Goal: Task Accomplishment & Management: Complete application form

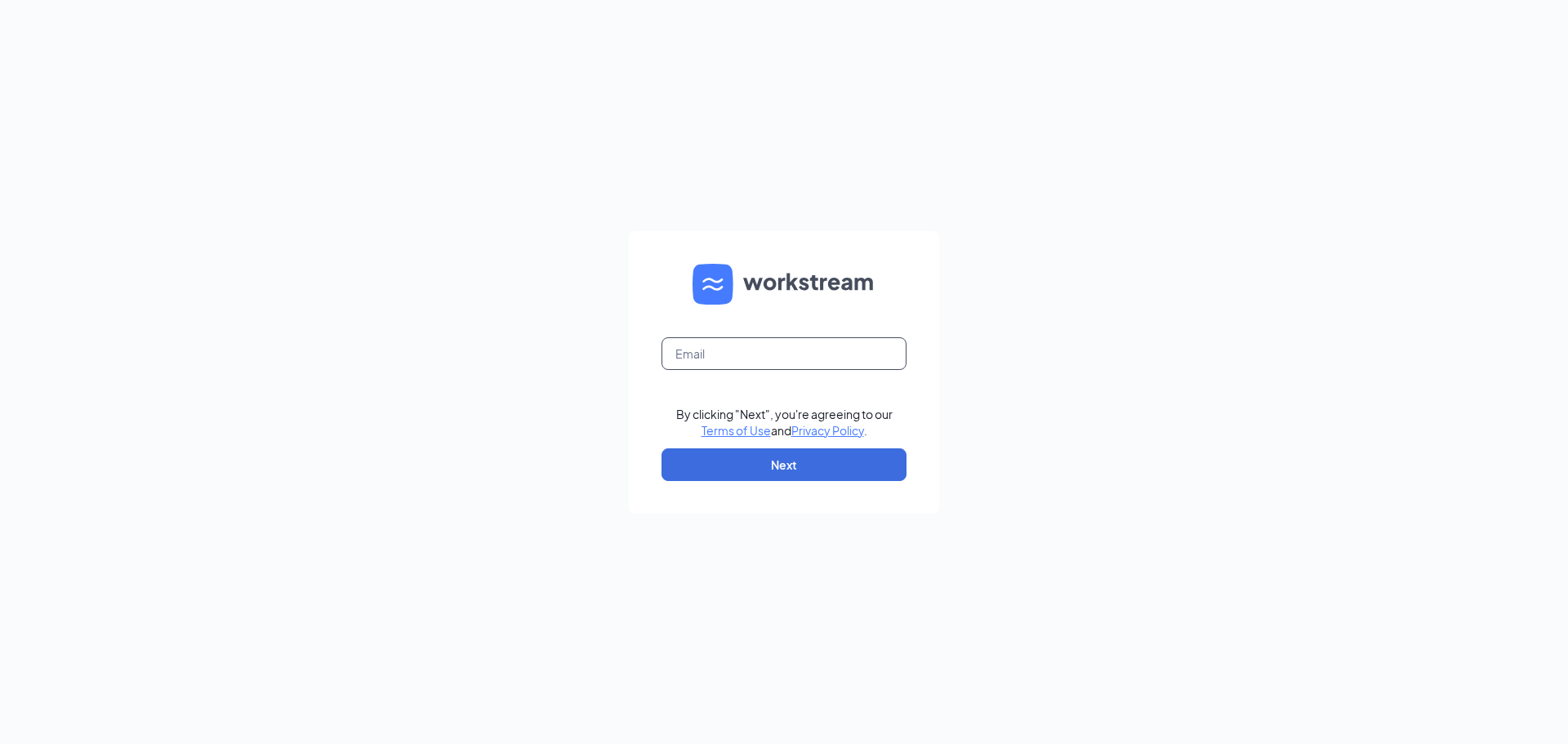
click at [695, 344] on input "text" at bounding box center [784, 353] width 245 height 32
type input "[PERSON_NAME][EMAIL_ADDRESS][DOMAIN_NAME]"
click at [825, 474] on button "Next" at bounding box center [784, 465] width 245 height 32
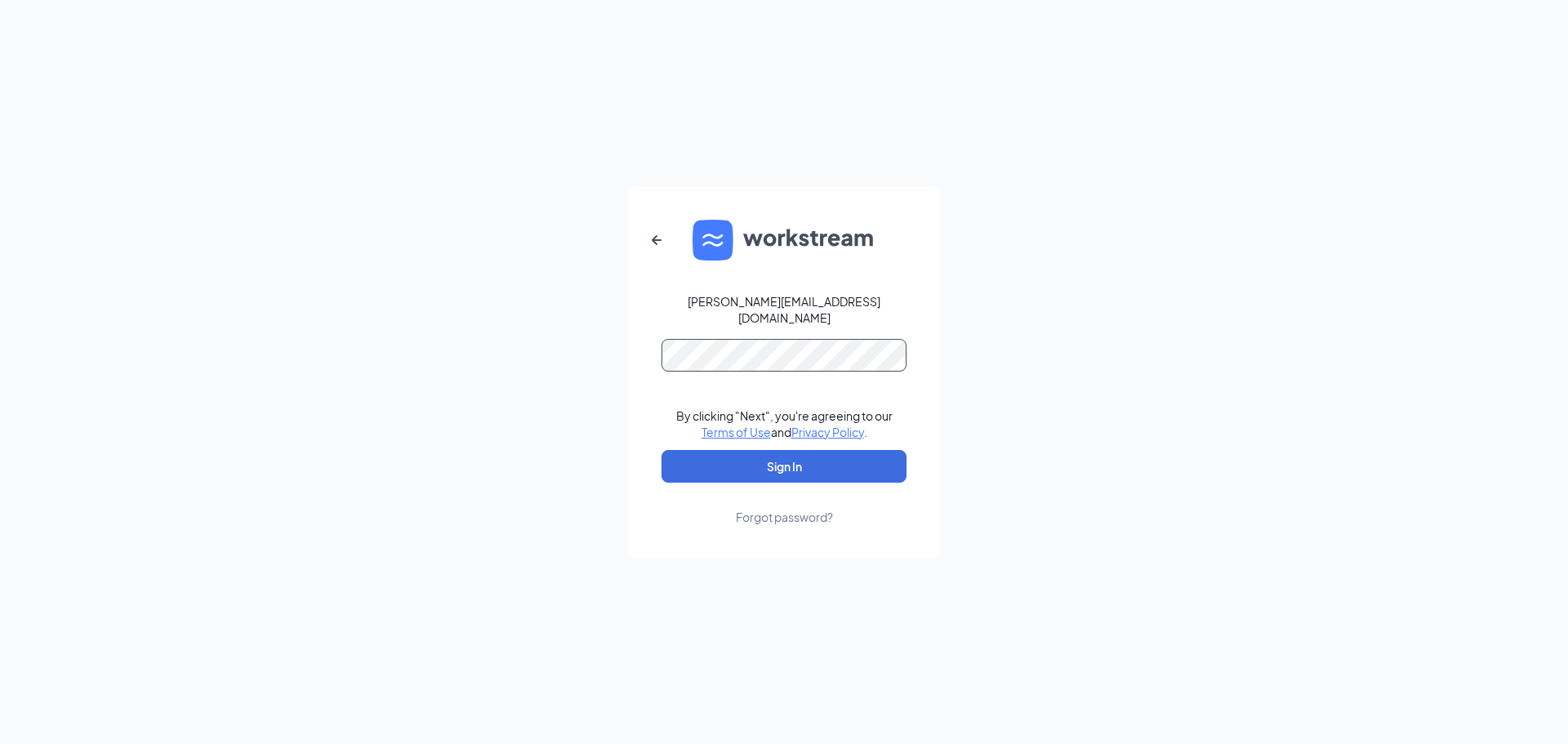
click at [662, 450] on button "Sign In" at bounding box center [784, 466] width 245 height 32
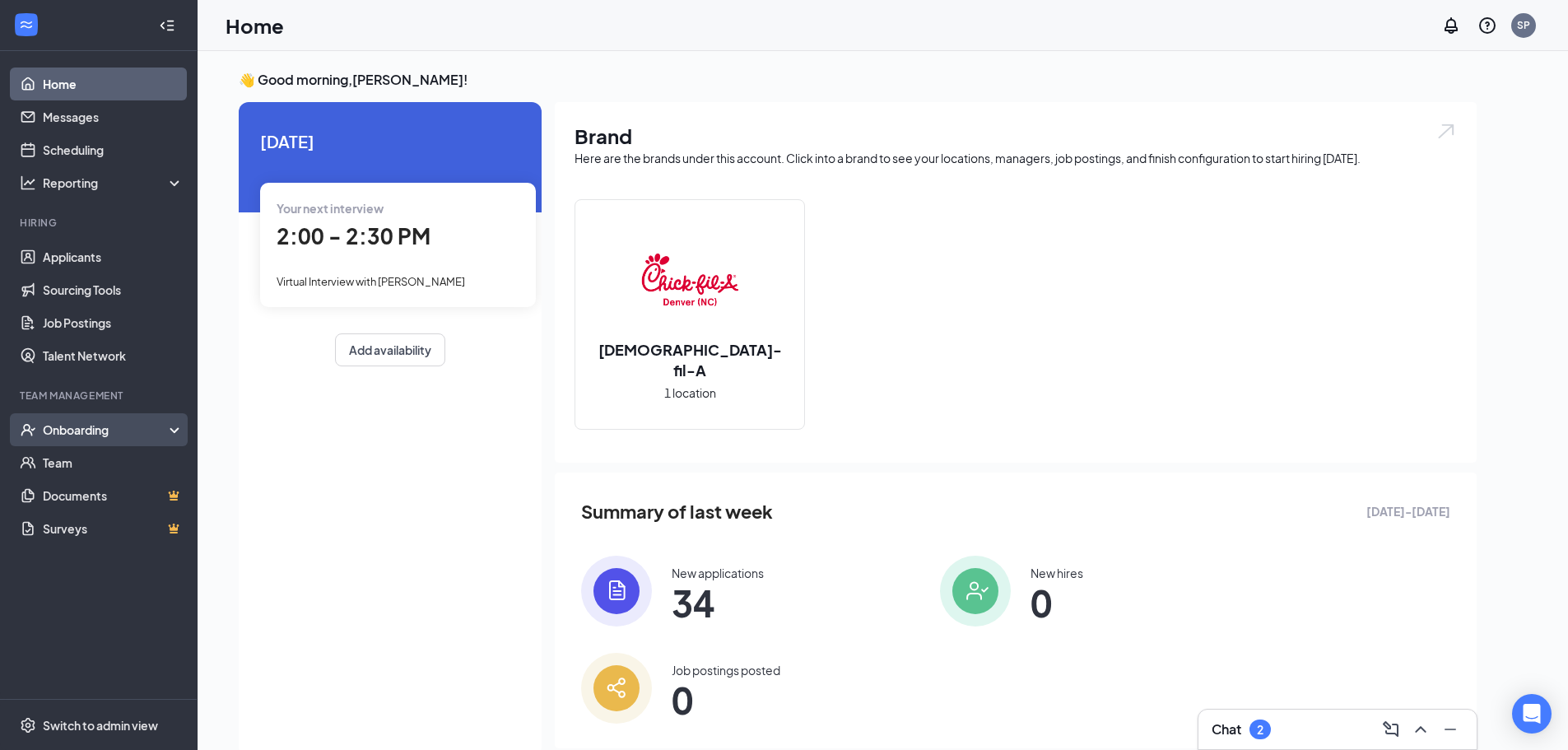
click at [140, 433] on div "Onboarding" at bounding box center [106, 429] width 127 height 16
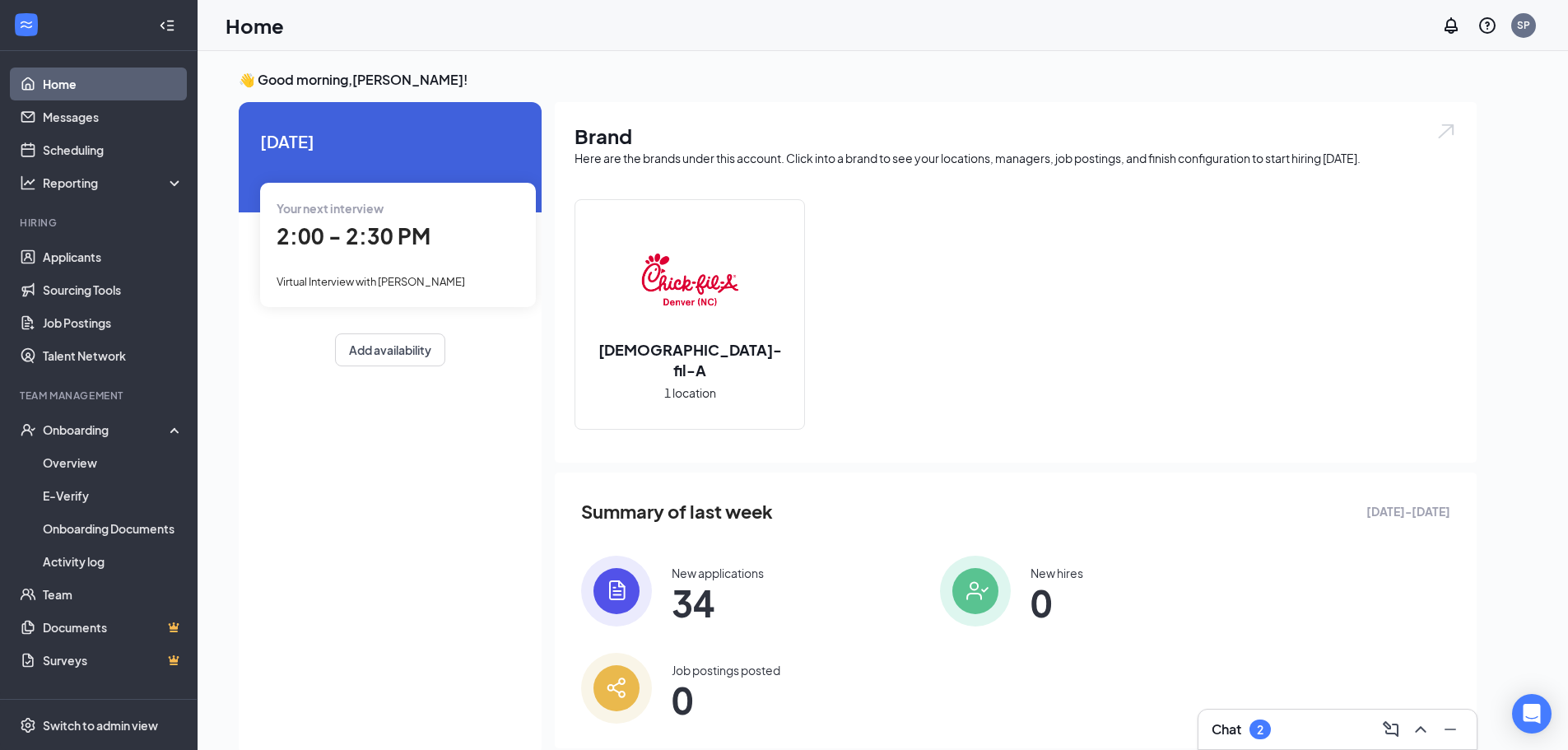
click at [1270, 745] on div "Chat 2" at bounding box center [1337, 729] width 278 height 40
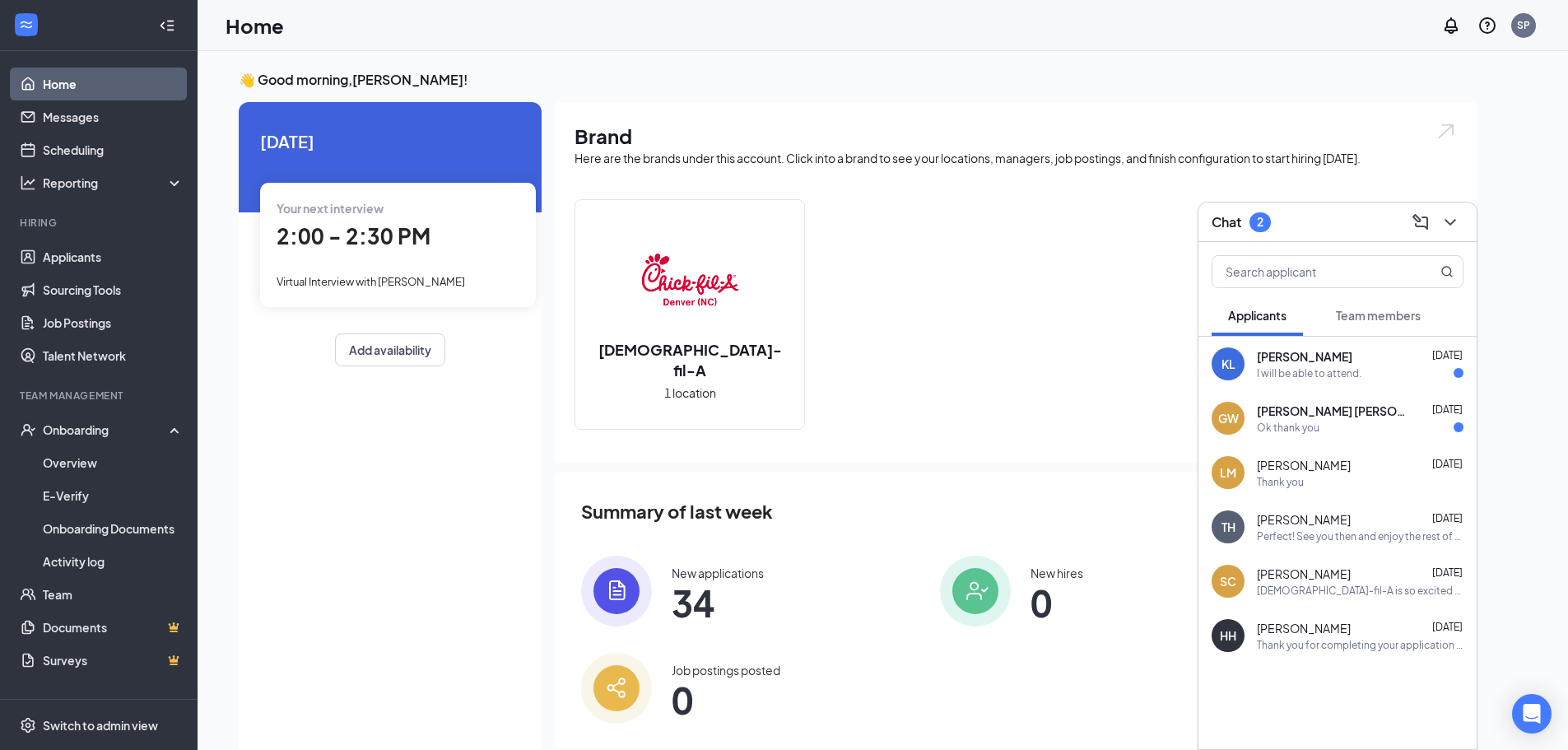
click at [1257, 379] on div "I will be able to attend." at bounding box center [1308, 372] width 104 height 14
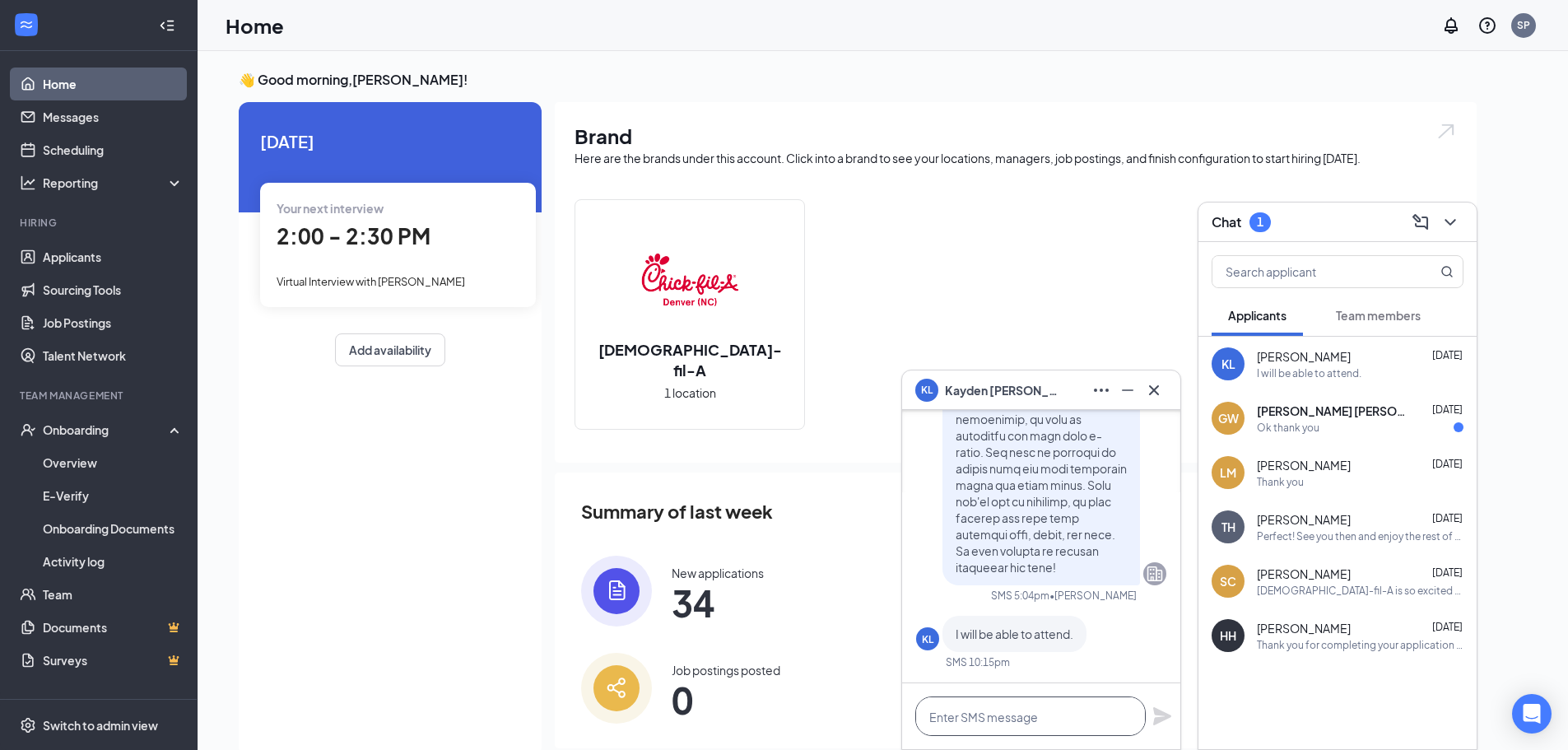
click at [1074, 719] on textarea at bounding box center [1030, 716] width 230 height 40
type textarea "a"
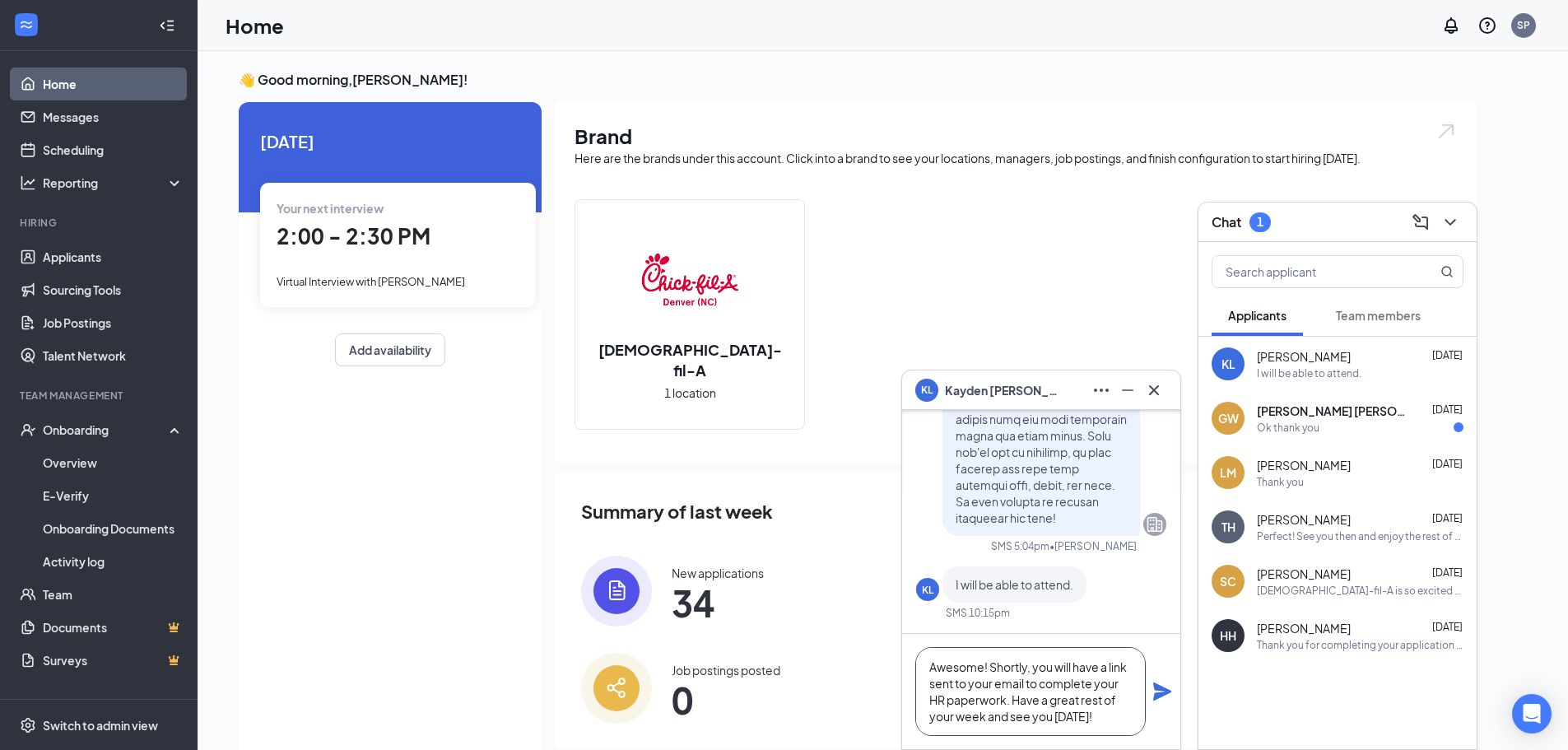
type textarea "Awesome! Shortly, you will have a link sent to your email to complete your HR p…"
click at [1164, 694] on icon "Plane" at bounding box center [1162, 691] width 18 height 18
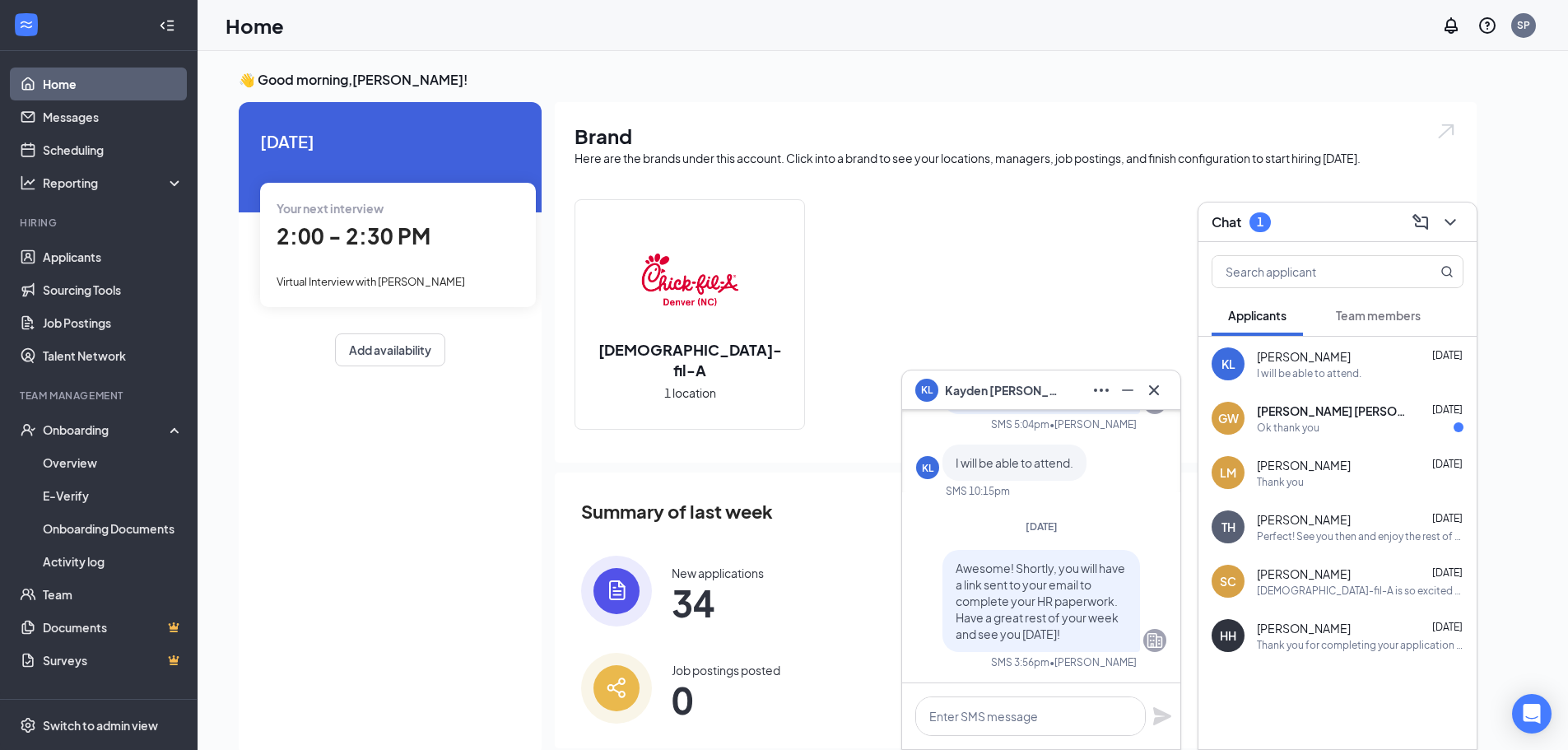
scroll to position [0, 0]
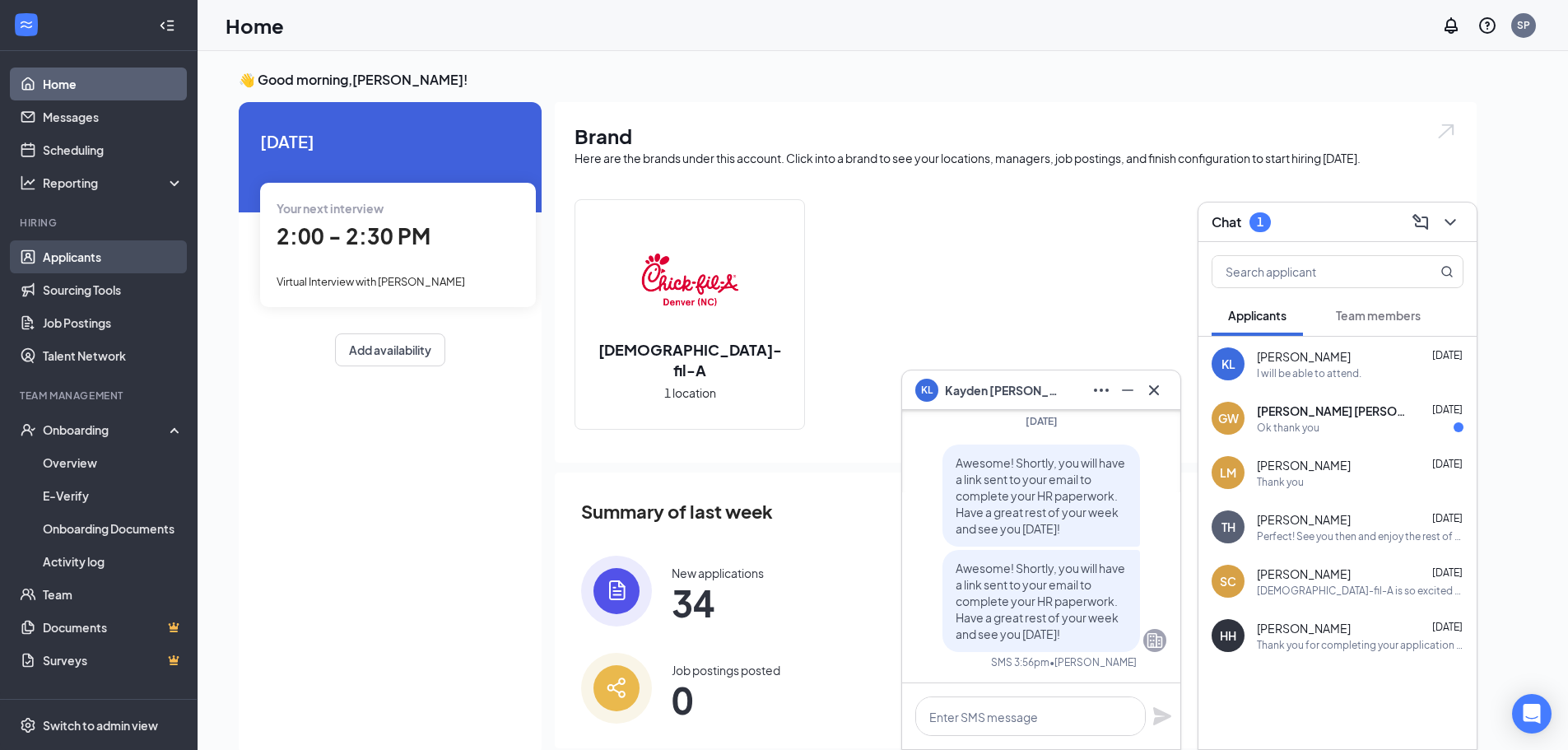
click at [85, 259] on link "Applicants" at bounding box center [112, 256] width 140 height 33
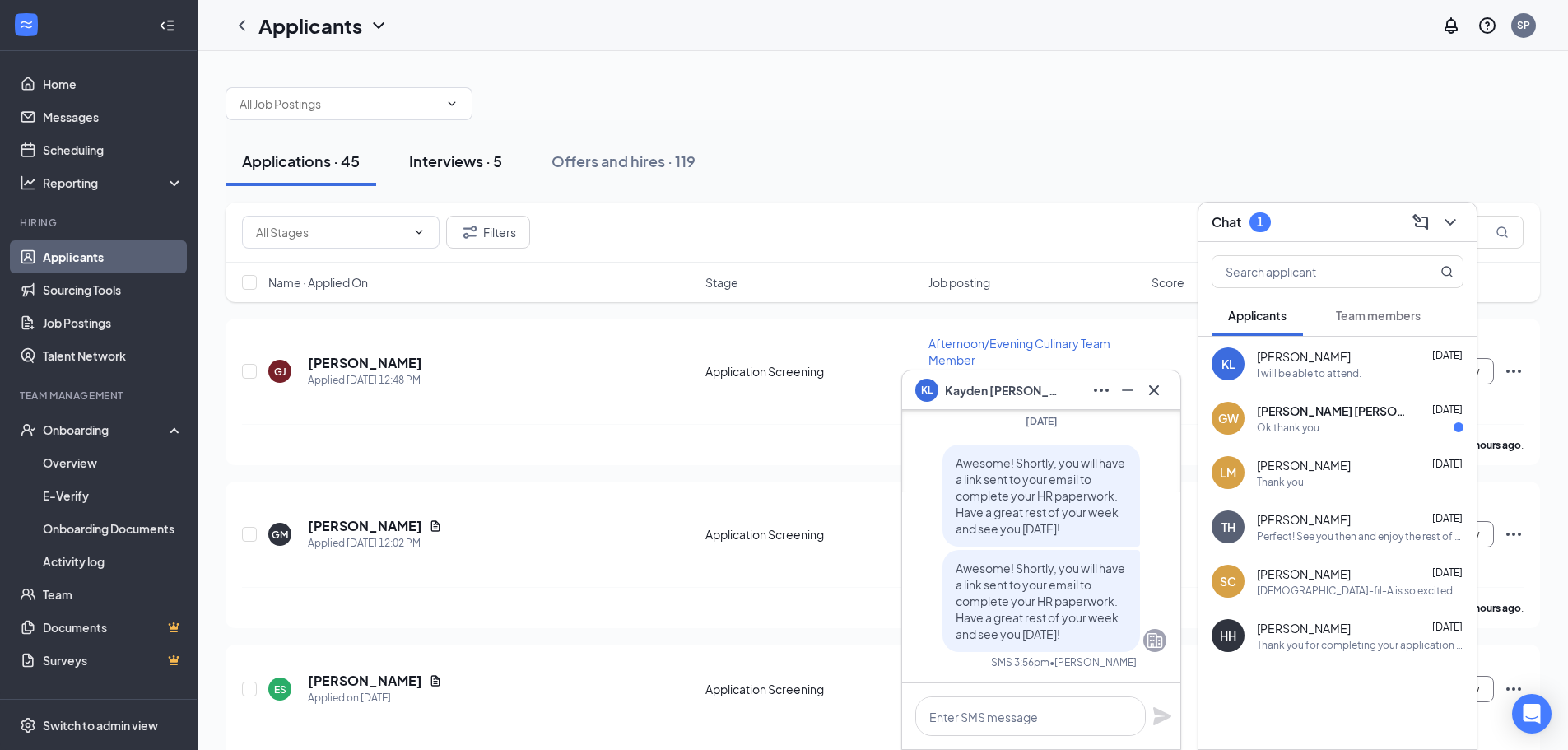
click at [486, 157] on div "Interviews · 5" at bounding box center [456, 160] width 93 height 21
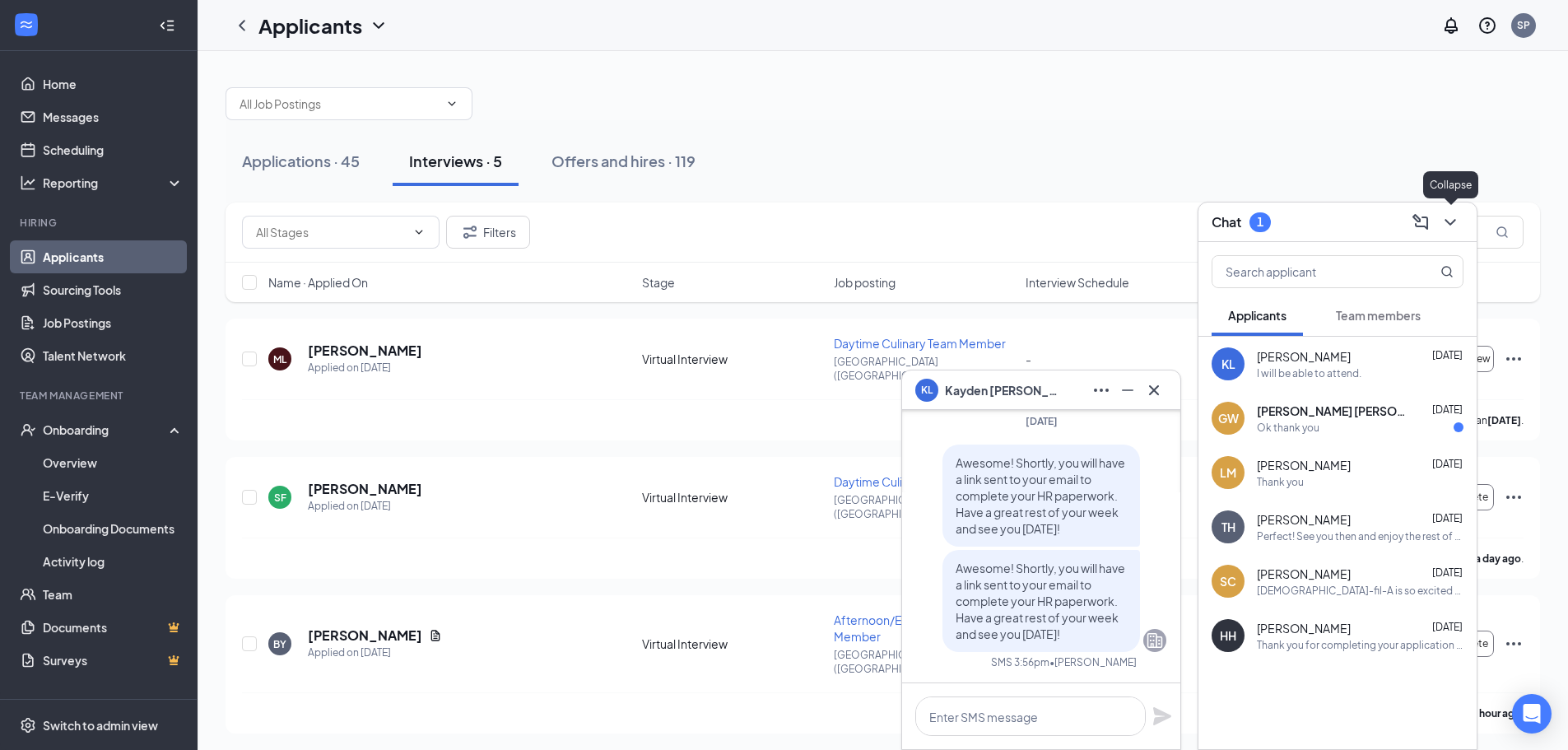
click at [1460, 218] on button at bounding box center [1449, 222] width 26 height 26
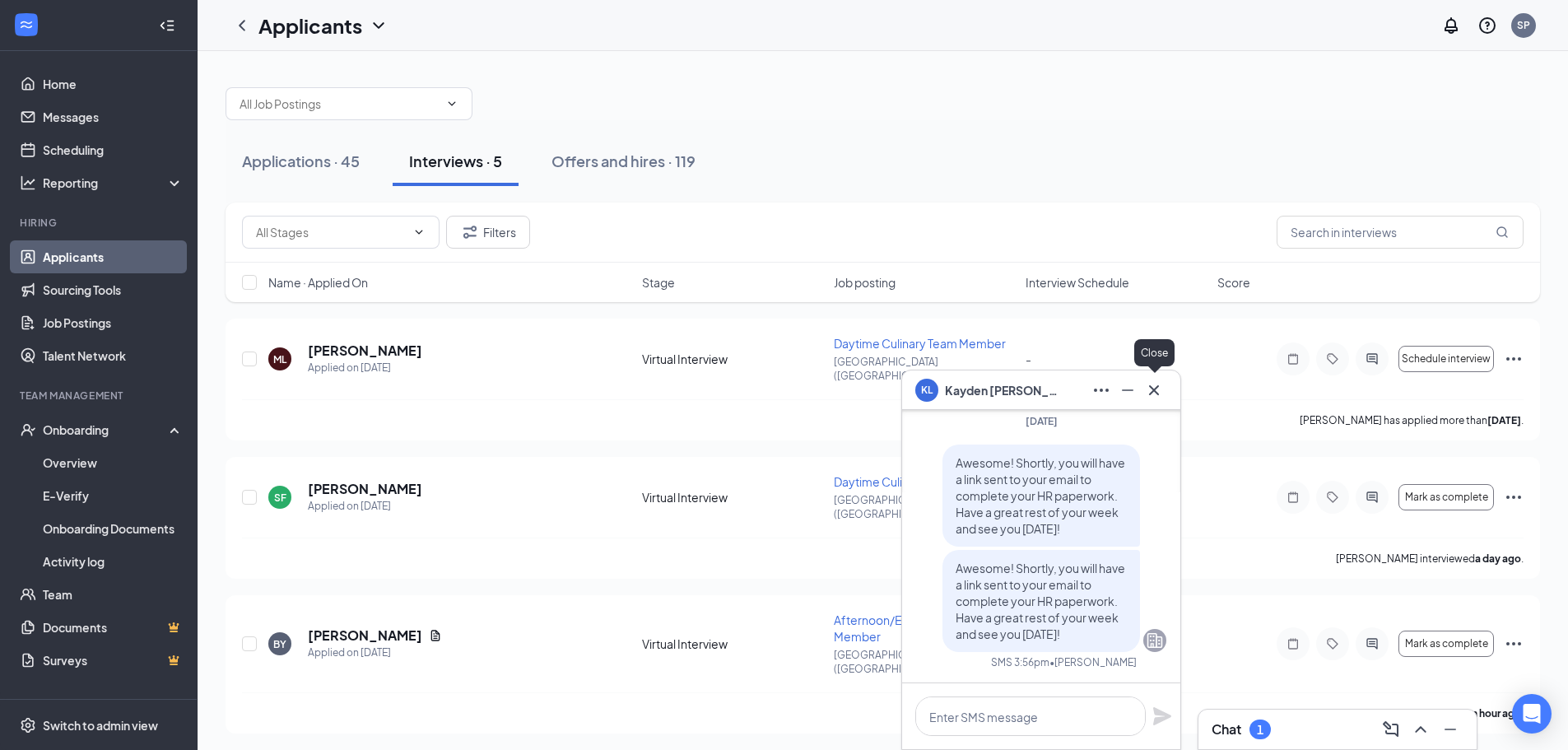
click at [1157, 387] on icon "Cross" at bounding box center [1153, 389] width 10 height 10
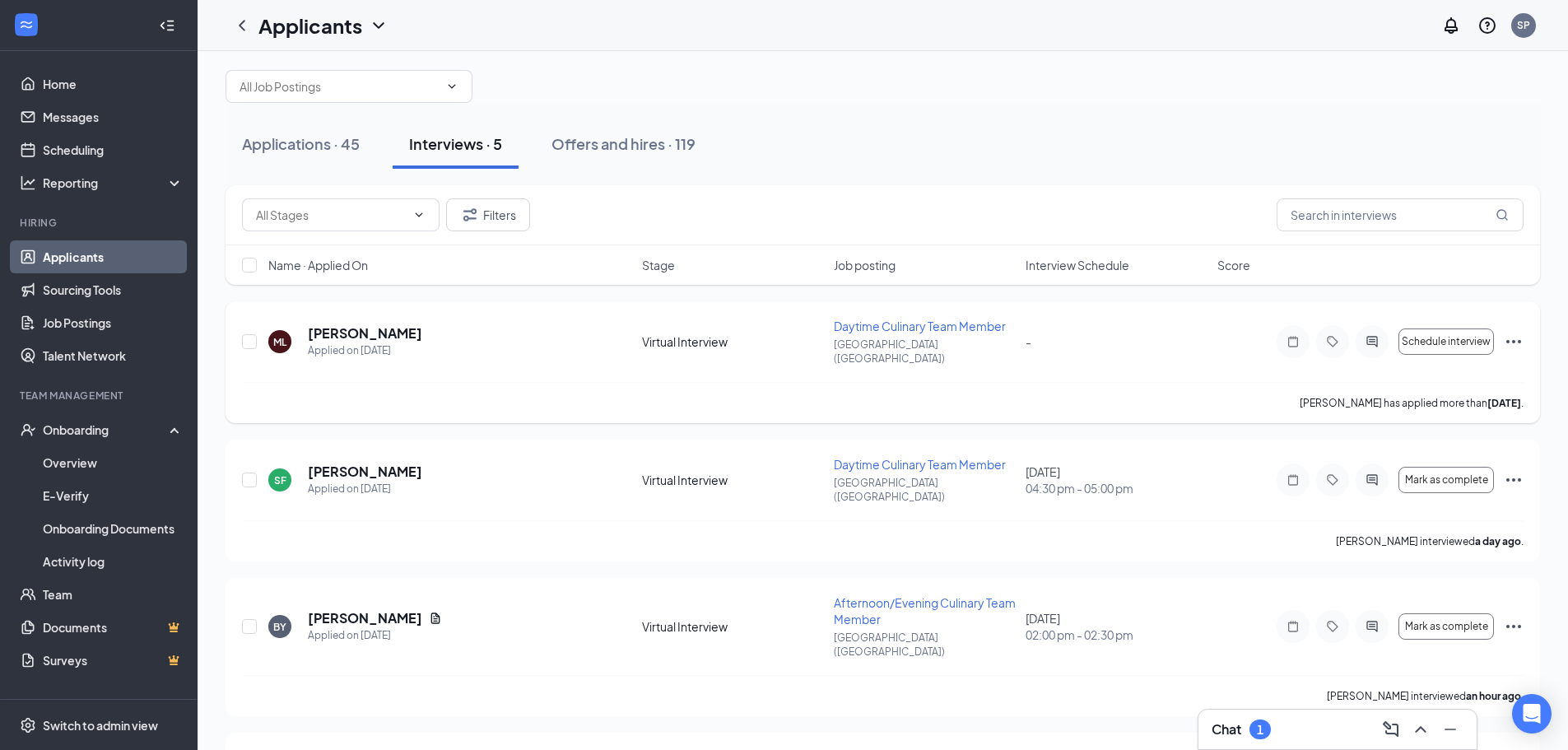
scroll to position [14, 0]
click at [697, 149] on button "Offers and hires · 119" at bounding box center [623, 147] width 177 height 50
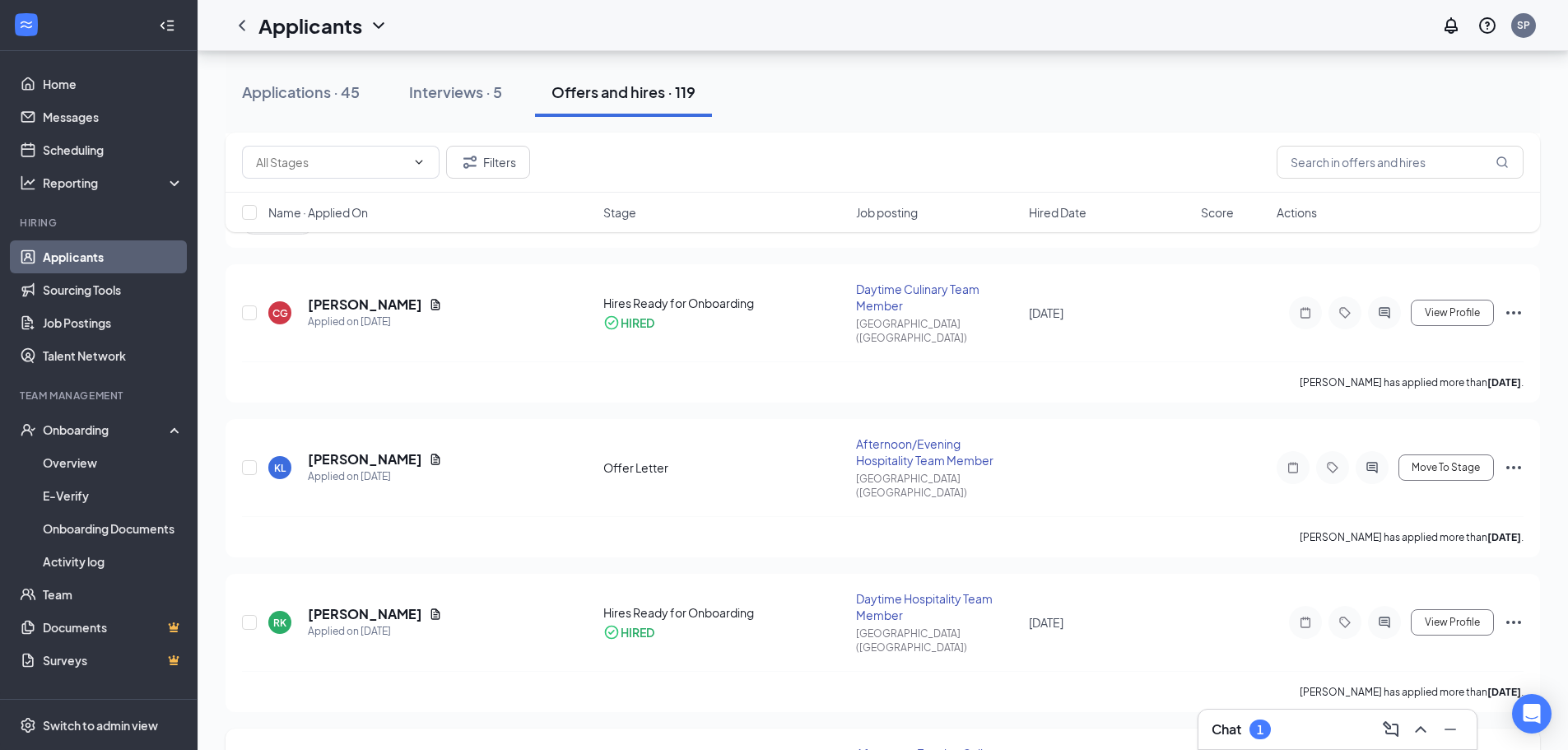
scroll to position [247, 0]
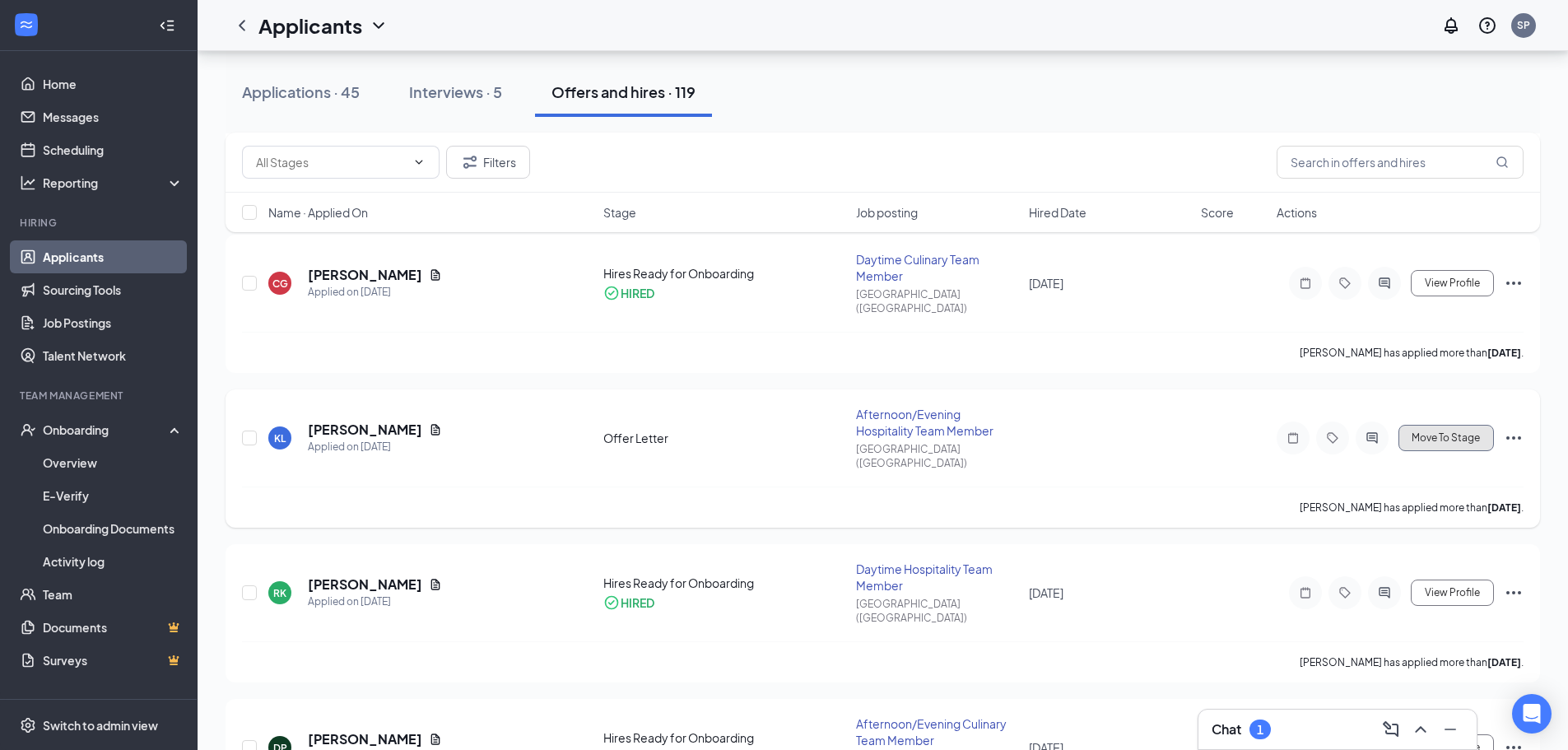
click at [1472, 432] on span "Move To Stage" at bounding box center [1445, 438] width 68 height 12
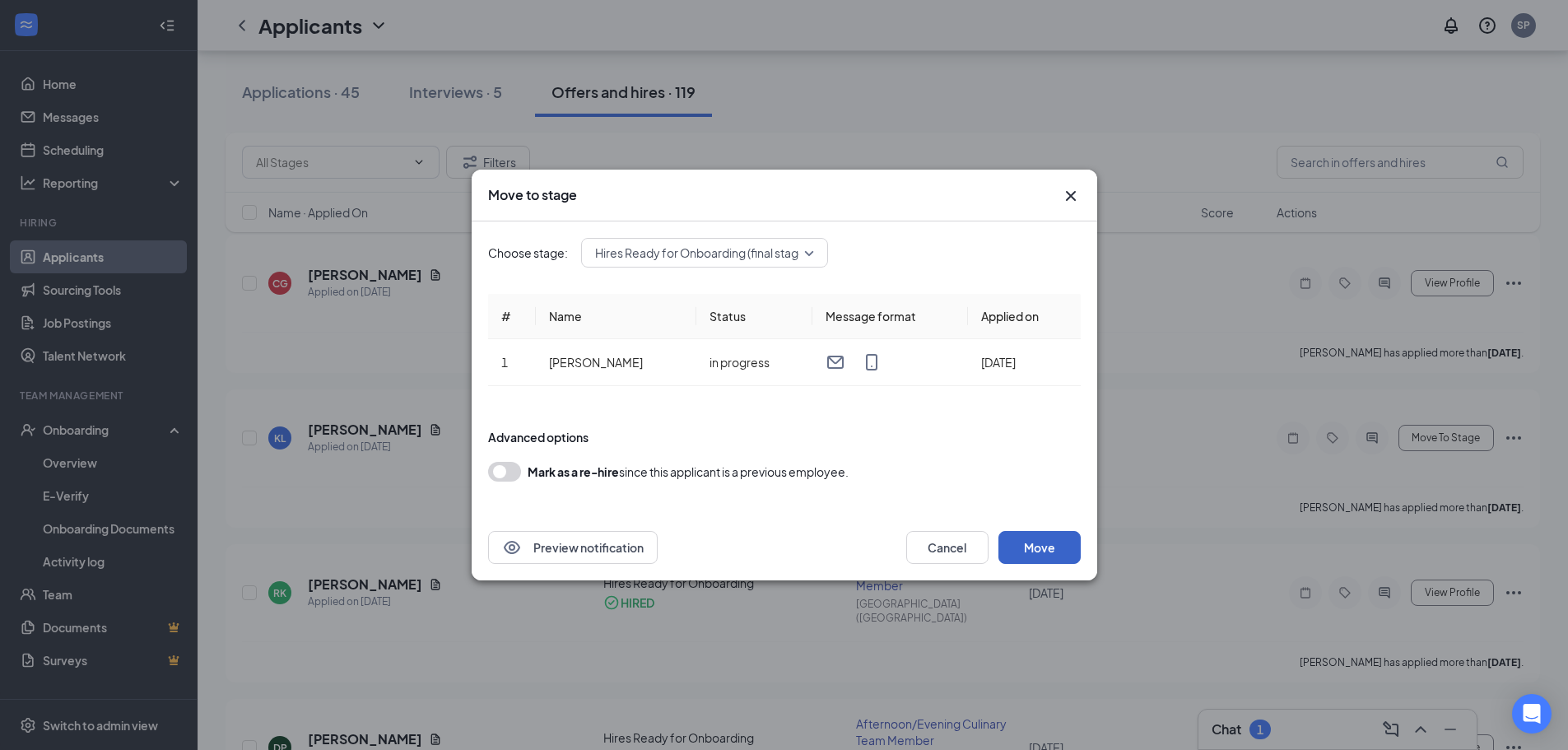
click at [1053, 549] on button "Move" at bounding box center [1039, 547] width 82 height 33
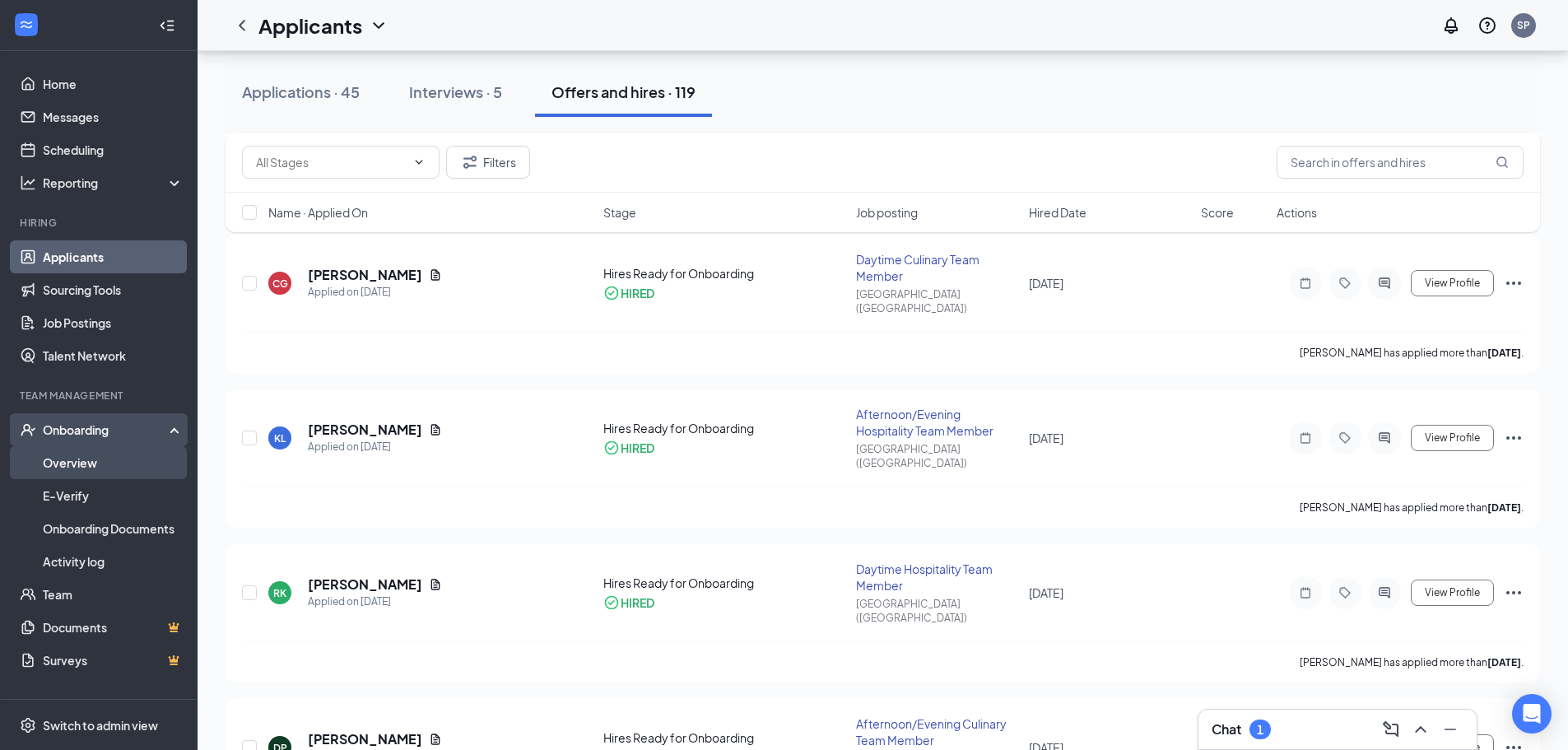
click at [93, 466] on link "Overview" at bounding box center [112, 462] width 140 height 33
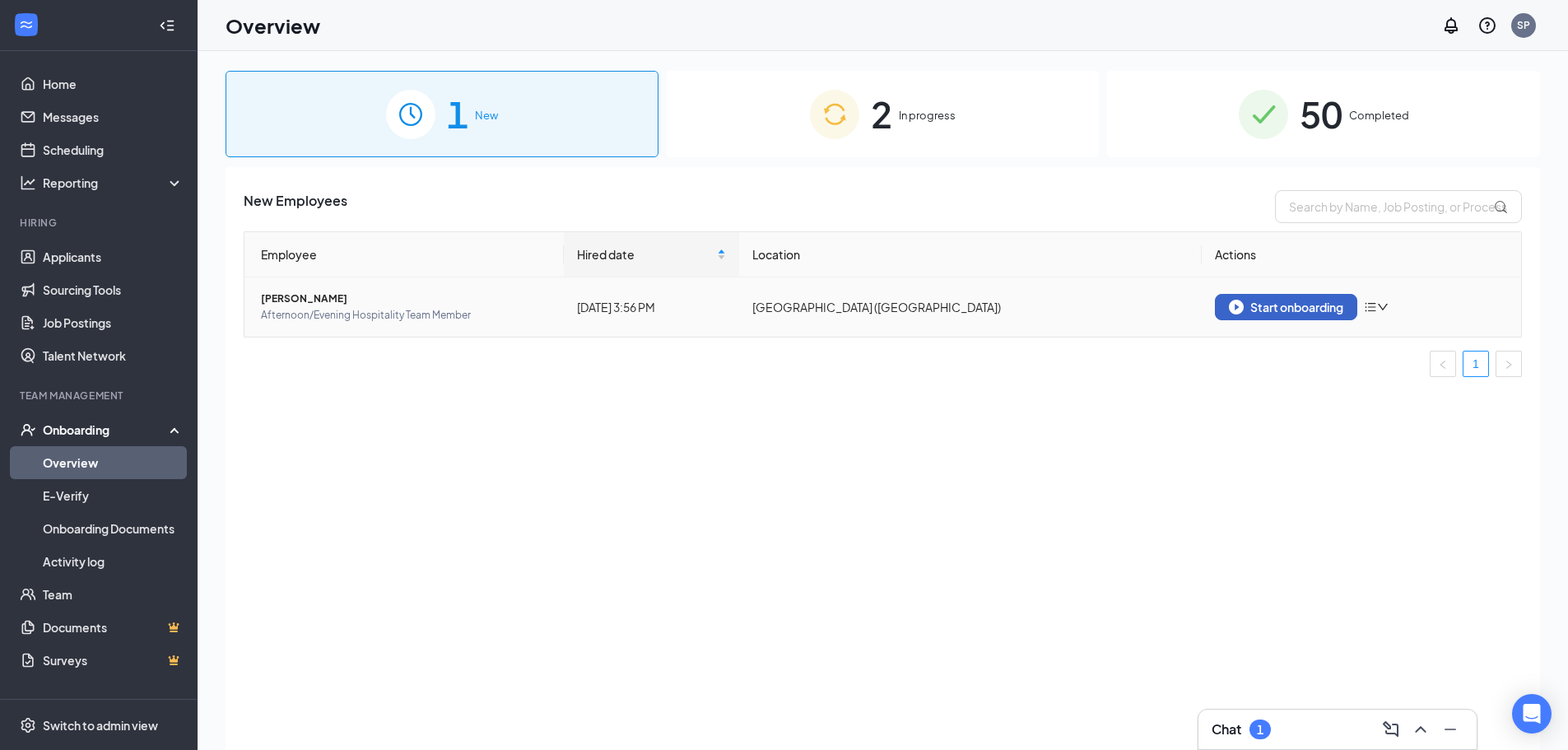
click at [1265, 308] on div "Start onboarding" at bounding box center [1286, 307] width 114 height 14
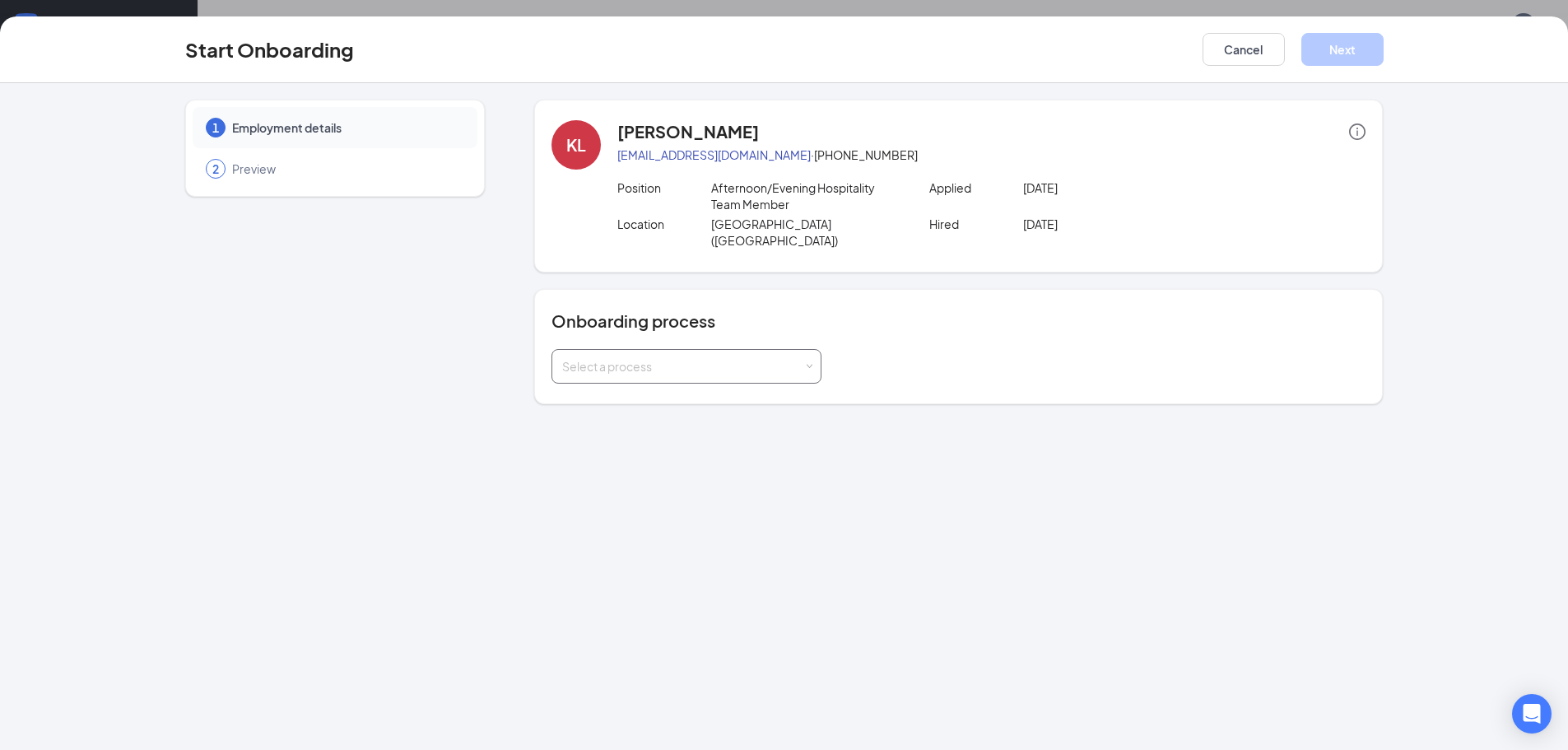
click at [706, 350] on div "Select a process" at bounding box center [687, 366] width 248 height 33
click at [671, 386] on span "Team Member Onboarding" at bounding box center [630, 384] width 146 height 14
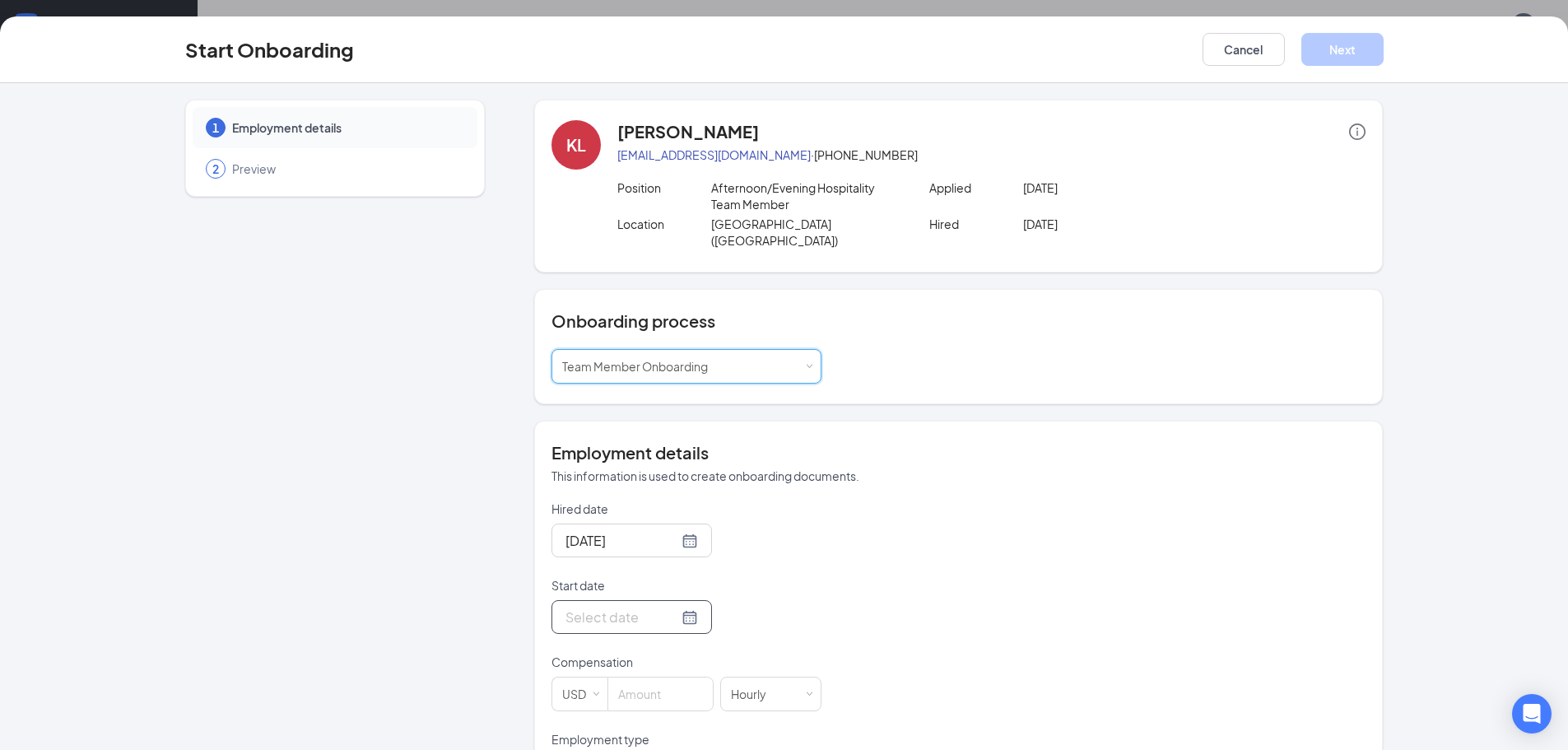
click at [669, 607] on div at bounding box center [631, 617] width 132 height 21
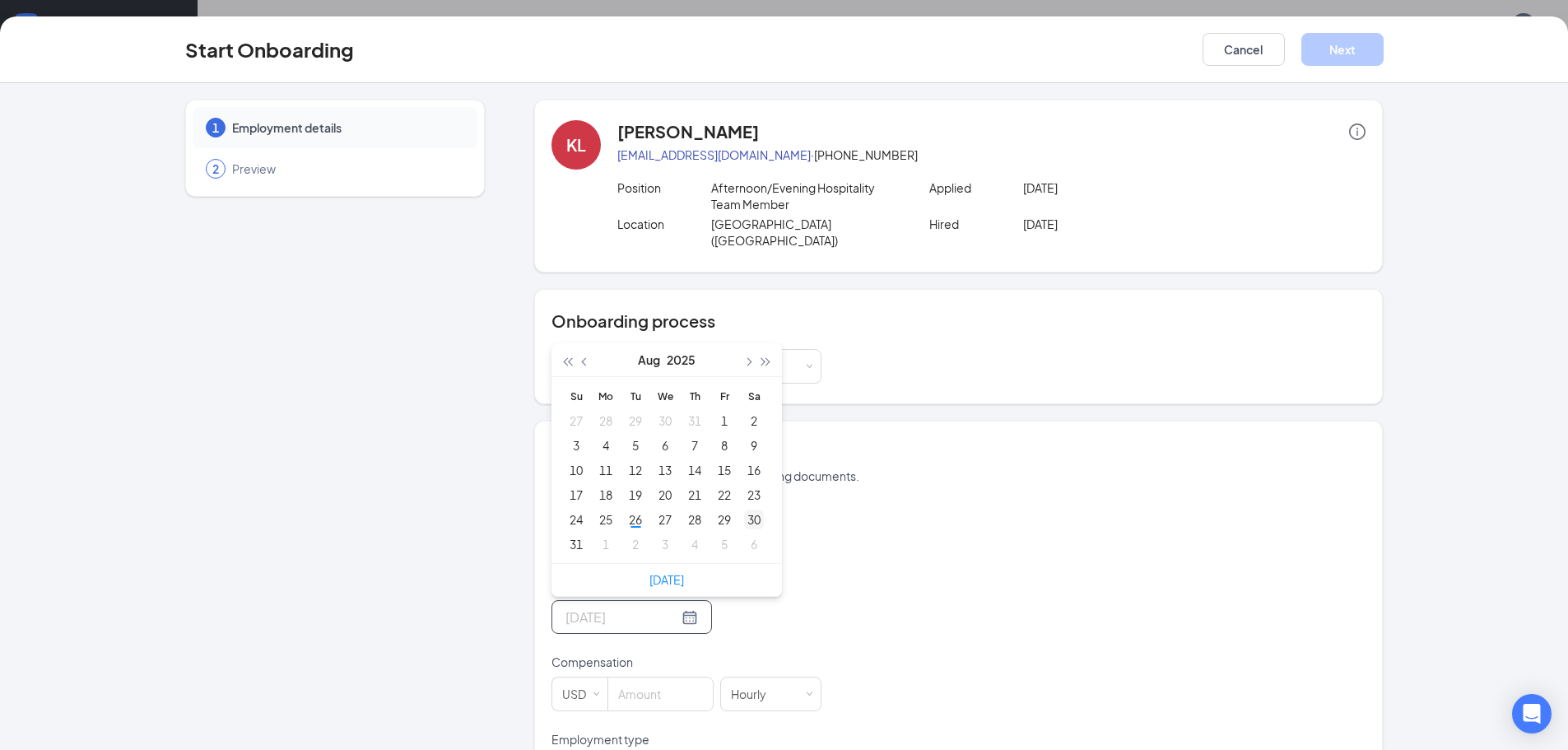
type input "[DATE]"
click at [751, 509] on div "30" at bounding box center [754, 519] width 20 height 20
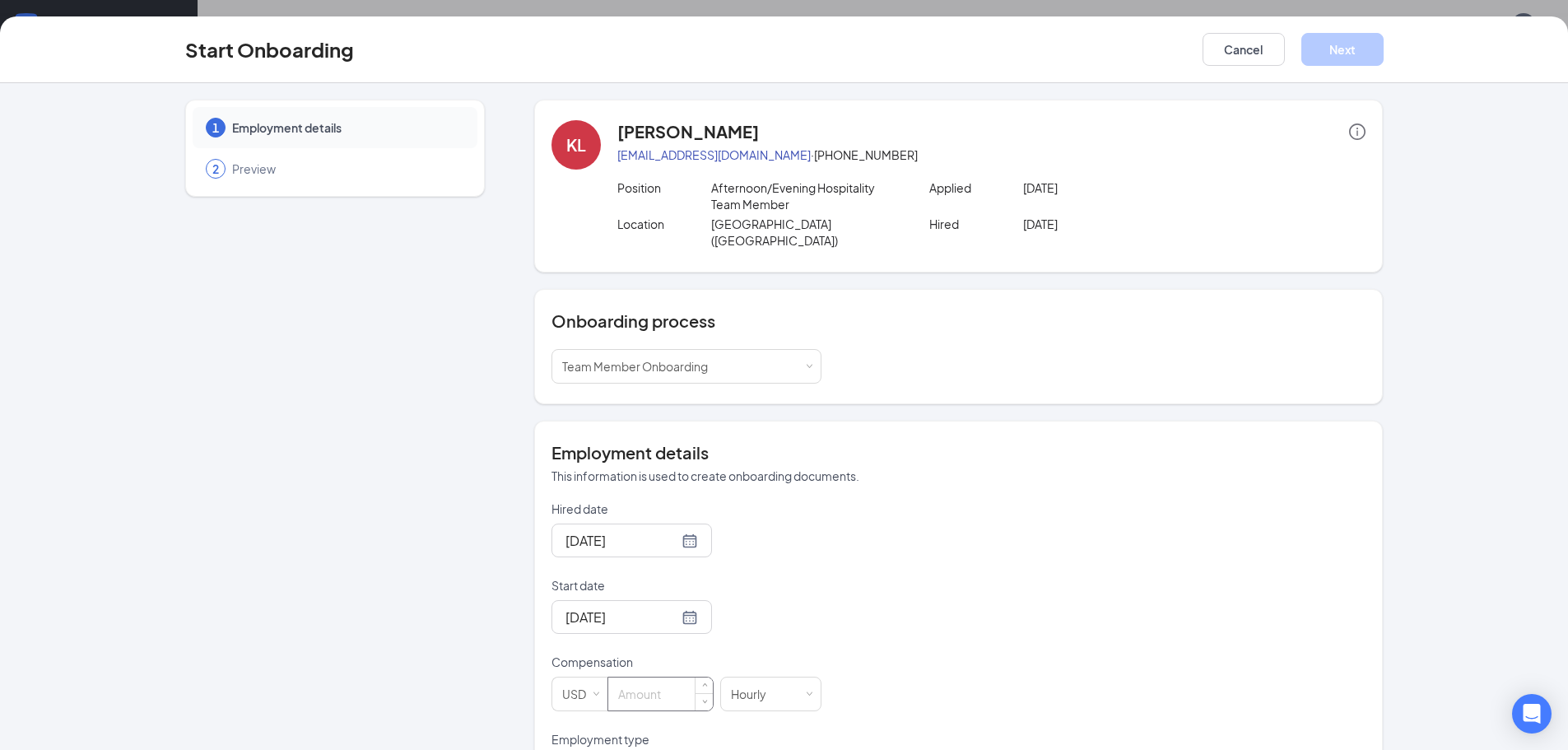
click at [644, 678] on input at bounding box center [659, 694] width 104 height 33
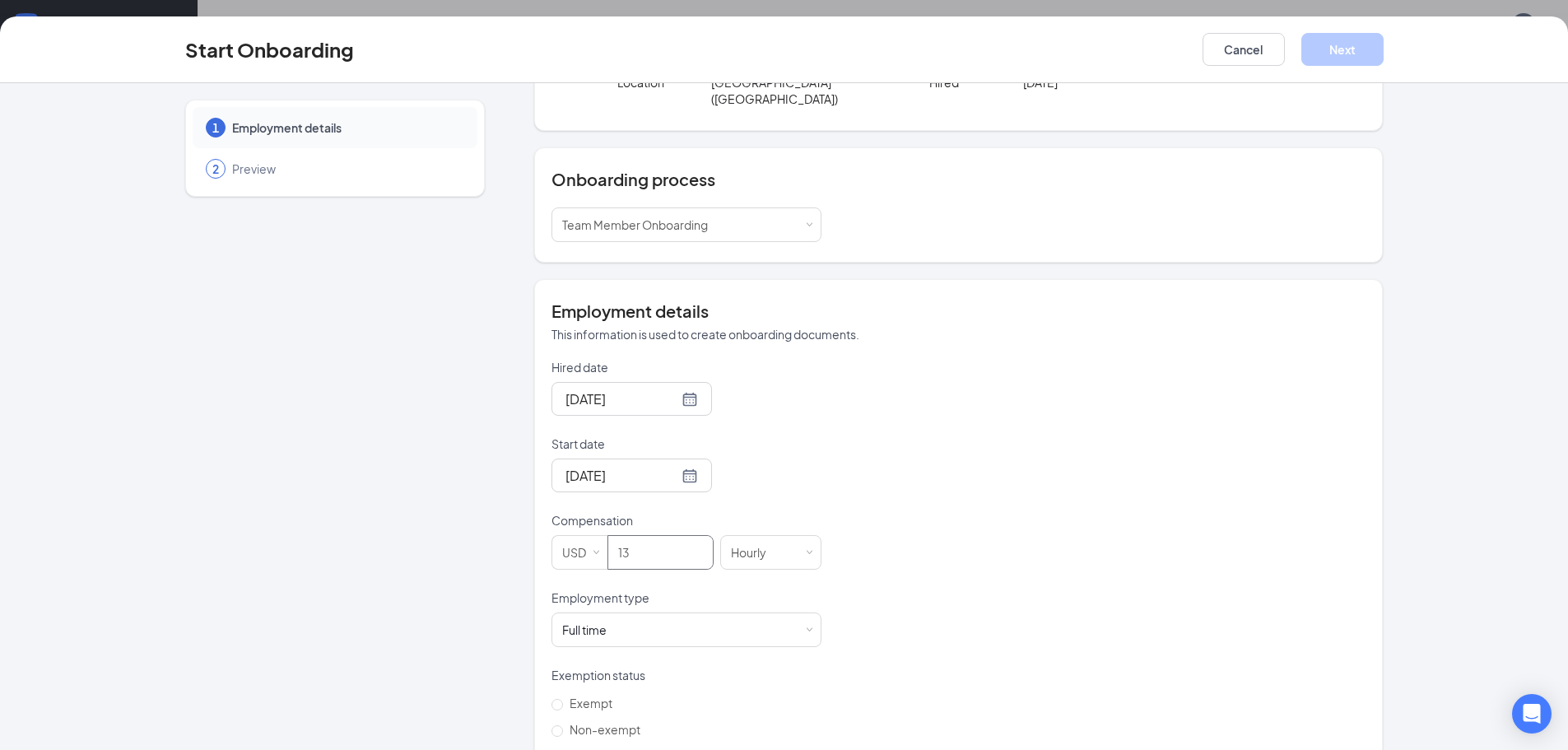
scroll to position [155, 0]
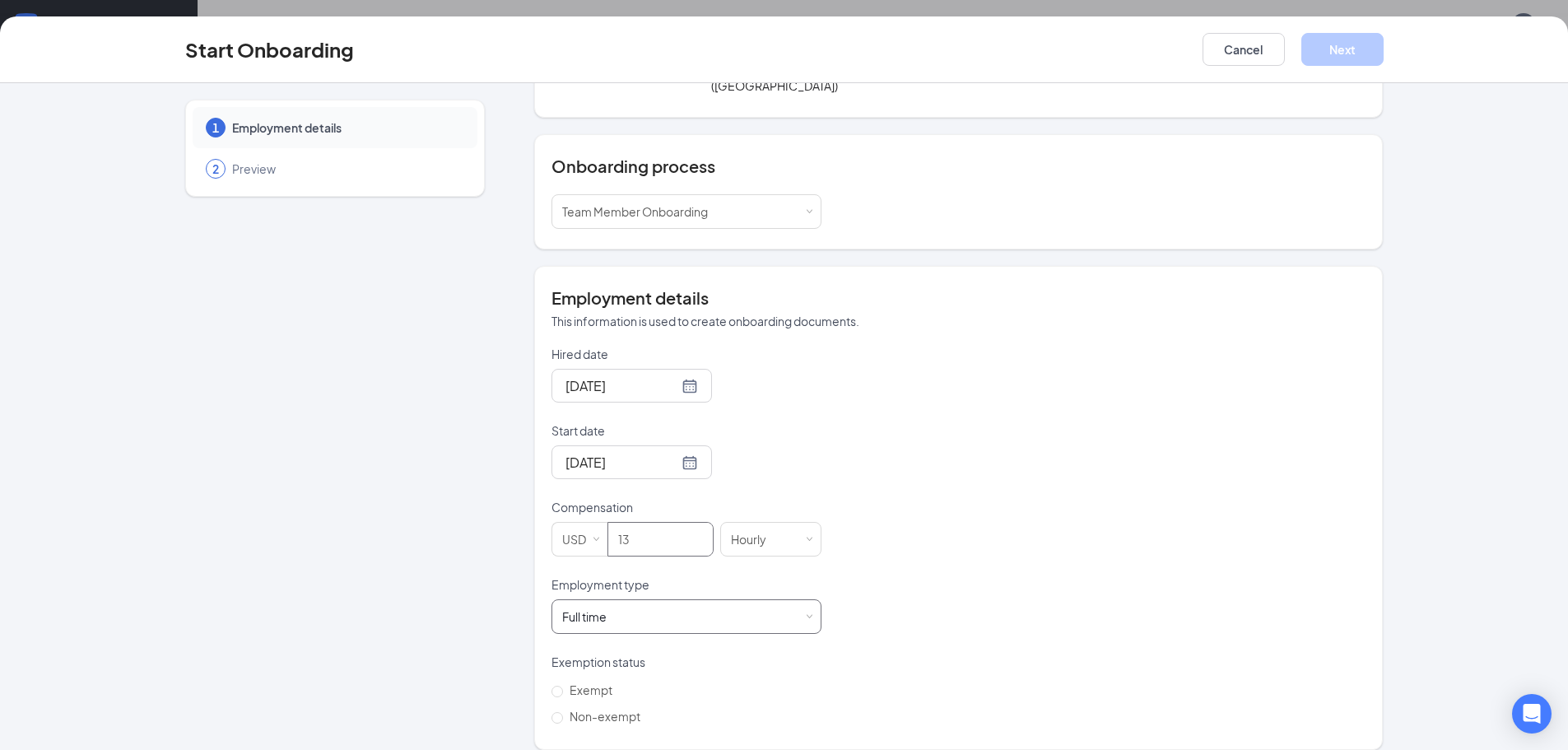
type input "13"
click at [716, 600] on div "Full time Works 30+ hours per week and is reasonably expected to work" at bounding box center [687, 616] width 248 height 33
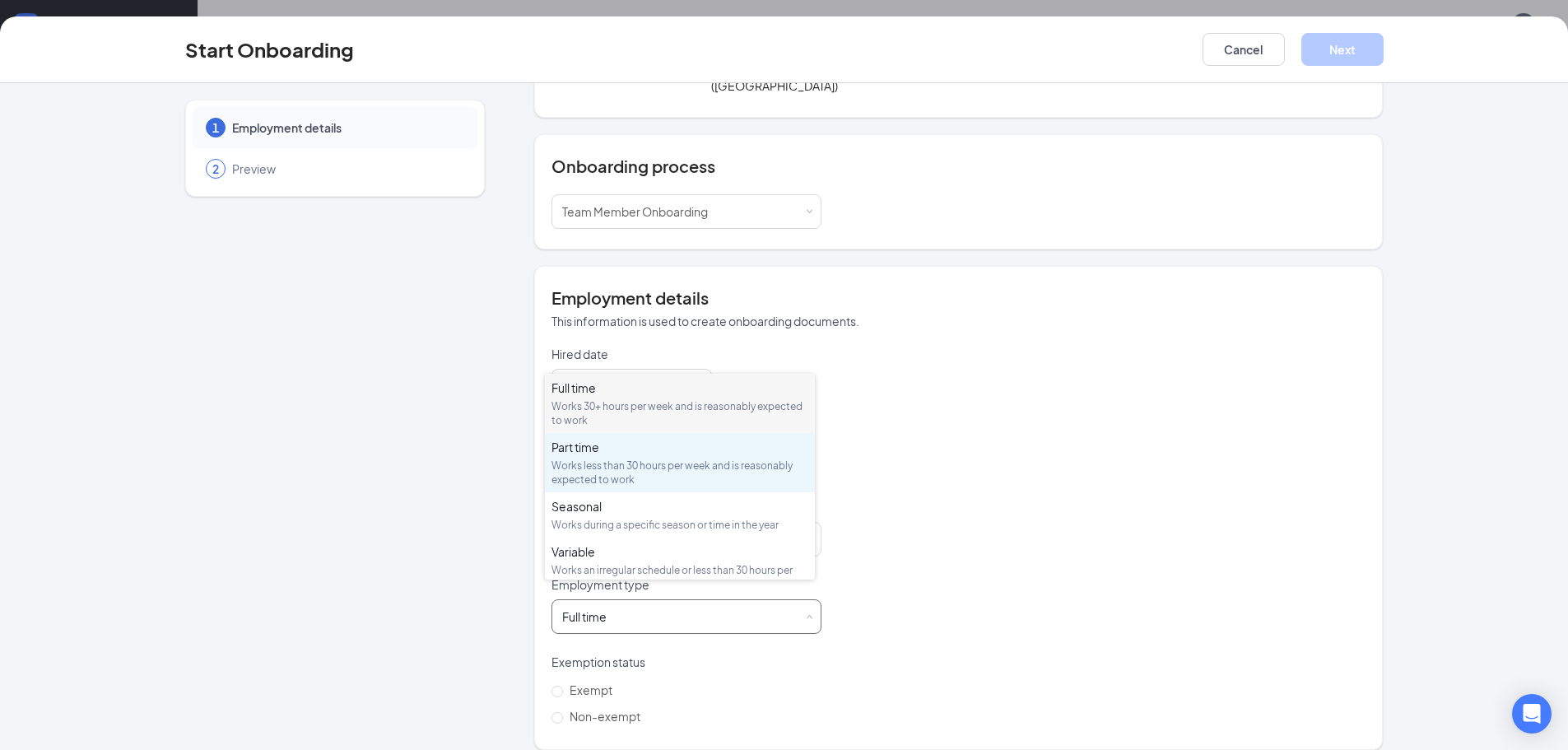
click at [677, 455] on div "Part time Works less than 30 hours per week and is reasonably expected to work" at bounding box center [679, 462] width 256 height 48
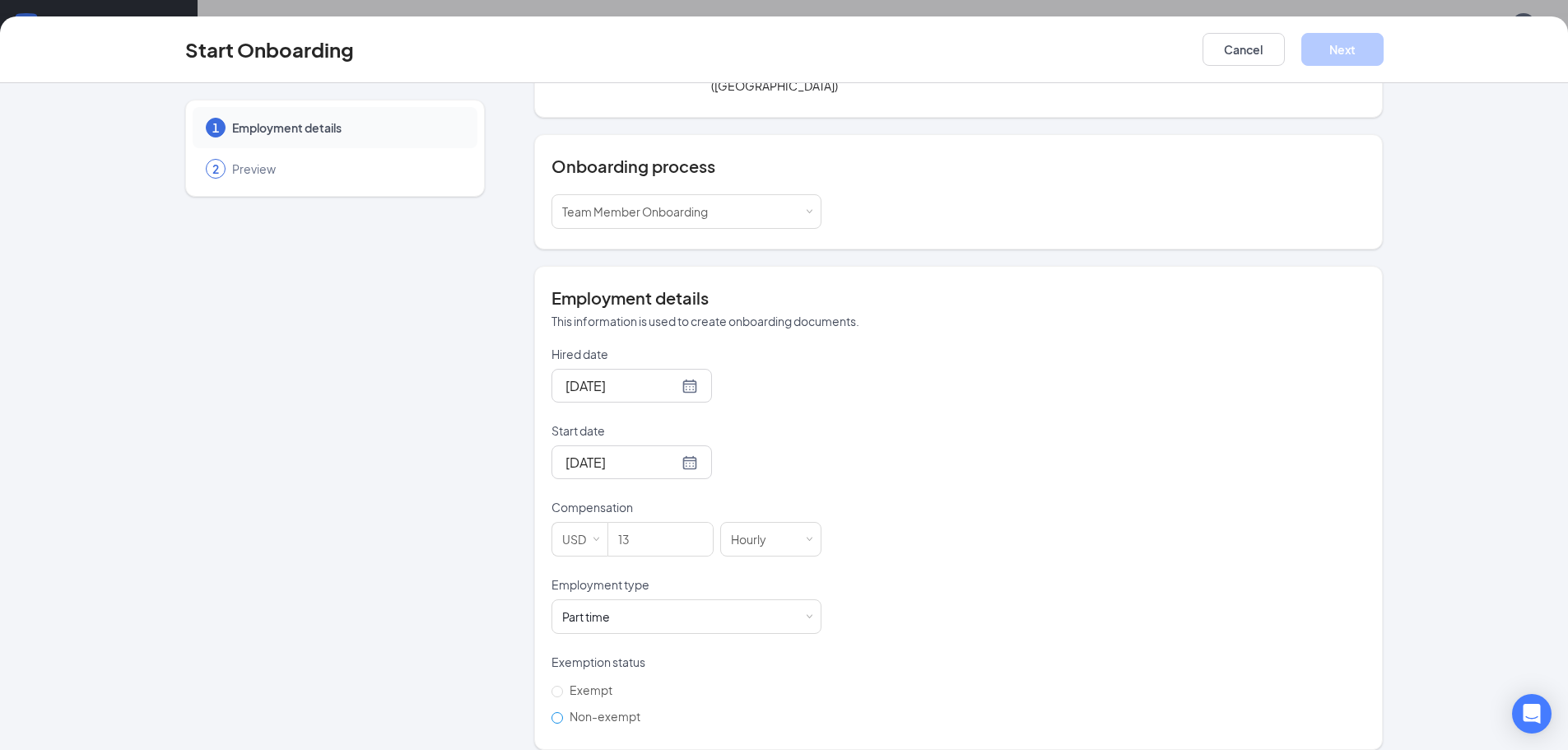
click at [610, 707] on label "Non-exempt" at bounding box center [599, 716] width 95 height 26
click at [563, 712] on input "Non-exempt" at bounding box center [557, 717] width 12 height 12
radio input "true"
click at [1344, 48] on button "Next" at bounding box center [1342, 49] width 82 height 33
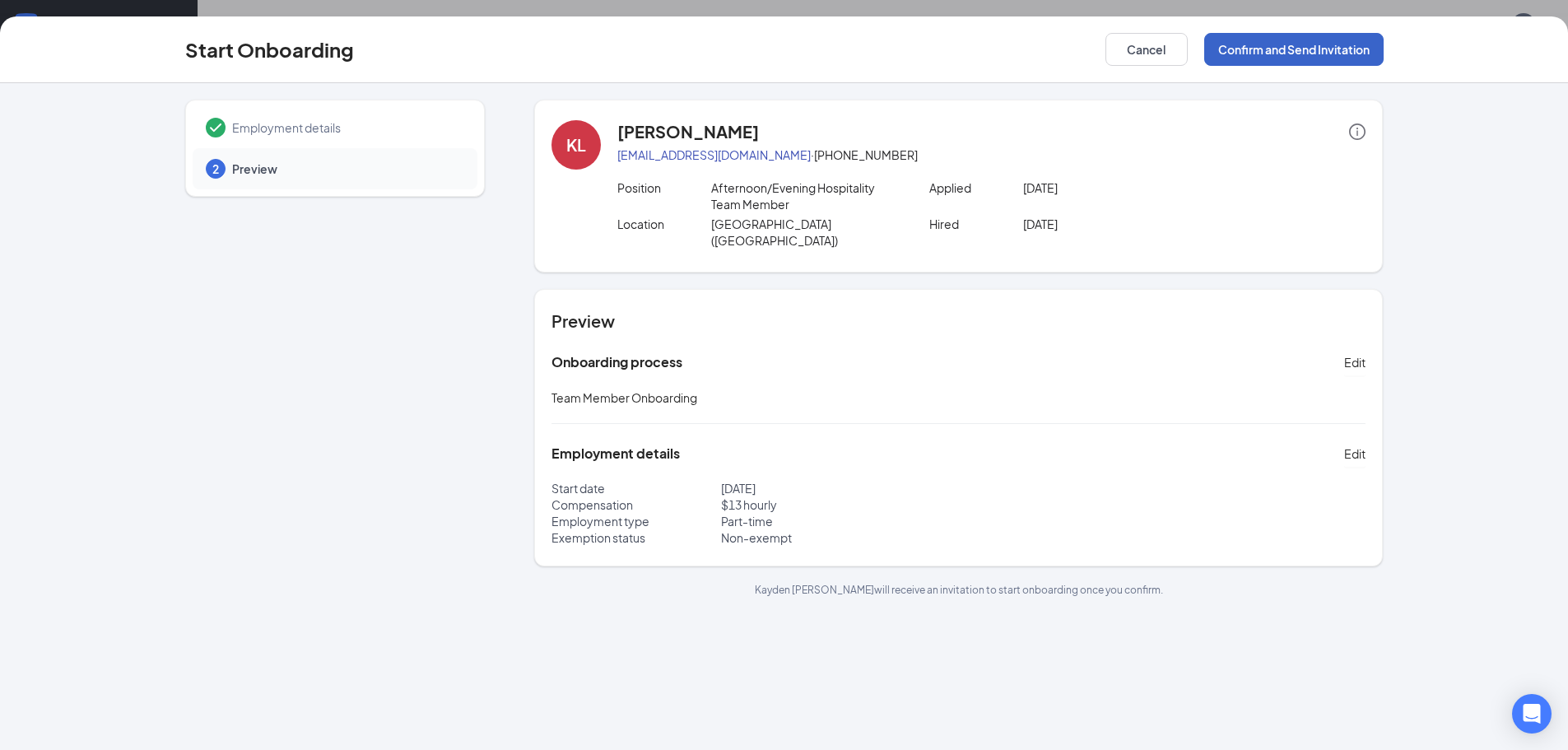
click at [1344, 48] on button "Confirm and Send Invitation" at bounding box center [1294, 49] width 179 height 33
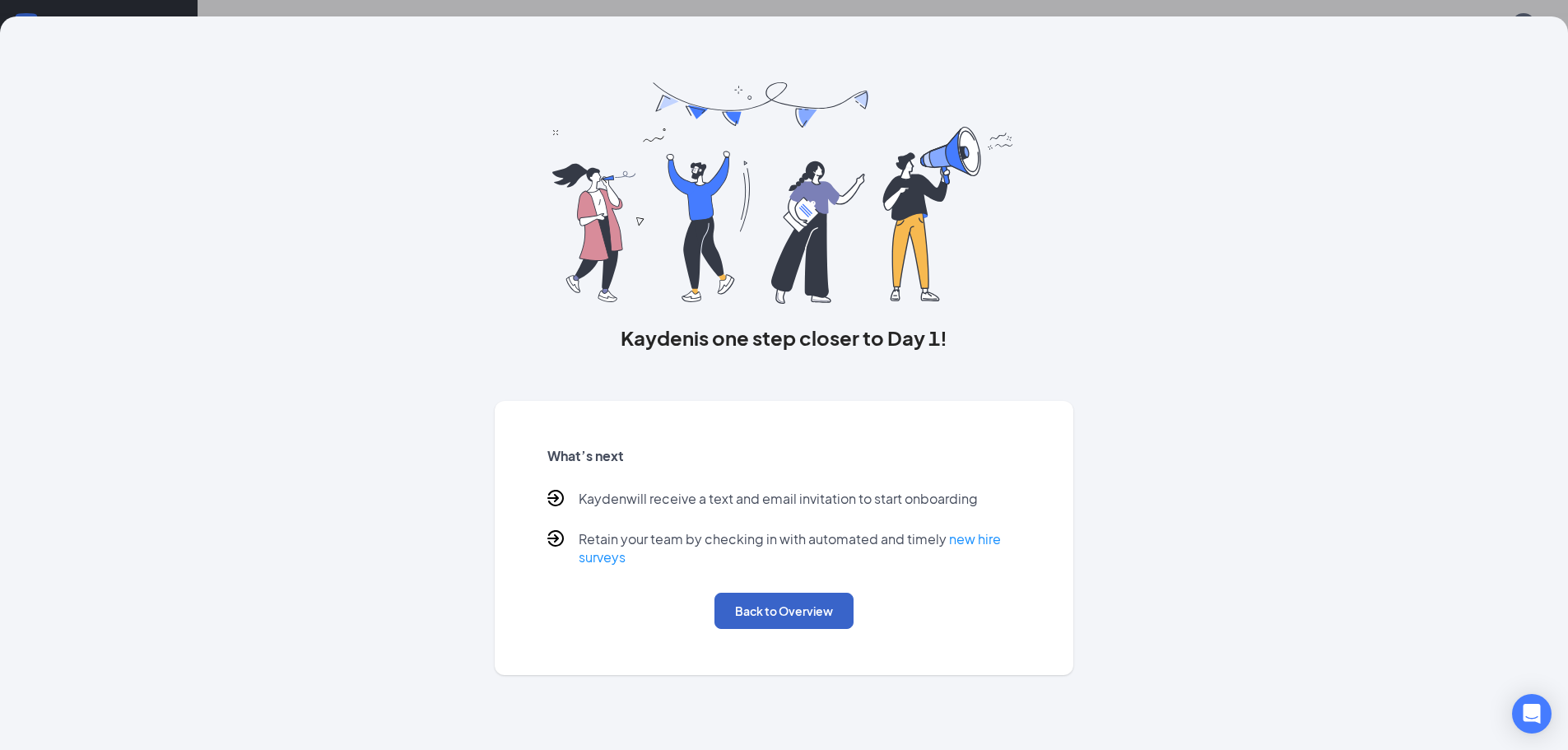
click at [835, 621] on button "Back to Overview" at bounding box center [784, 611] width 139 height 36
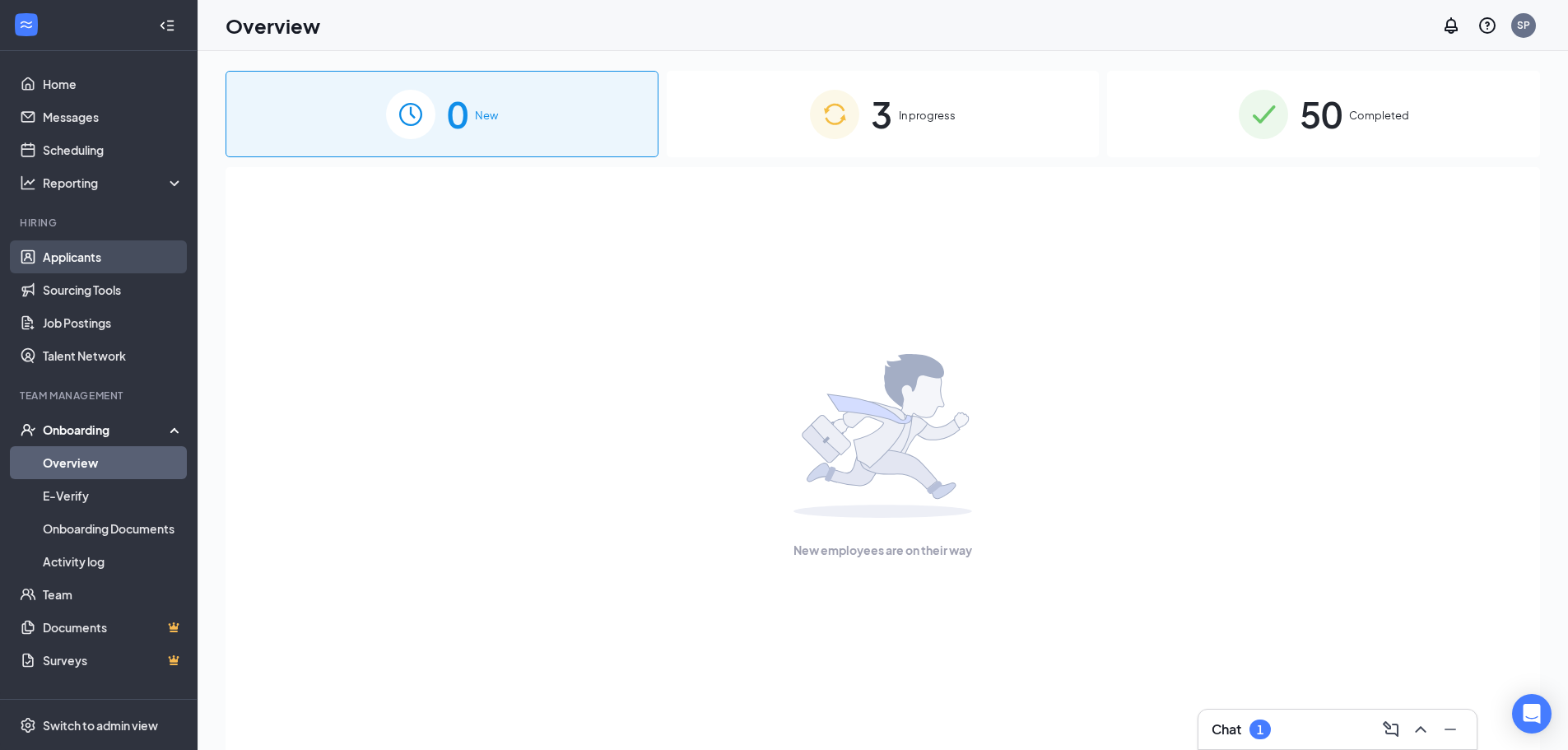
click at [113, 261] on link "Applicants" at bounding box center [112, 256] width 140 height 33
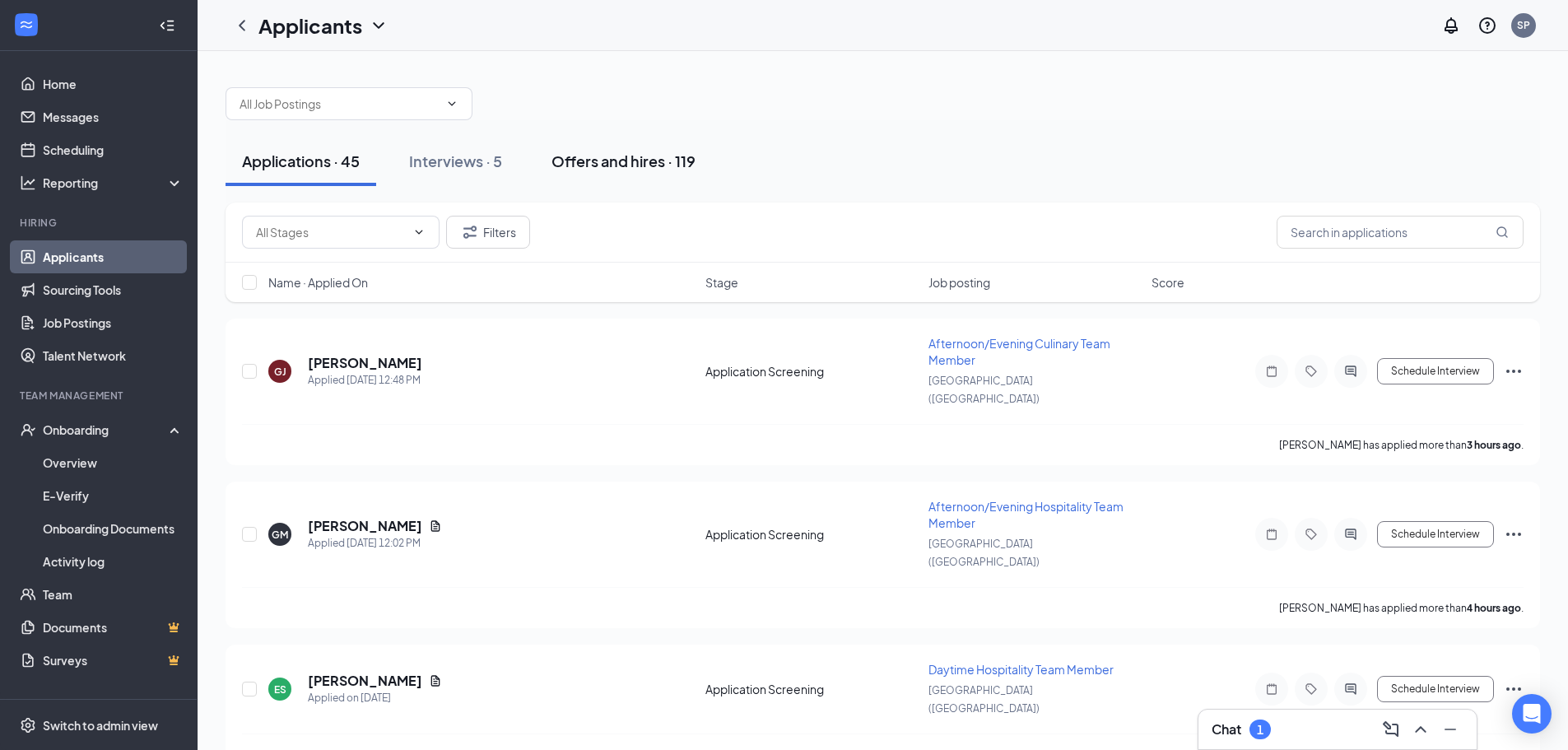
click at [583, 150] on div "Offers and hires · 119" at bounding box center [623, 160] width 144 height 21
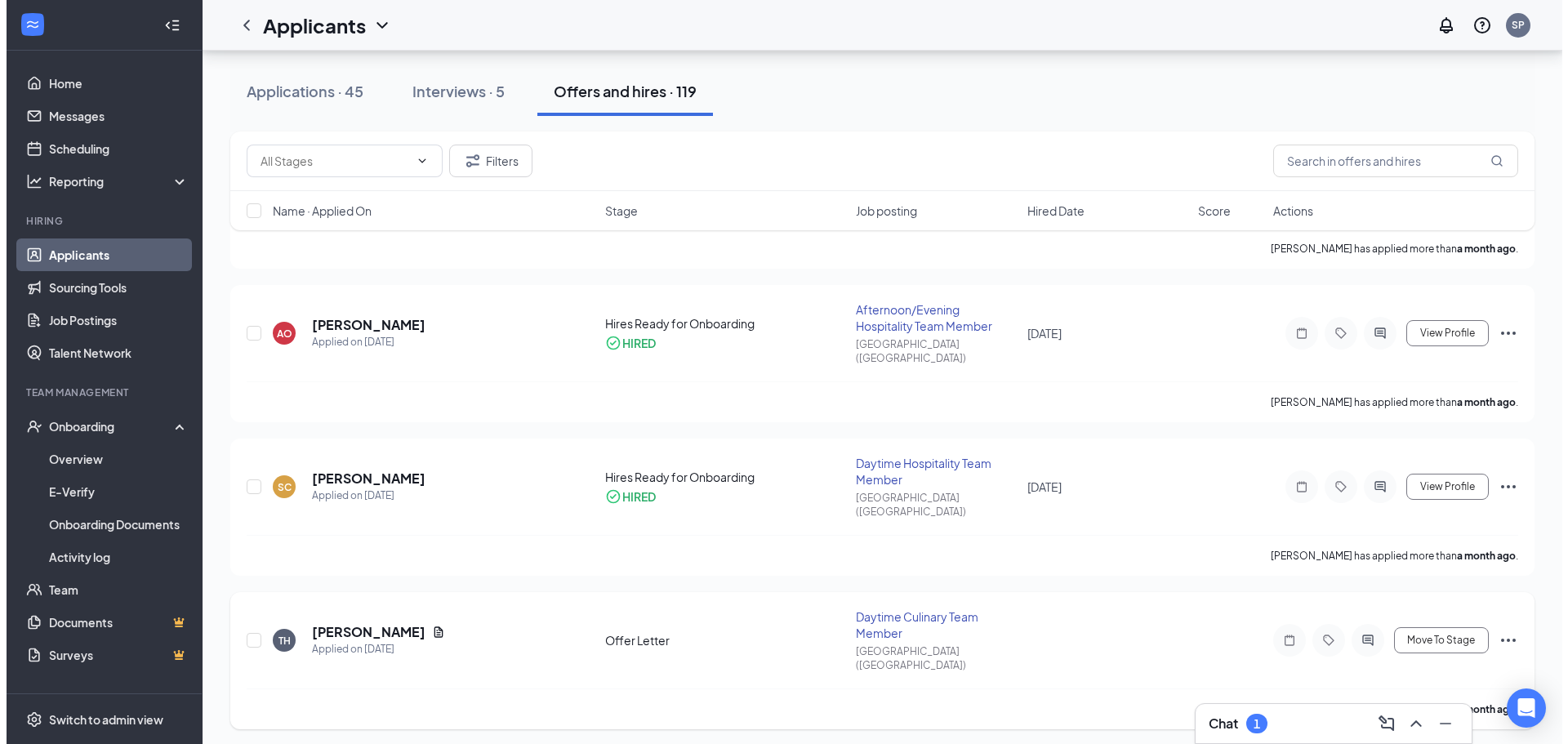
scroll to position [1143, 0]
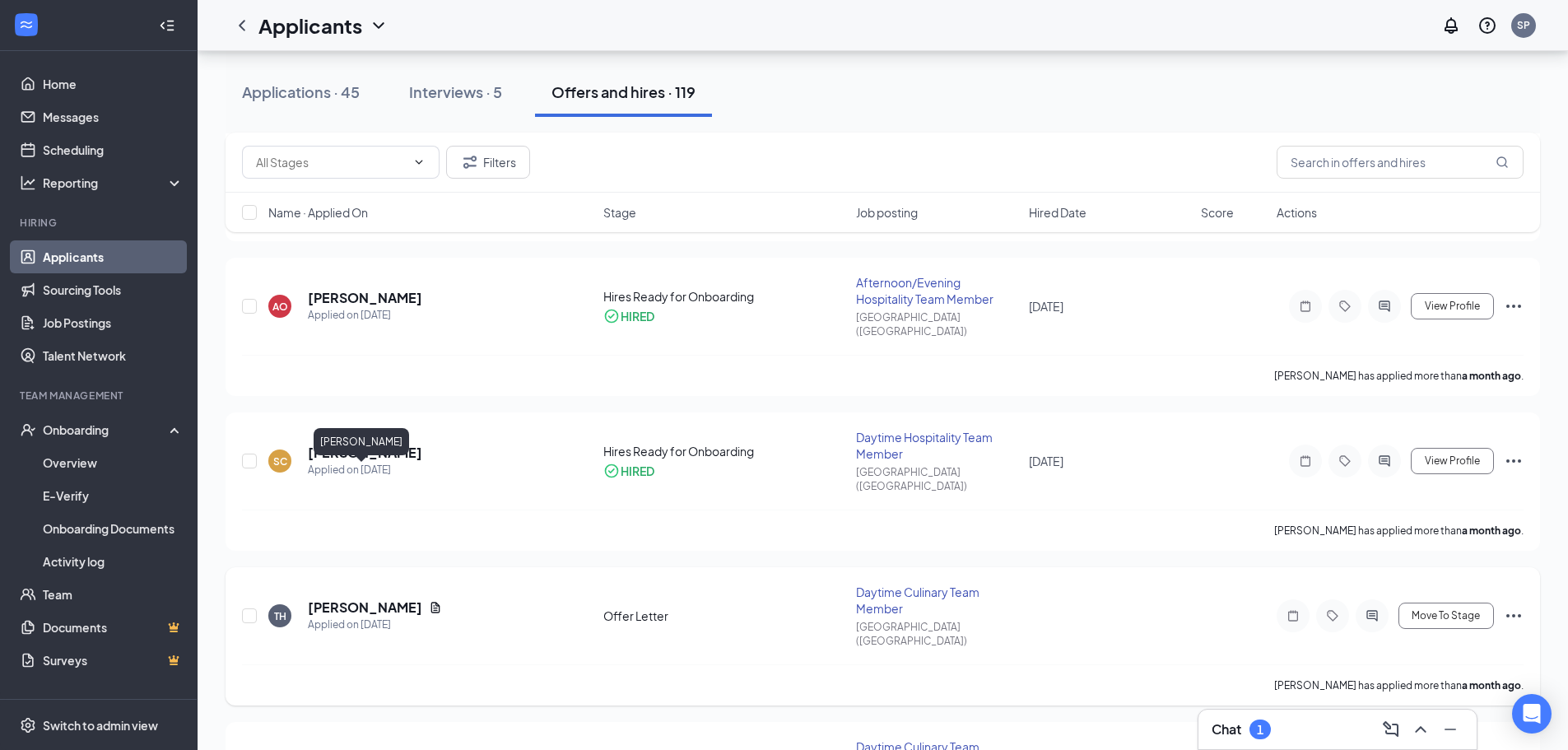
click at [370, 599] on h5 "[PERSON_NAME]" at bounding box center [365, 608] width 114 height 18
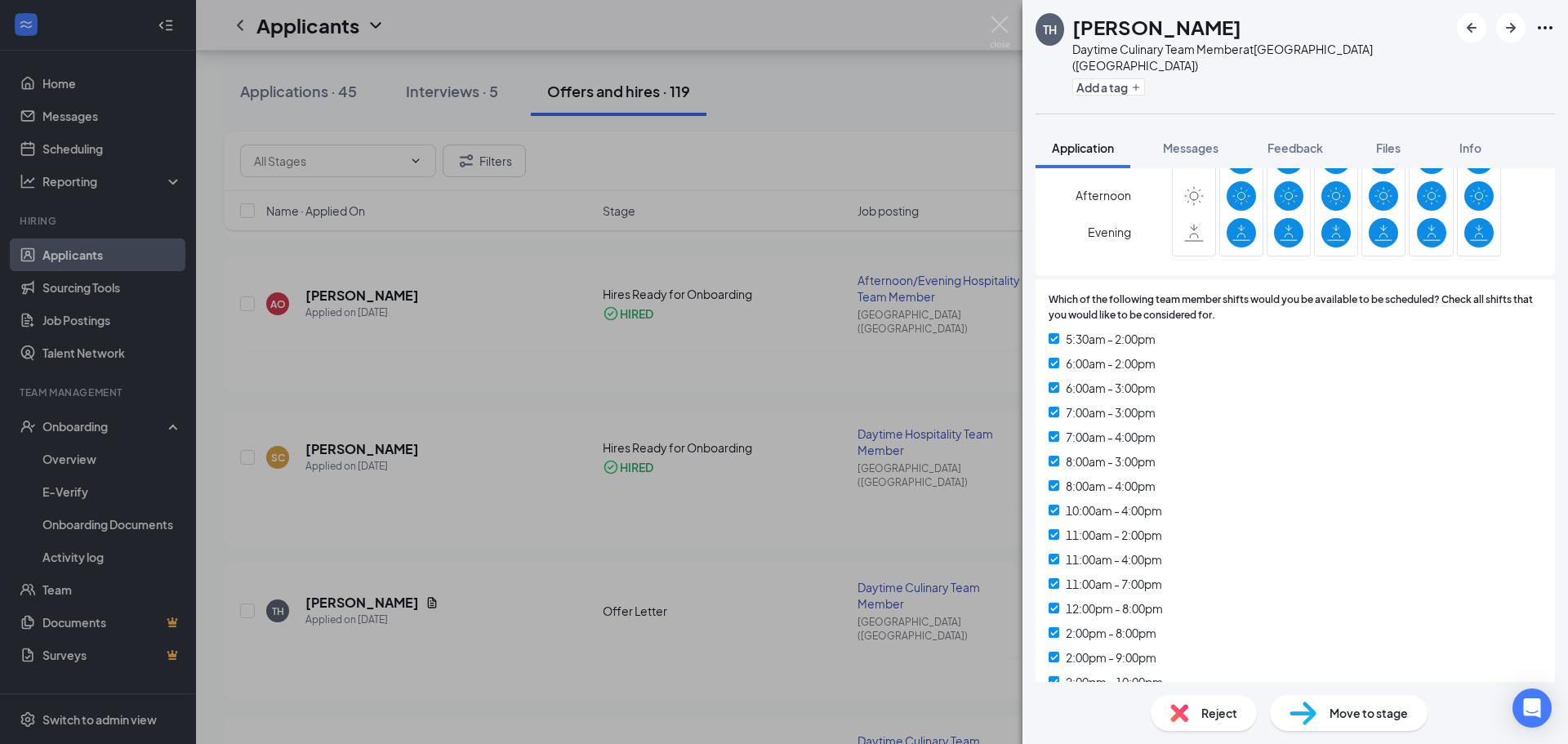
scroll to position [1917, 0]
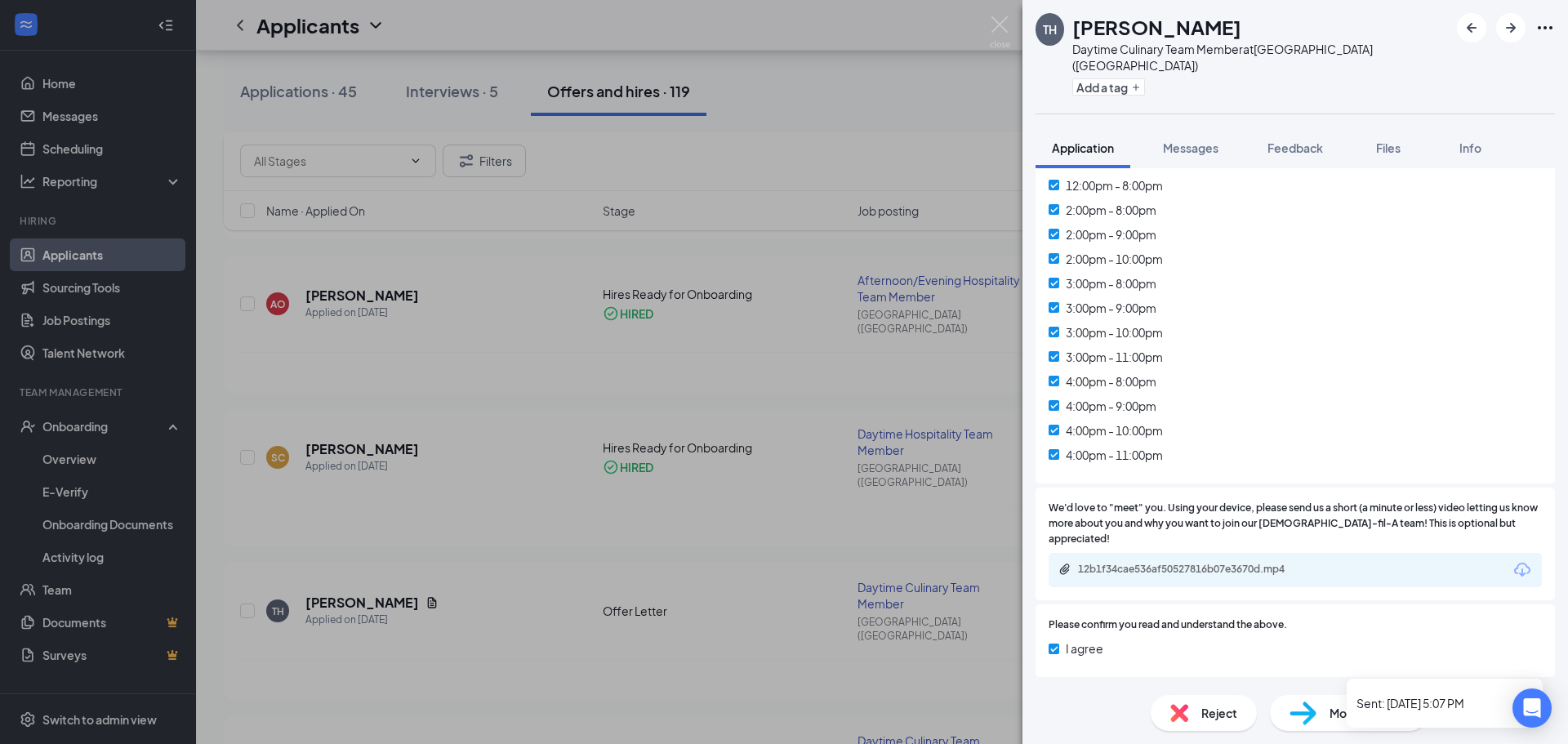
click at [1507, 691] on div "Version 1 of 1" at bounding box center [1499, 697] width 61 height 13
click at [1481, 691] on div "Version 1 of 1" at bounding box center [1499, 697] width 61 height 13
click at [1049, 694] on icon "ChevronDown" at bounding box center [1046, 696] width 11 height 6
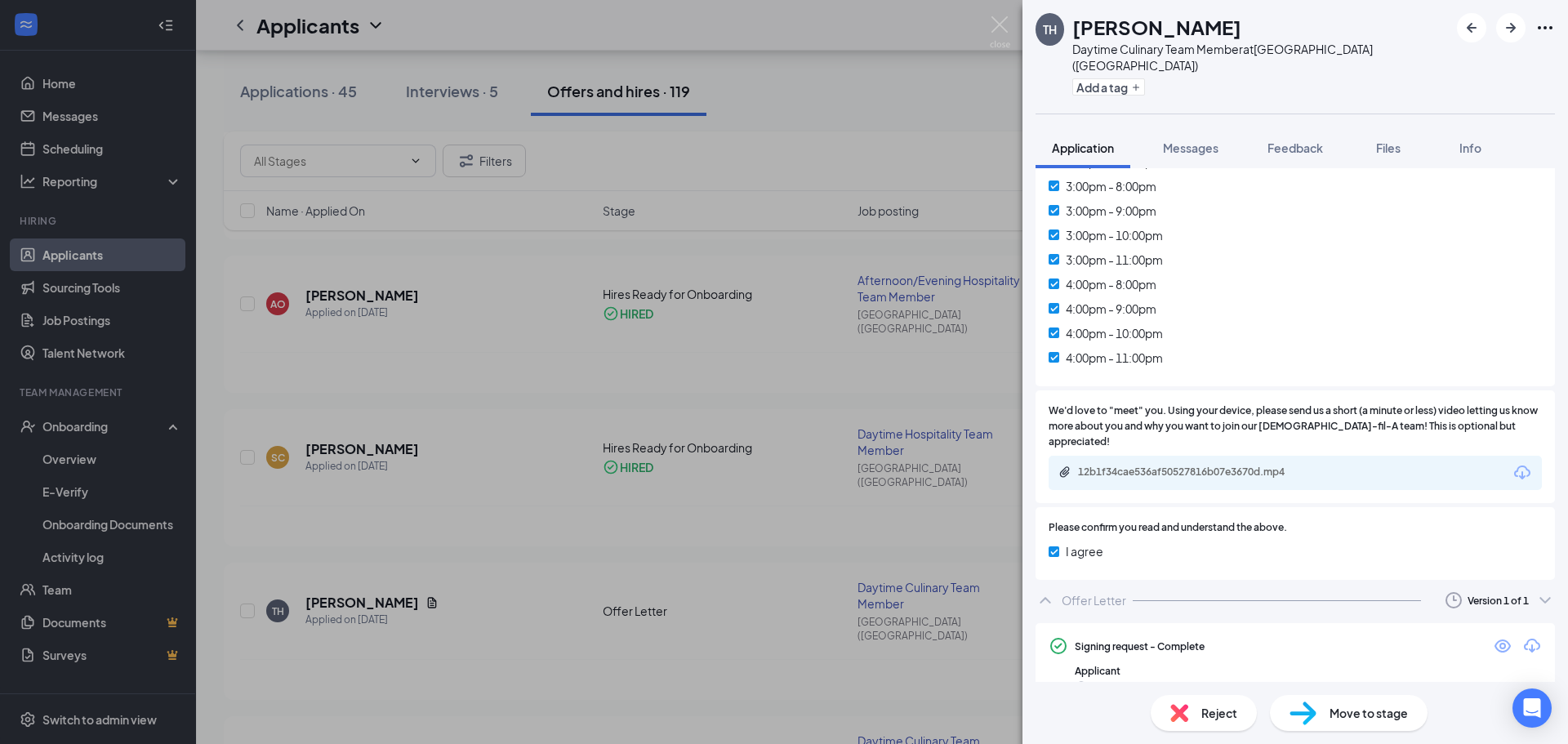
scroll to position [2015, 0]
click at [1493, 634] on icon "Eye" at bounding box center [1503, 644] width 20 height 20
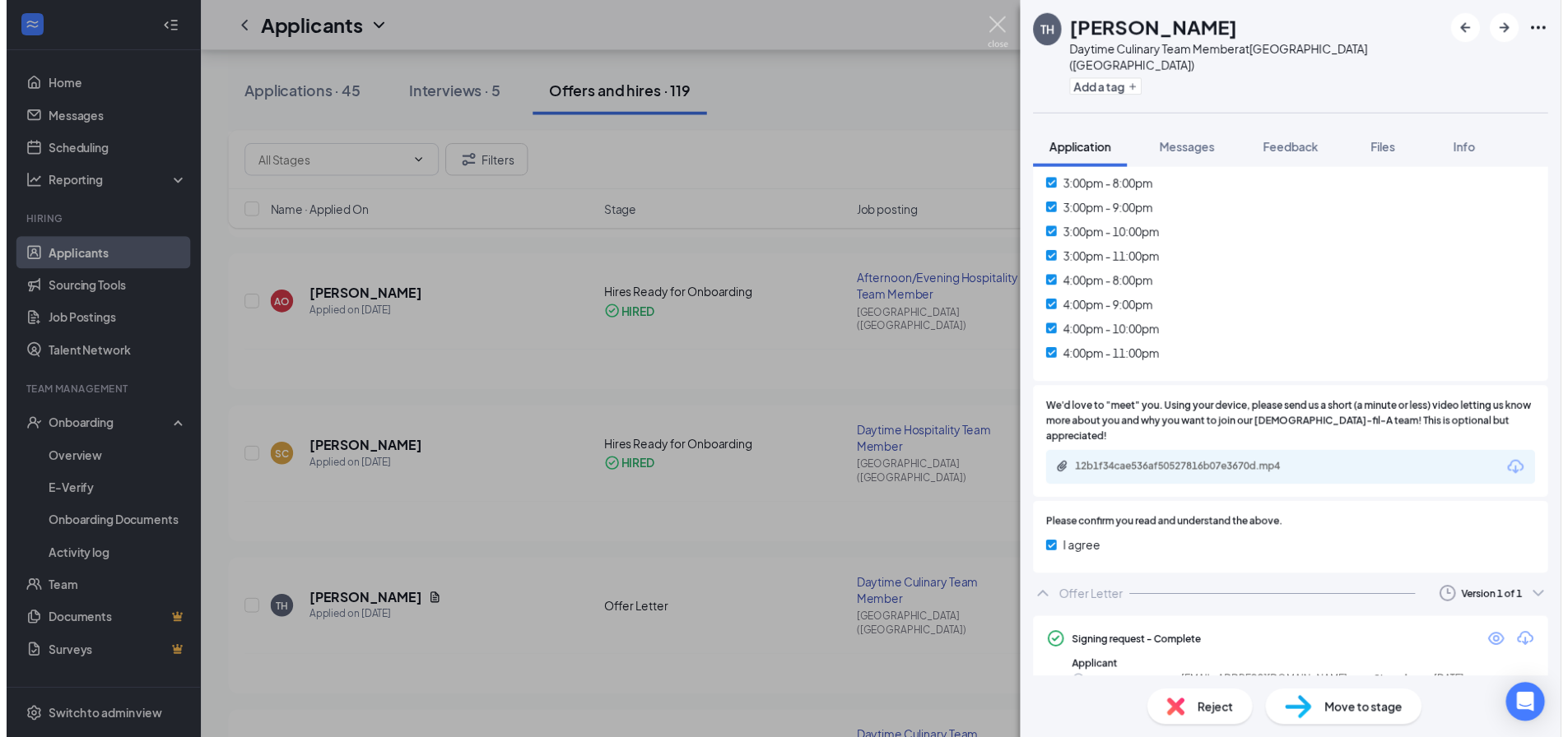
scroll to position [2025, 0]
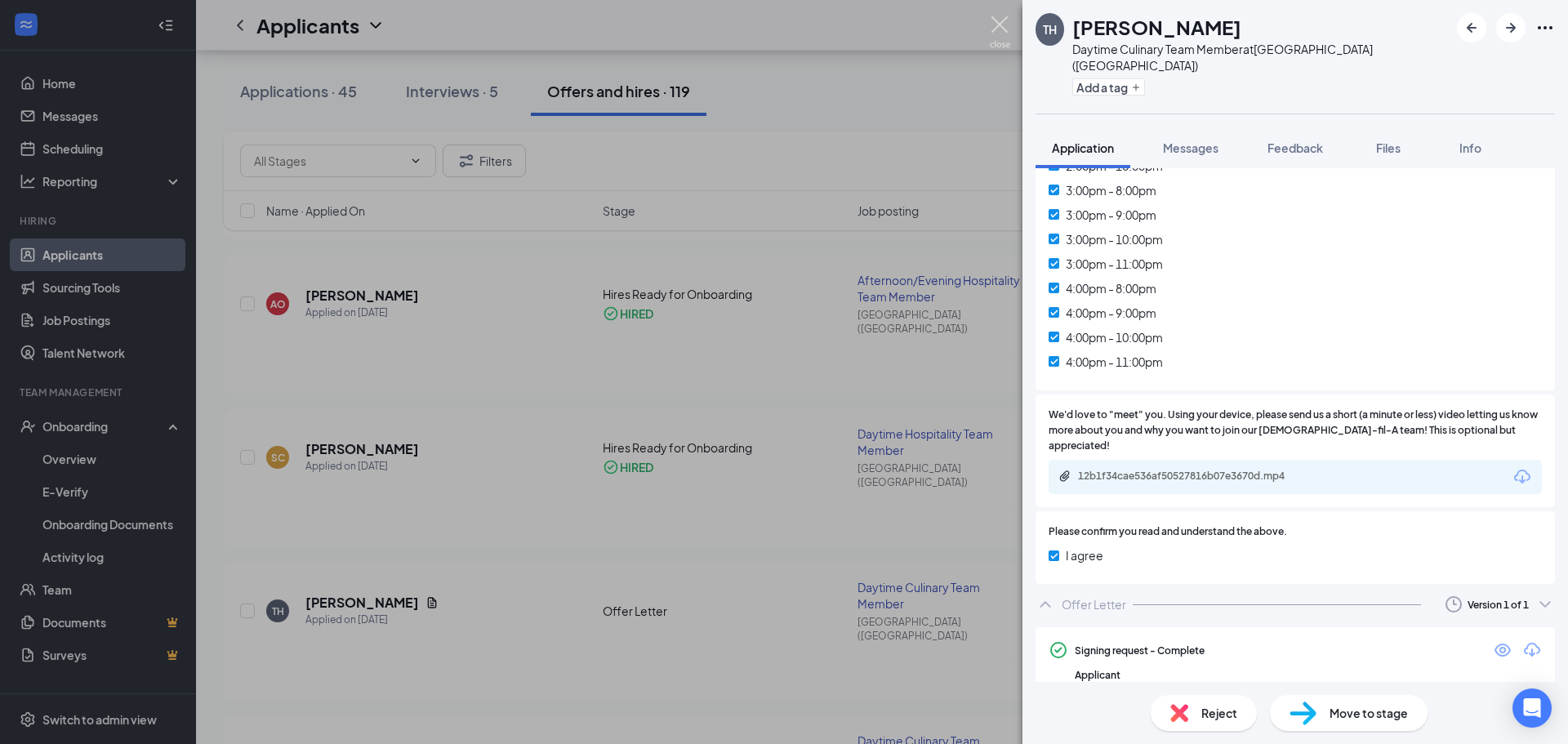
click at [1004, 30] on img at bounding box center [1000, 31] width 21 height 31
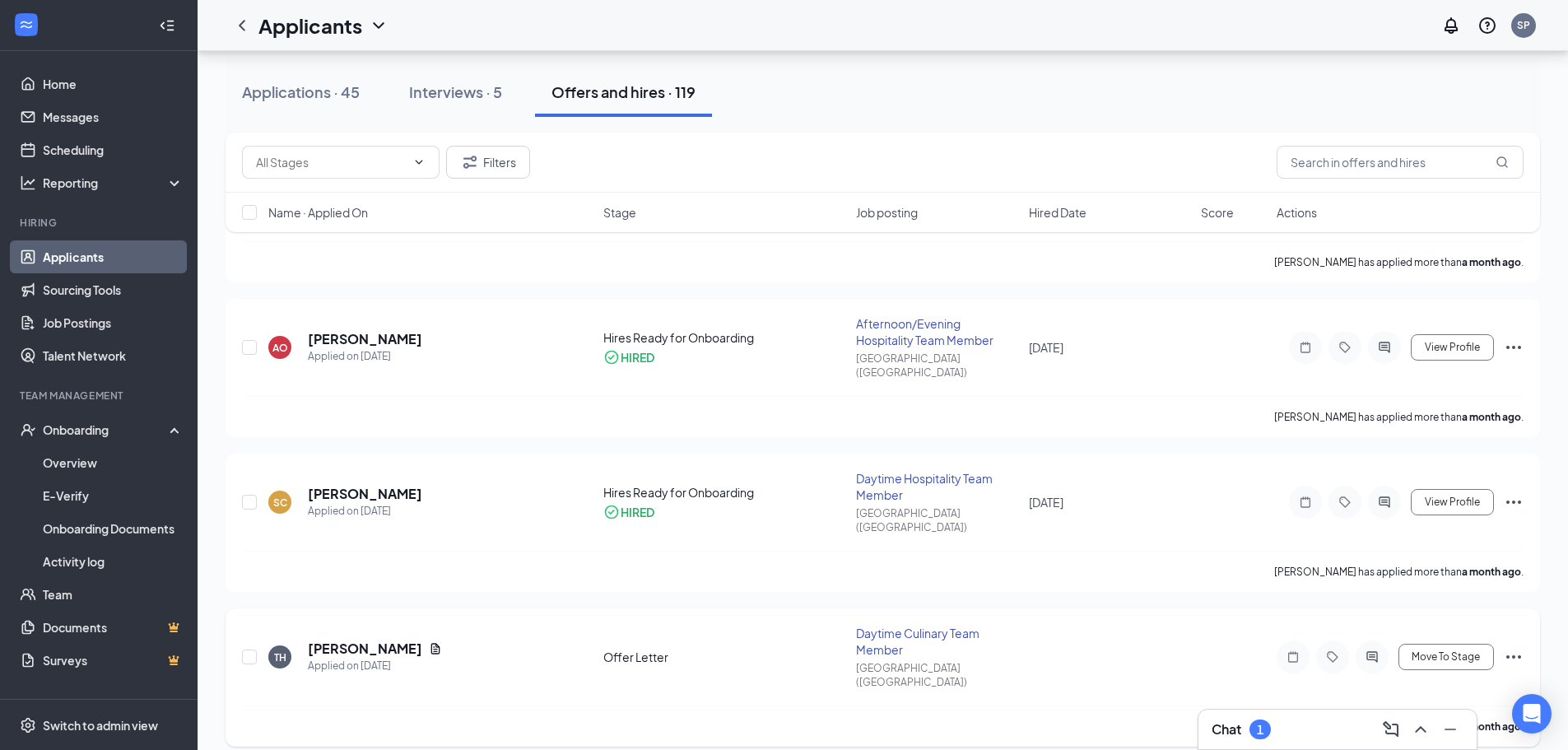
scroll to position [1152, 0]
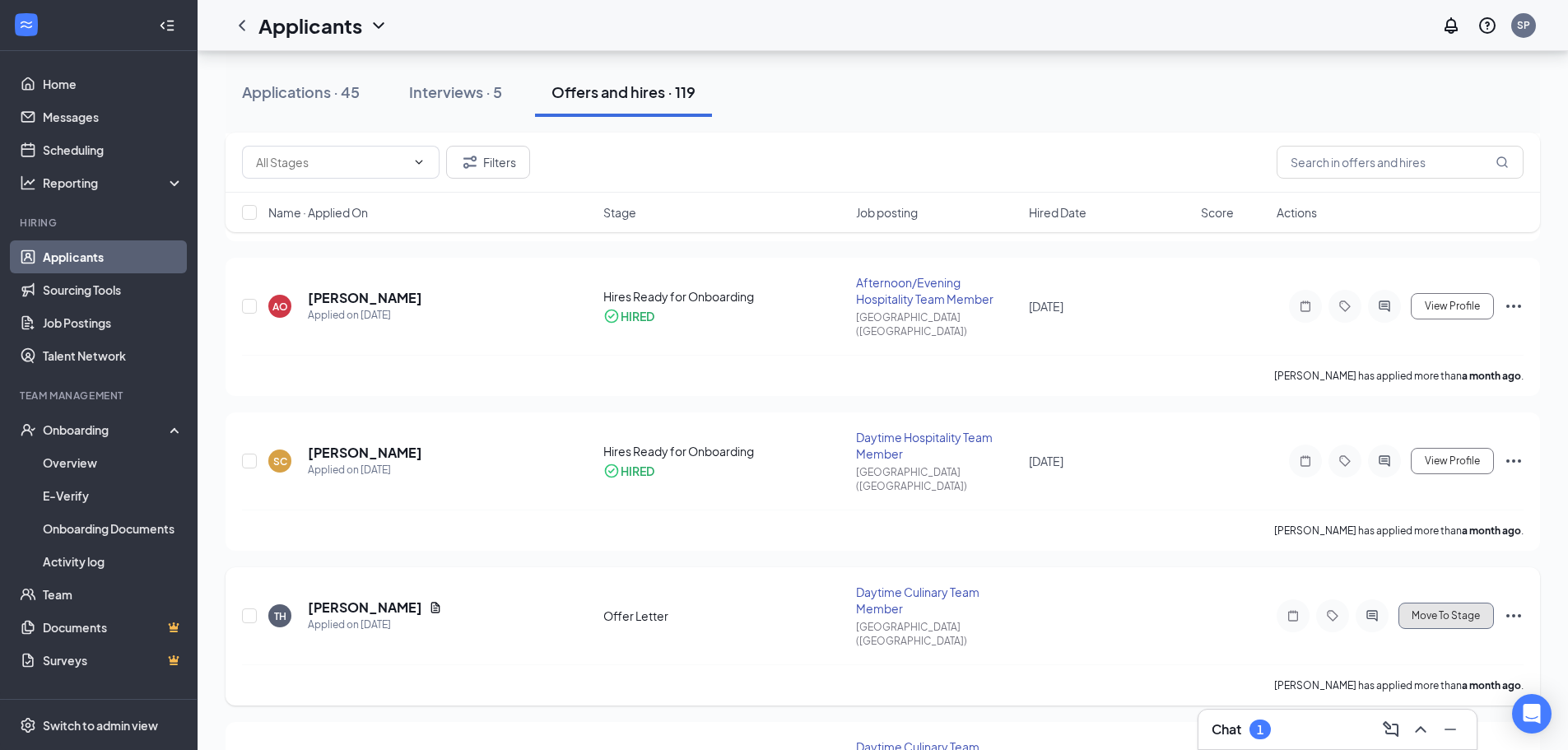
click at [1476, 602] on button "Move To Stage" at bounding box center [1446, 615] width 95 height 26
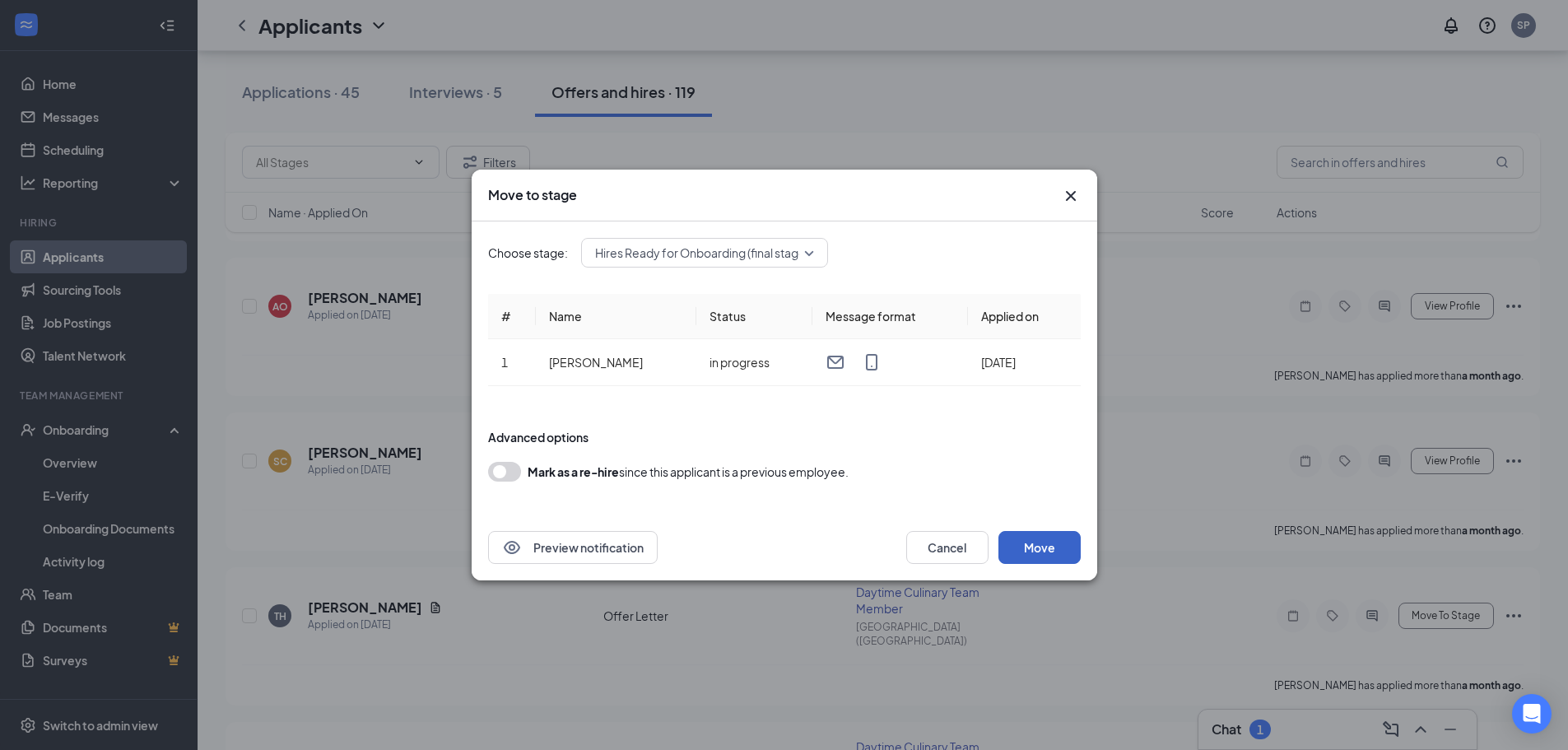
click at [1058, 538] on button "Move" at bounding box center [1039, 547] width 82 height 33
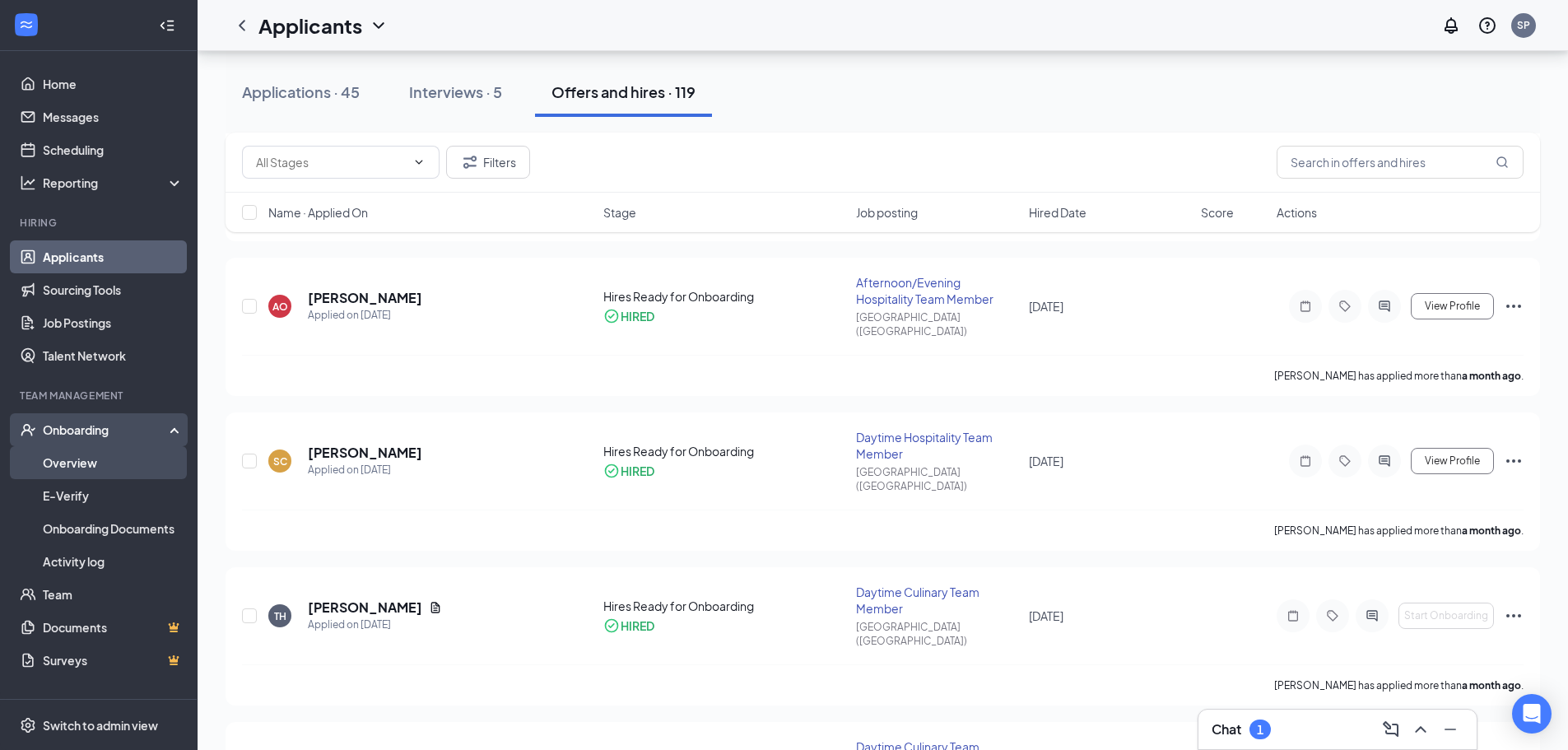
click at [102, 470] on link "Overview" at bounding box center [112, 462] width 140 height 33
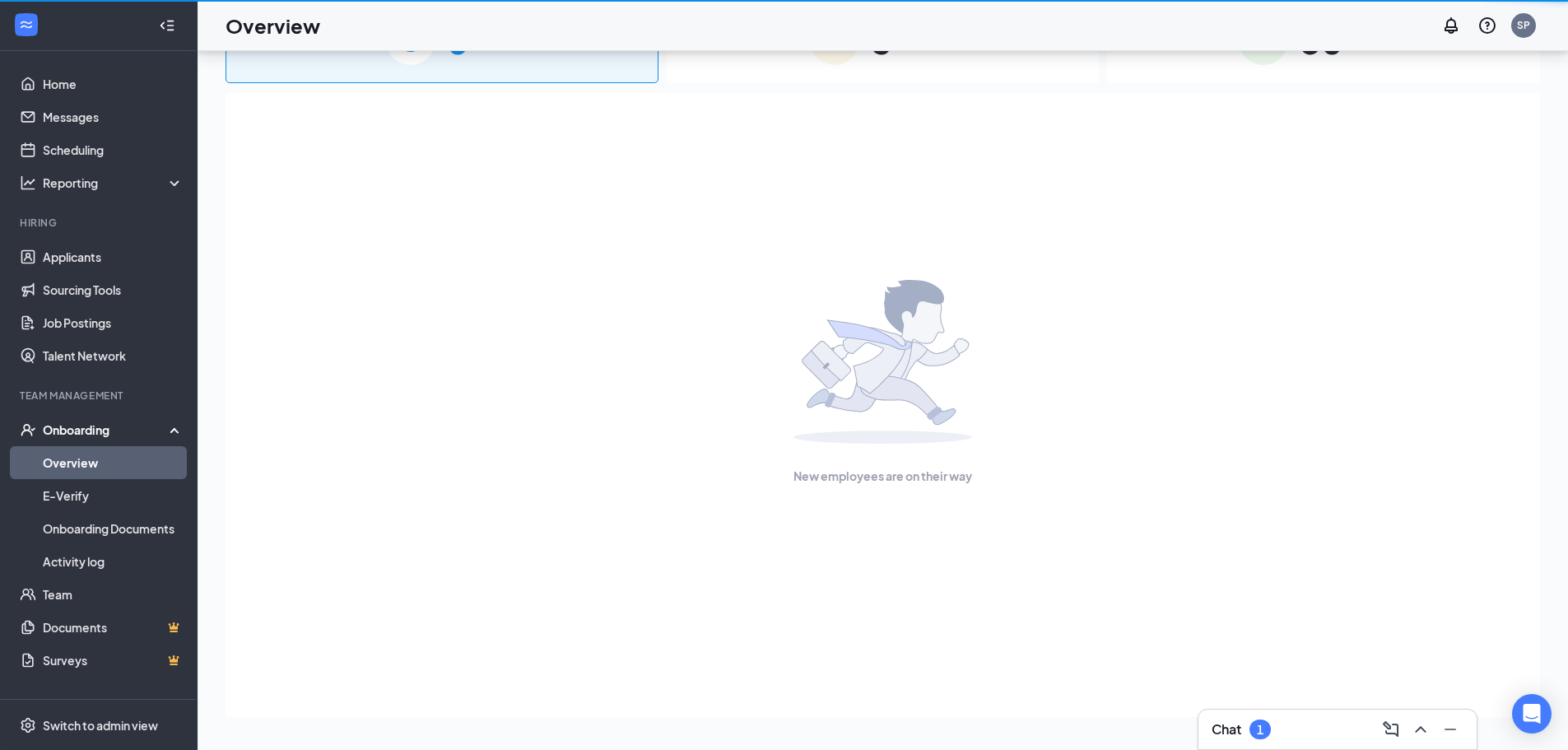
scroll to position [74, 0]
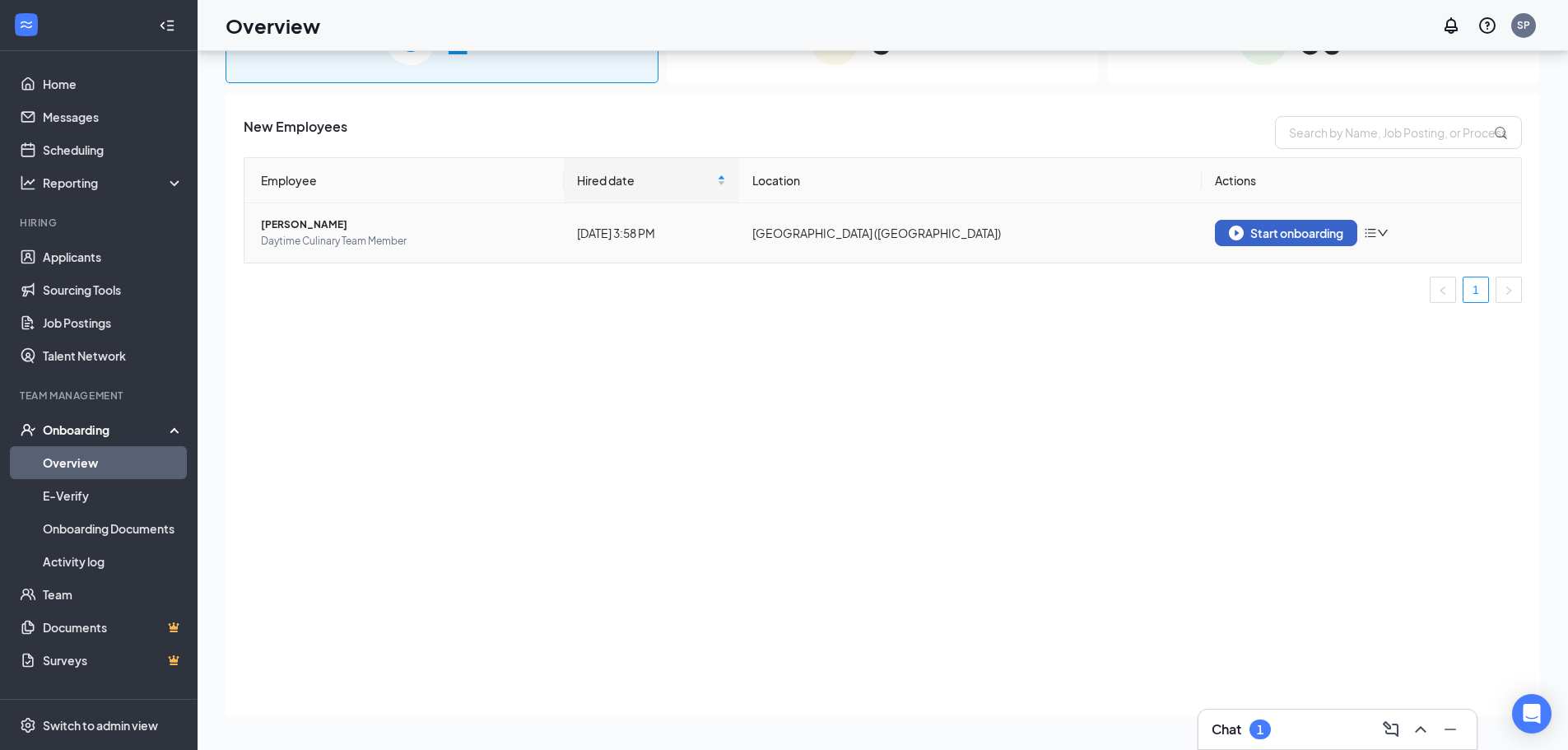
click at [1298, 232] on div "Start onboarding" at bounding box center [1286, 233] width 114 height 14
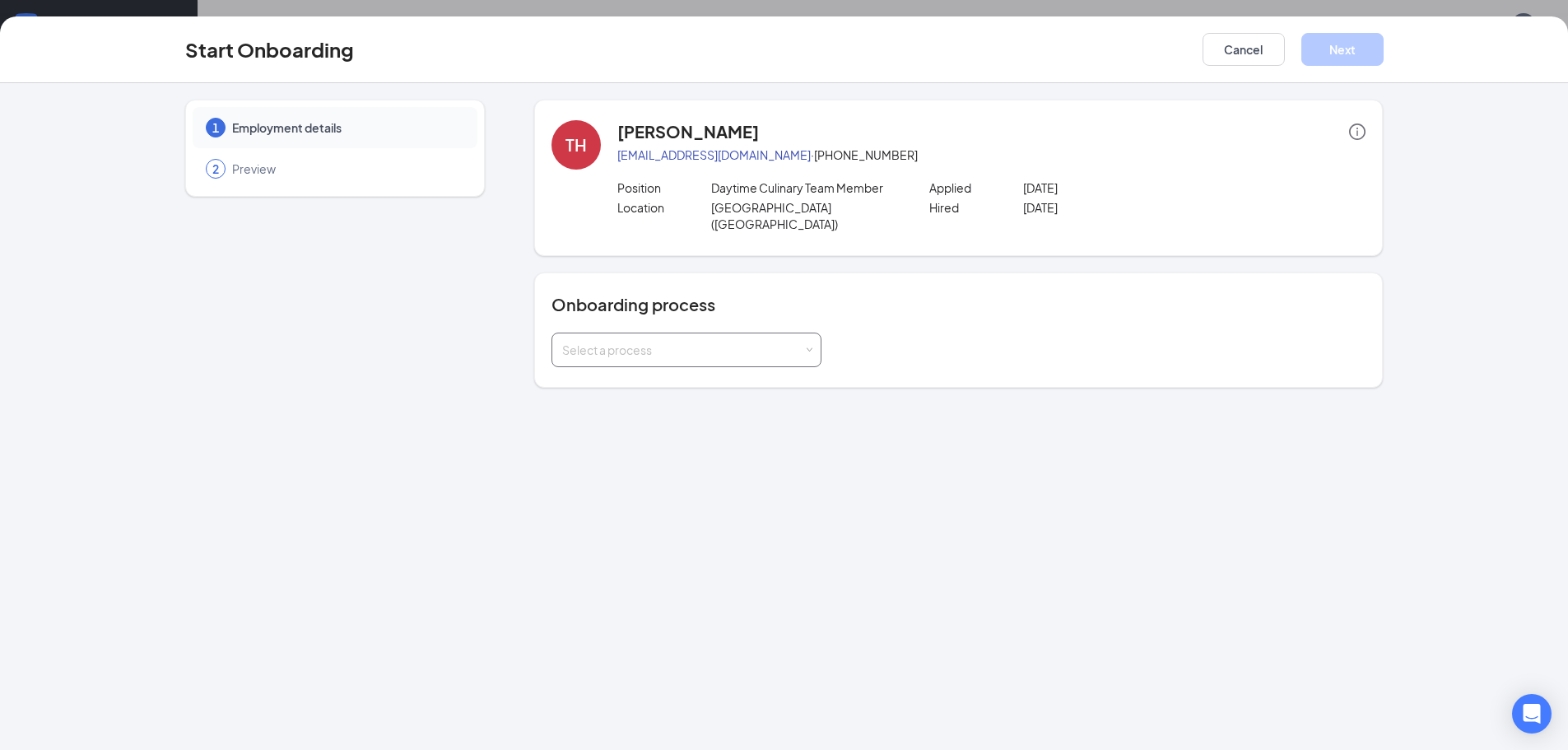
click at [676, 341] on div "Select a process" at bounding box center [683, 350] width 241 height 16
click at [674, 372] on span "Team Member Onboarding" at bounding box center [630, 368] width 146 height 14
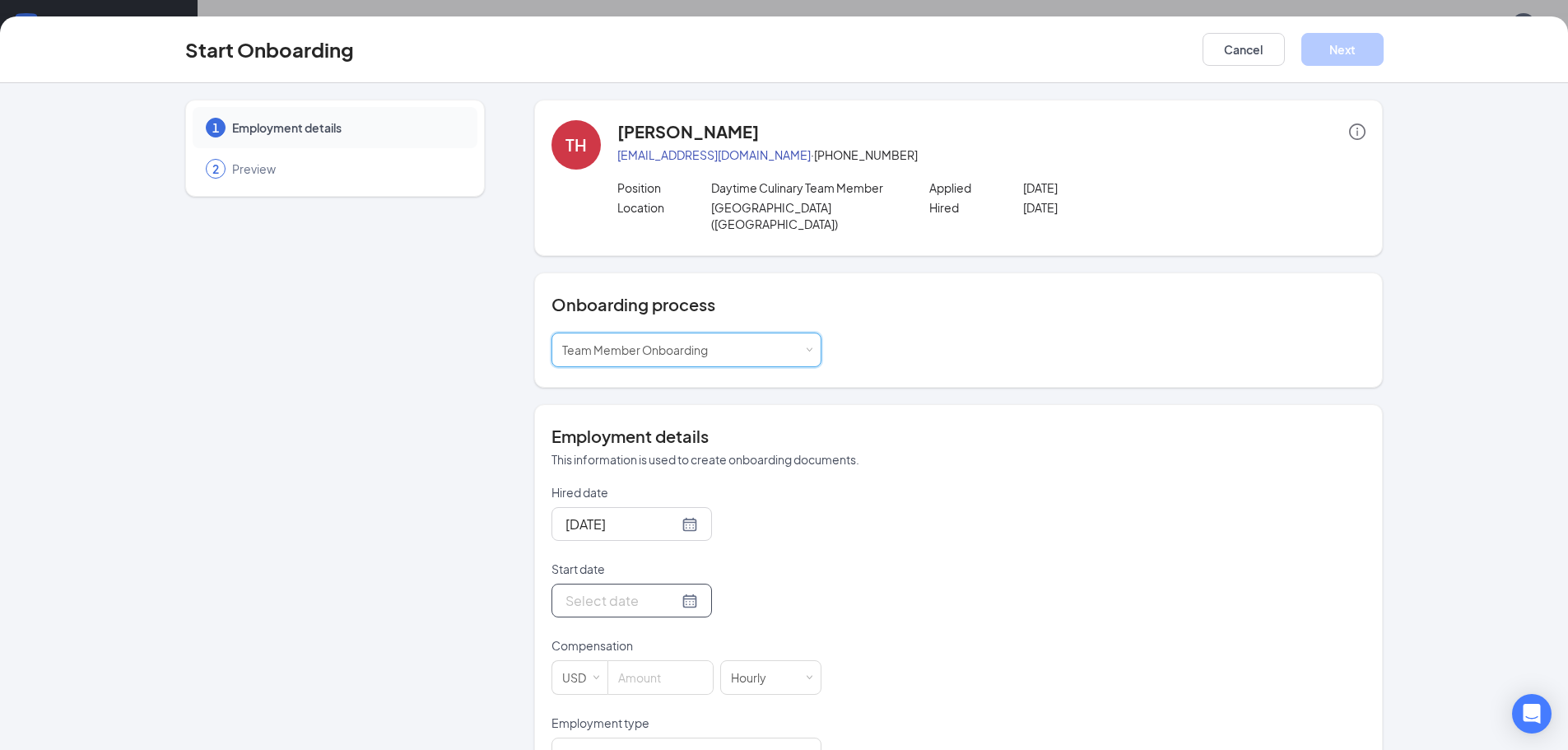
click at [675, 590] on div at bounding box center [631, 600] width 132 height 21
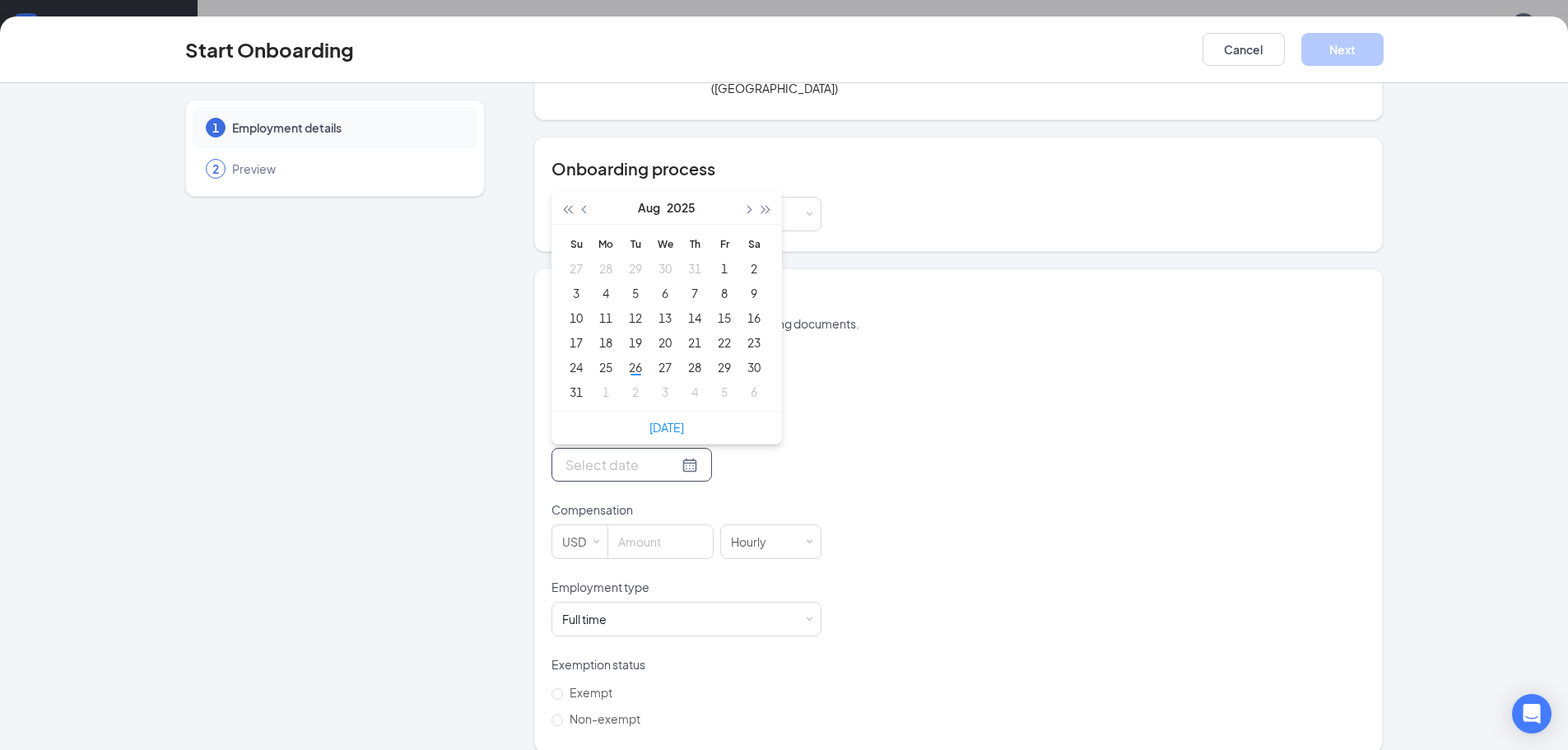
scroll to position [139, 0]
type input "[DATE]"
click at [754, 355] on div "30" at bounding box center [754, 365] width 20 height 20
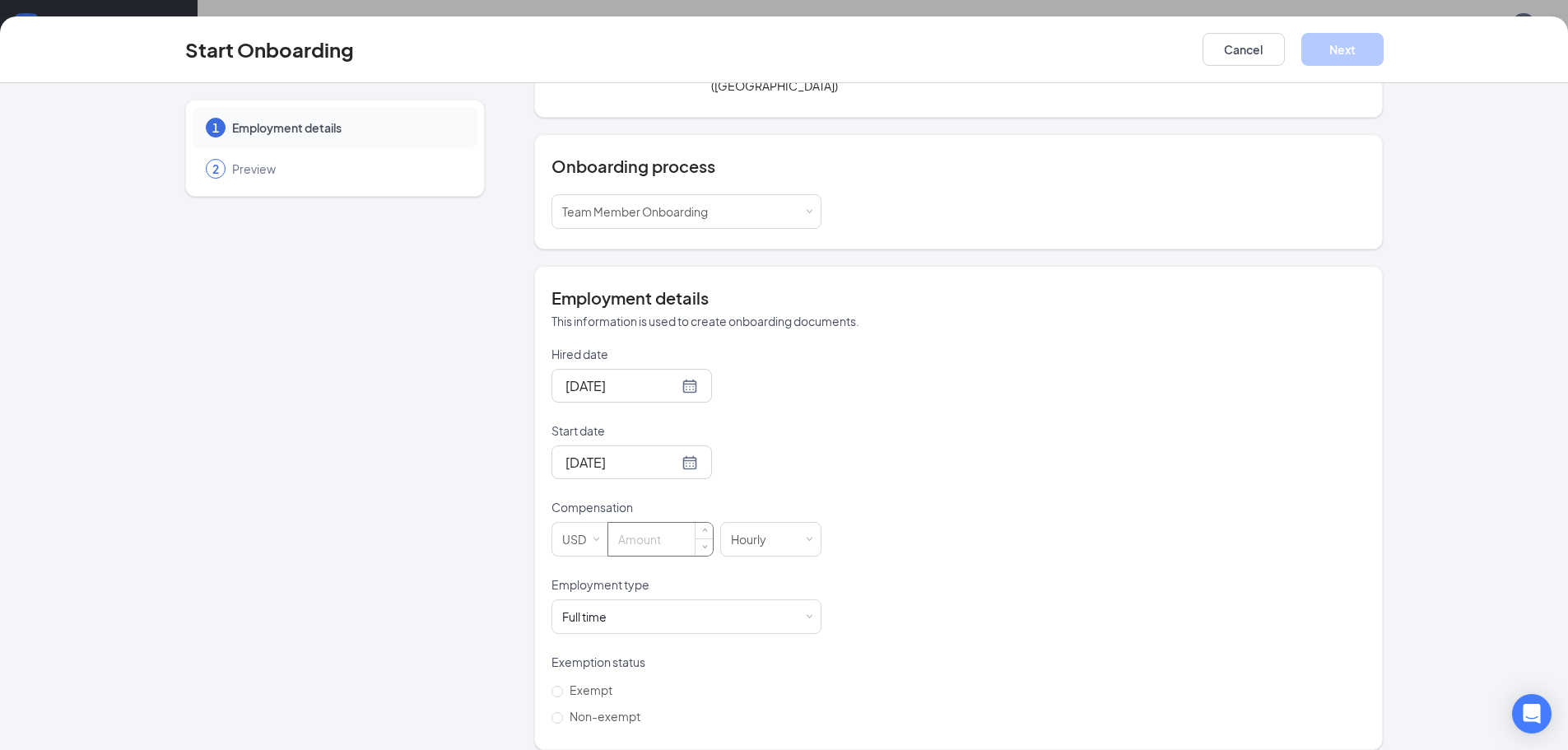
click at [640, 526] on input at bounding box center [659, 539] width 104 height 33
type input "17"
click at [566, 708] on span "Non-exempt" at bounding box center [604, 716] width 84 height 14
click at [563, 712] on input "Non-exempt" at bounding box center [557, 717] width 12 height 12
radio input "true"
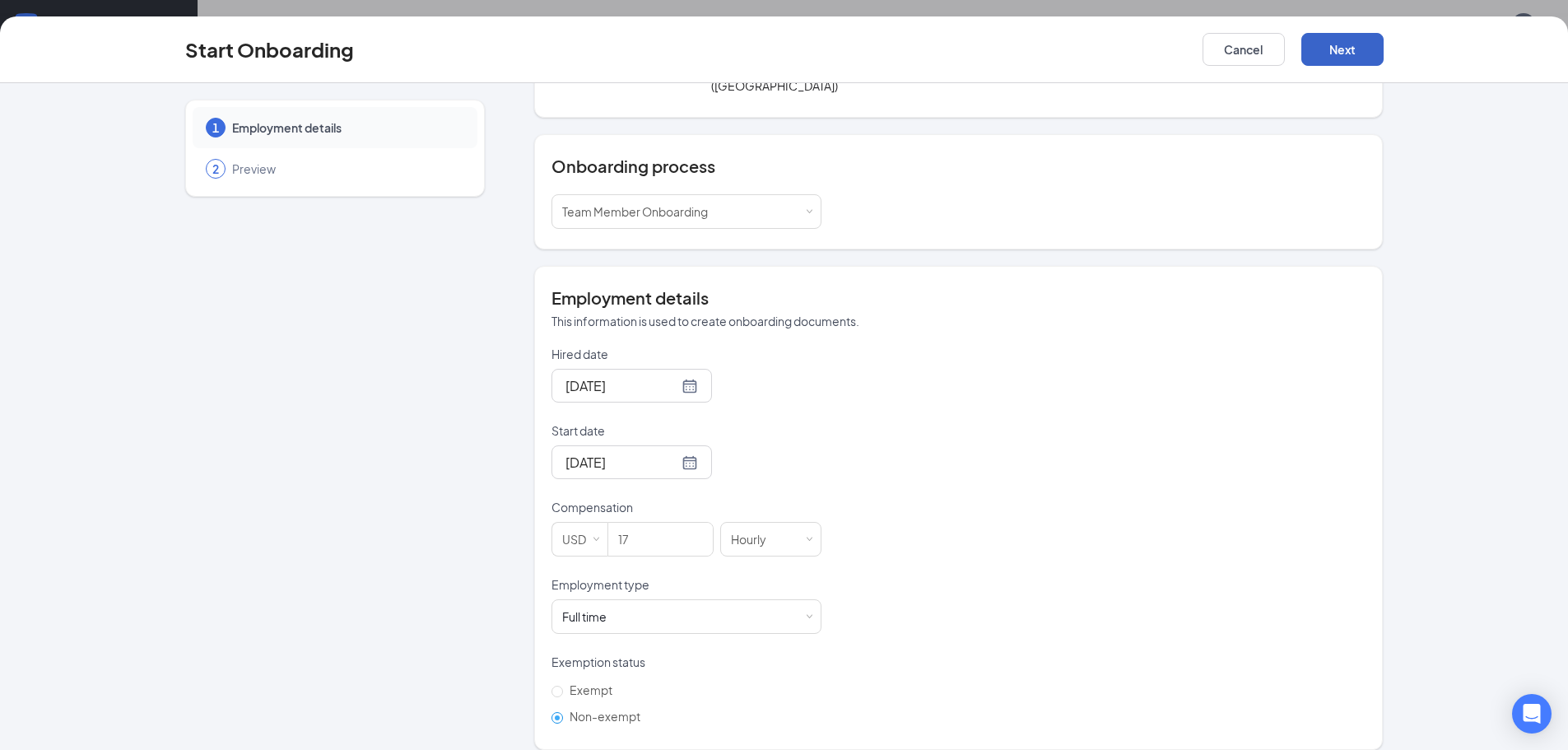
click at [1346, 59] on button "Next" at bounding box center [1342, 49] width 82 height 33
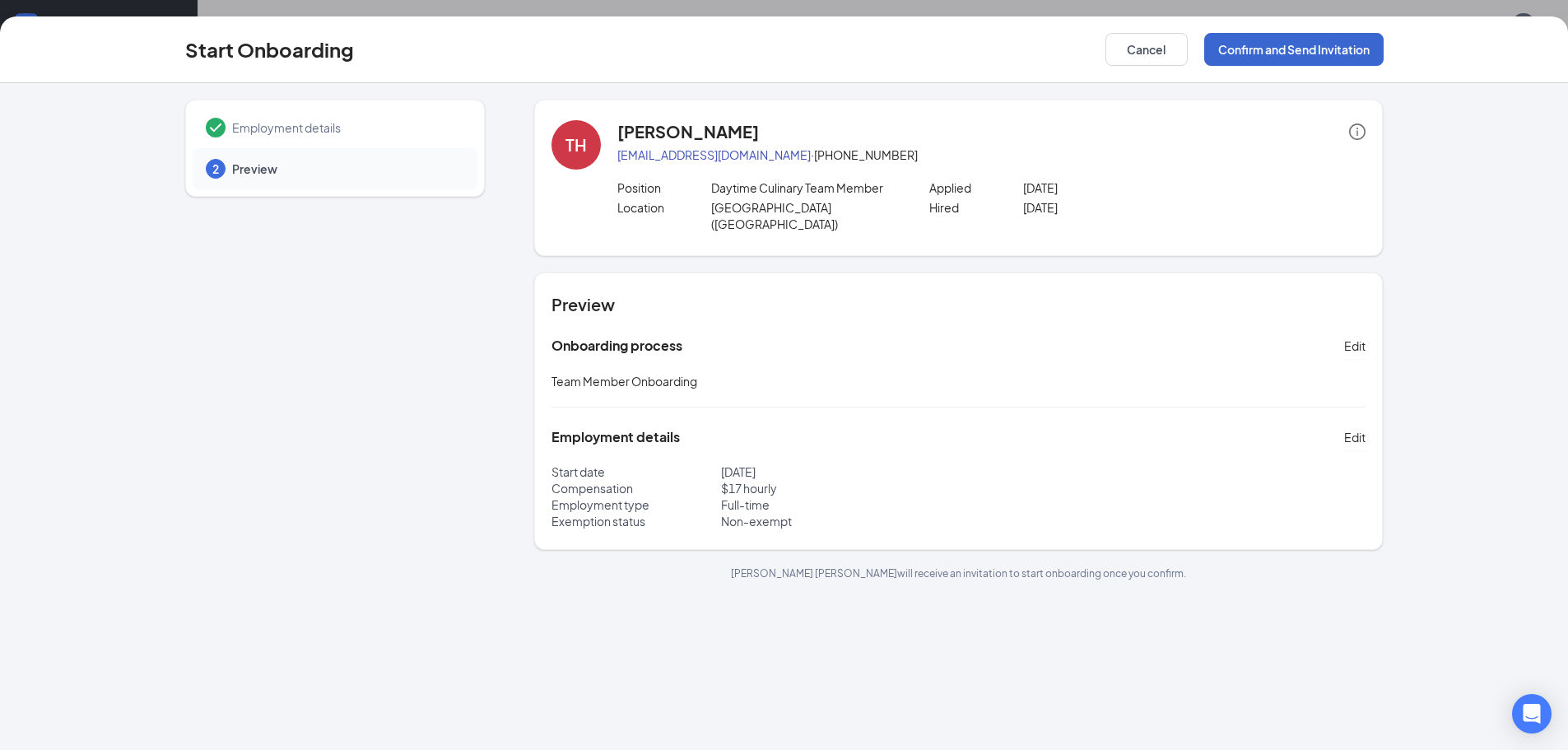
scroll to position [0, 0]
click at [1346, 59] on button "Confirm and Send Invitation" at bounding box center [1294, 49] width 179 height 33
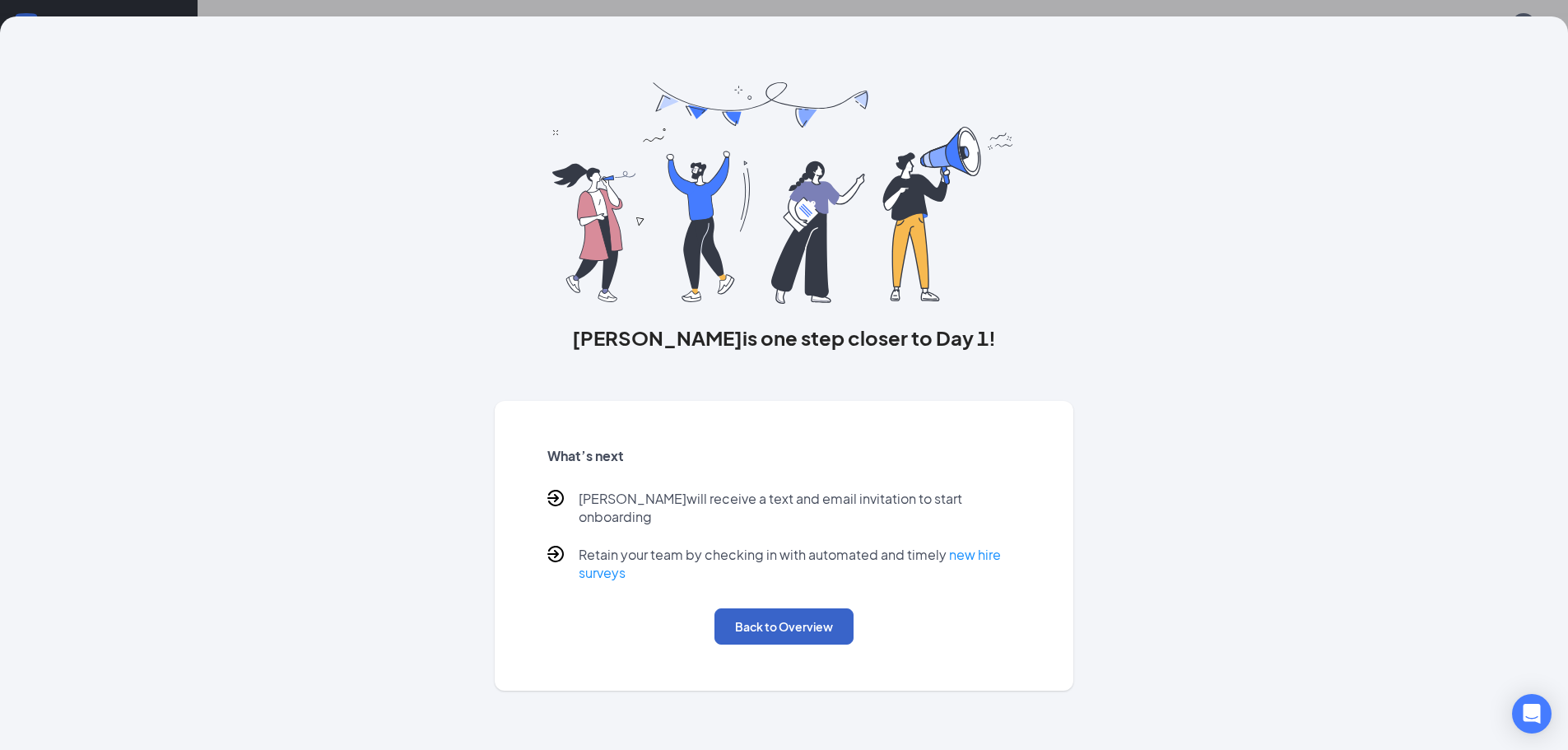
click at [799, 614] on button "Back to Overview" at bounding box center [784, 626] width 139 height 36
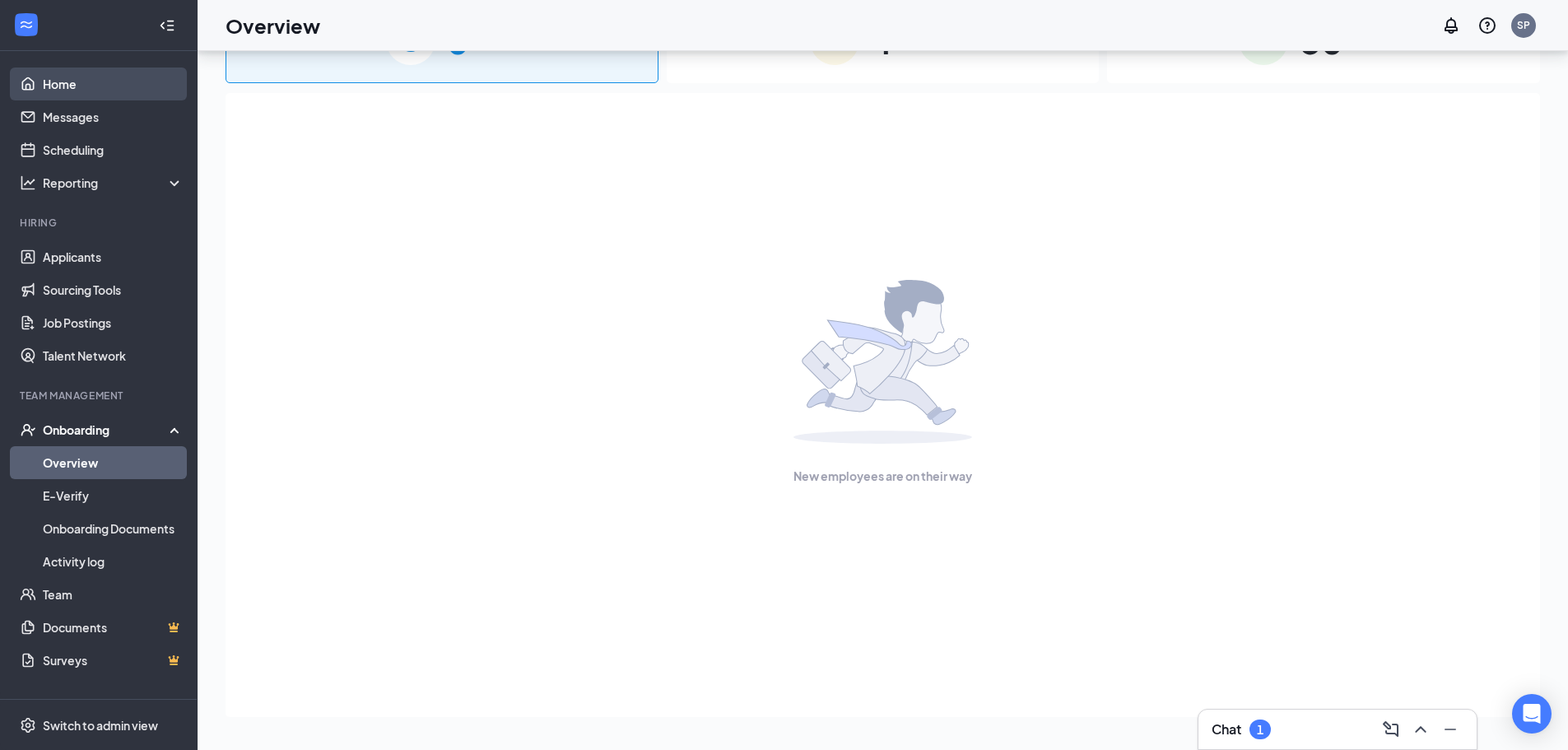
click at [80, 92] on link "Home" at bounding box center [112, 84] width 140 height 33
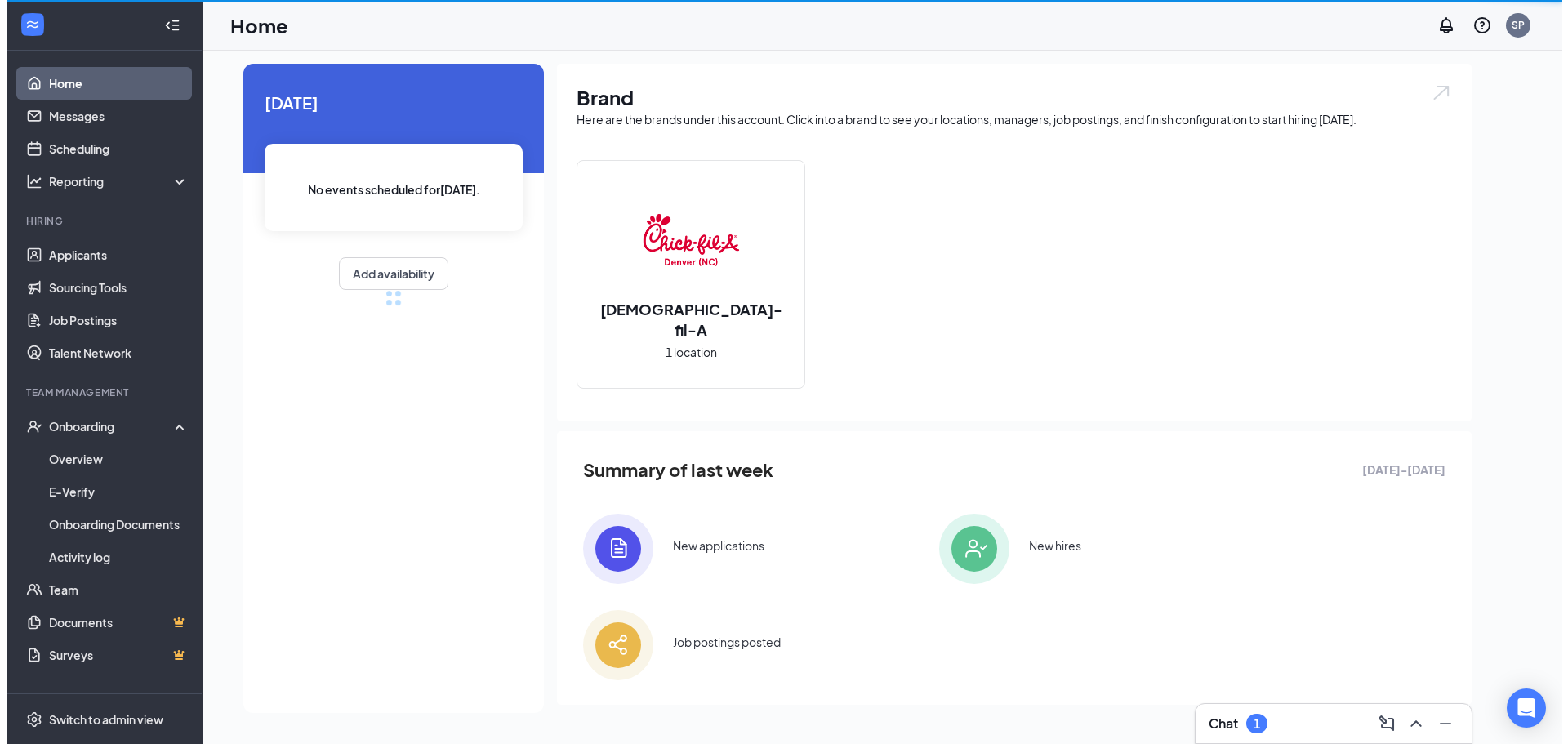
scroll to position [34, 0]
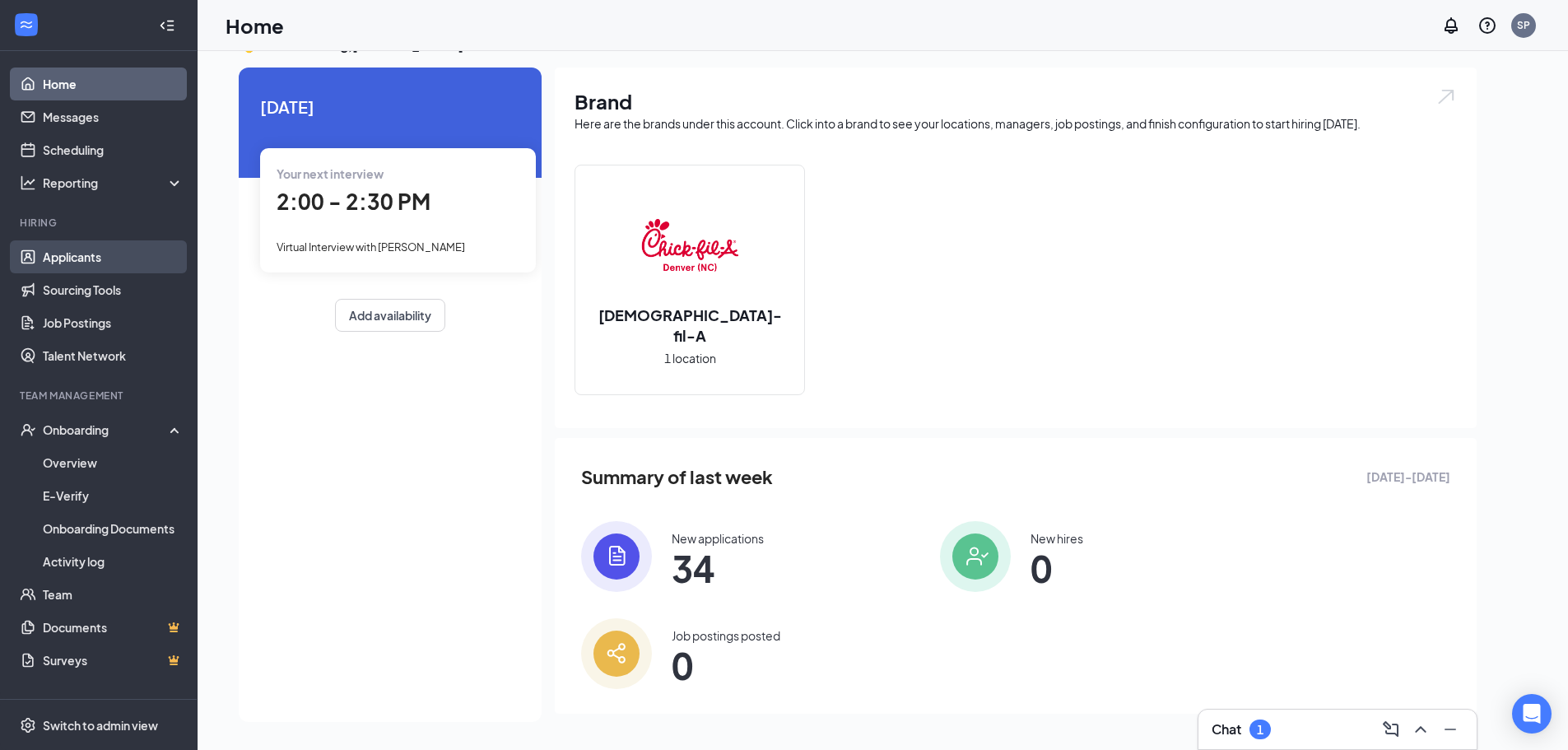
click at [147, 258] on link "Applicants" at bounding box center [112, 256] width 140 height 33
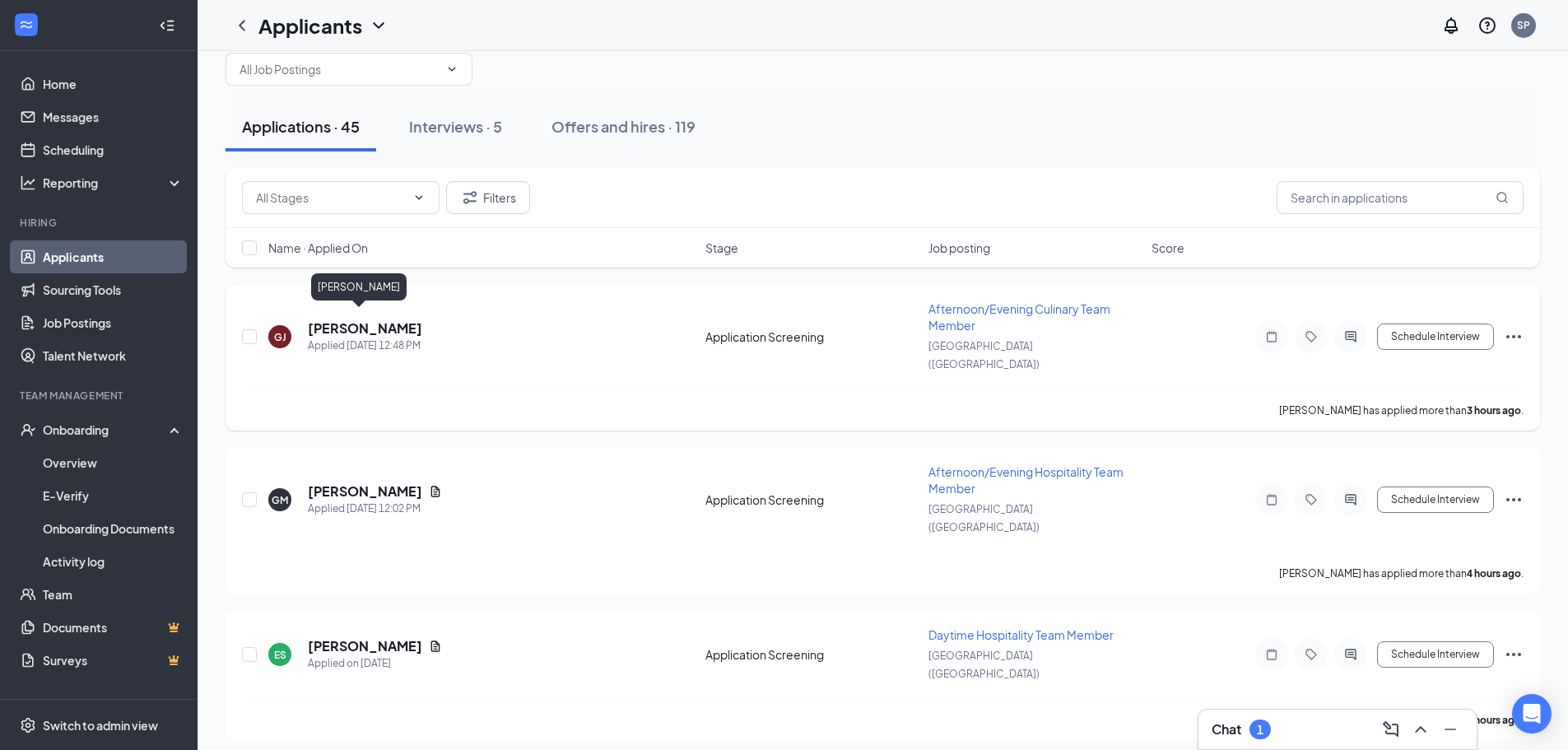
click at [378, 320] on h5 "[PERSON_NAME]" at bounding box center [365, 329] width 114 height 18
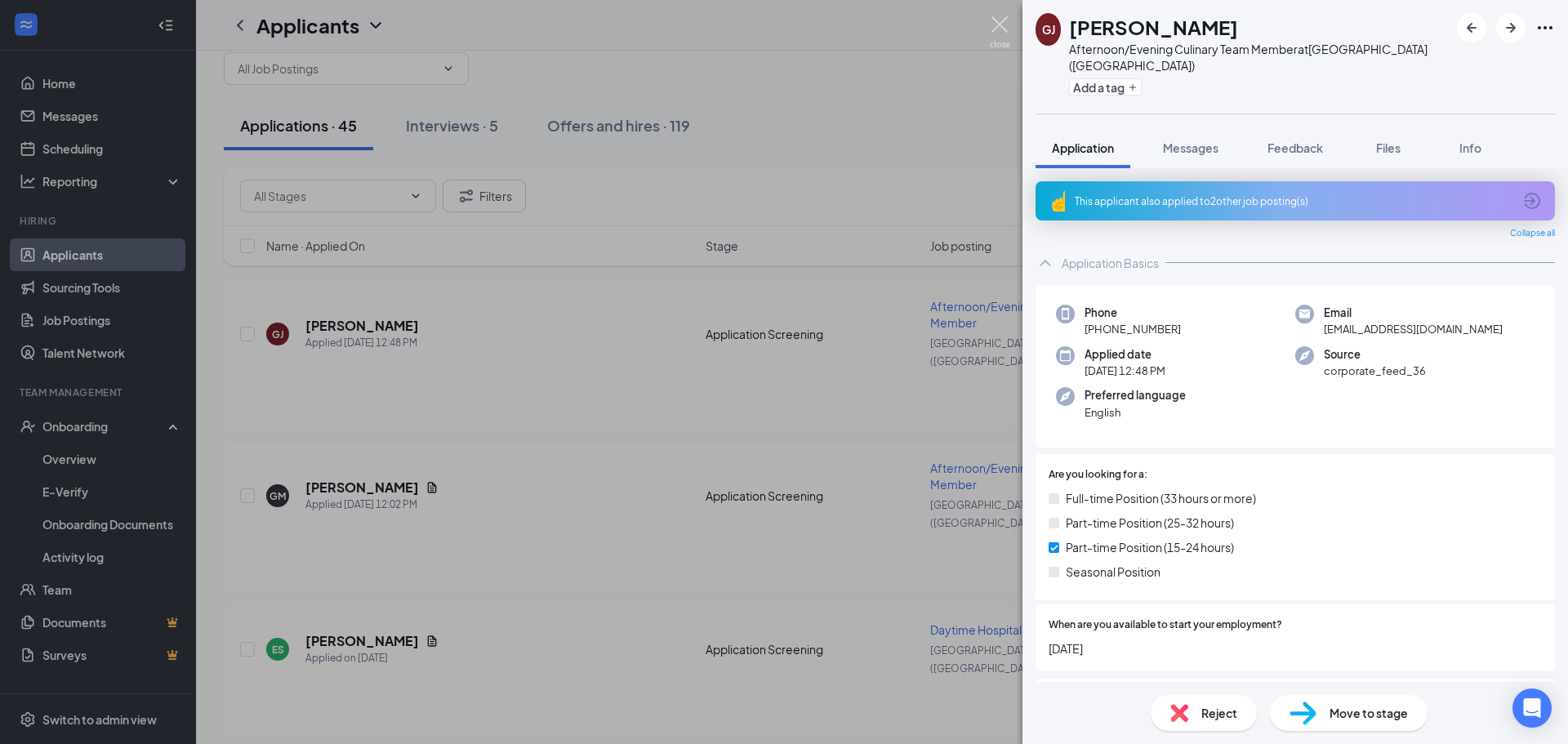
click at [994, 22] on img at bounding box center [1000, 31] width 21 height 31
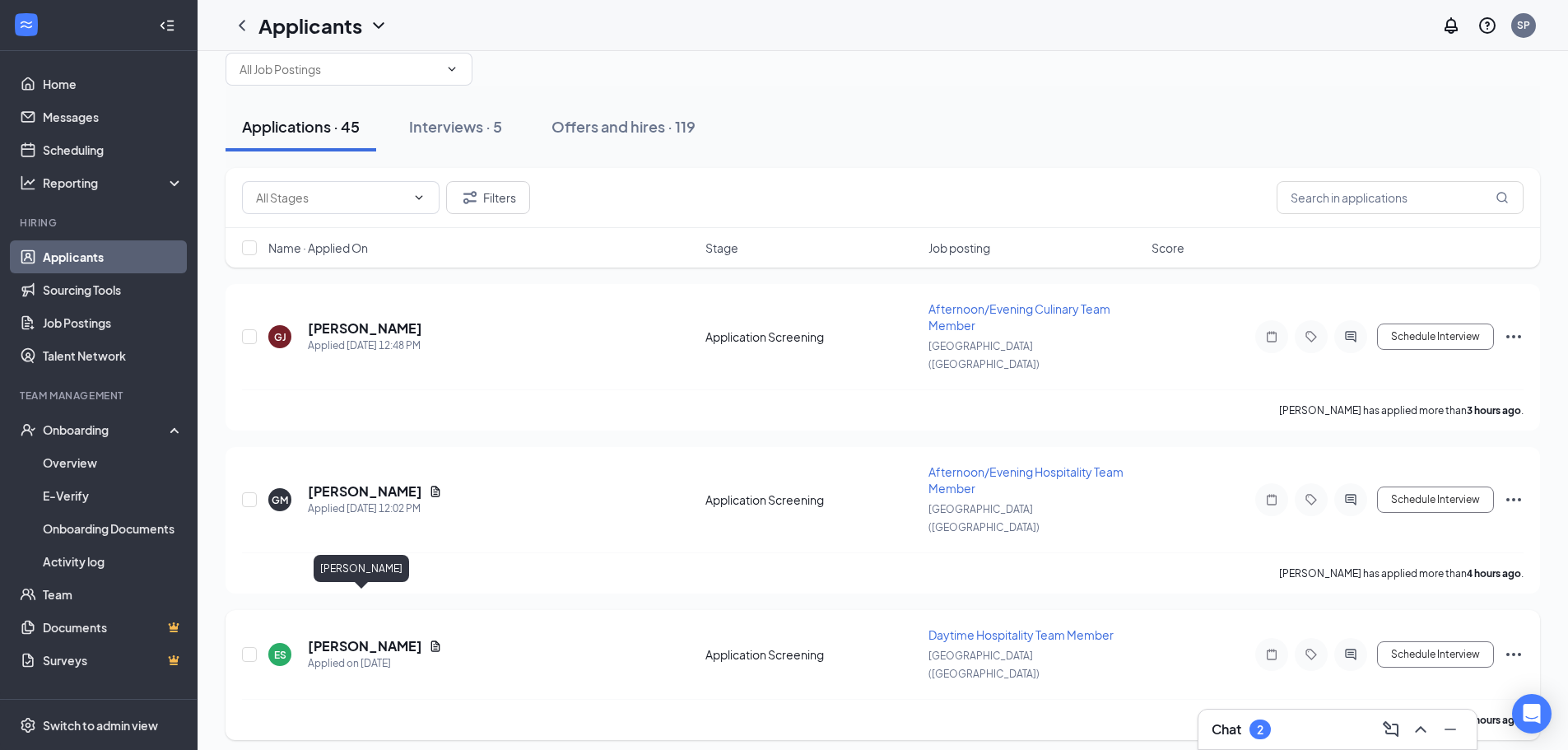
click at [343, 637] on h5 "[PERSON_NAME]" at bounding box center [365, 646] width 114 height 18
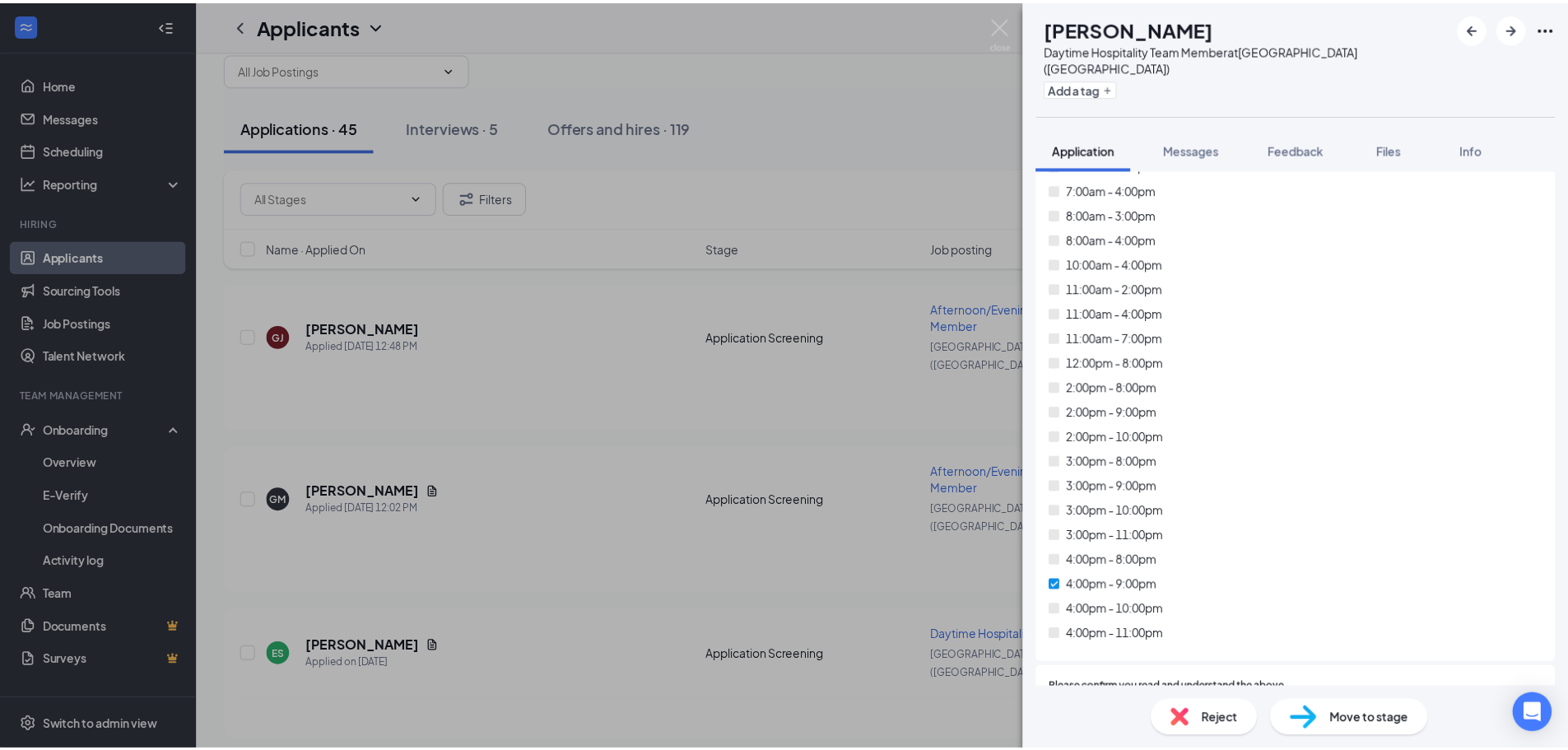
scroll to position [2015, 0]
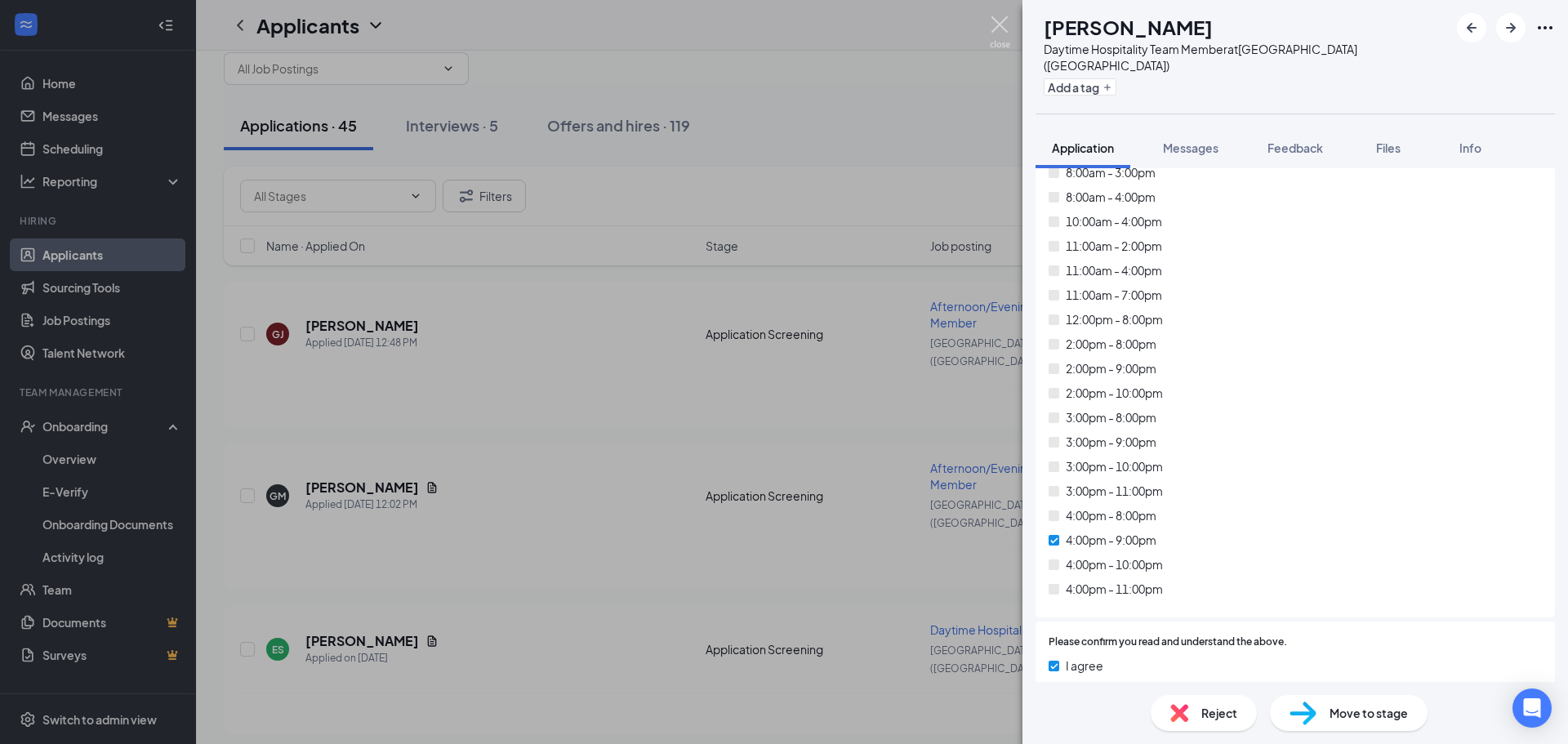
click at [1001, 17] on img at bounding box center [1000, 31] width 21 height 31
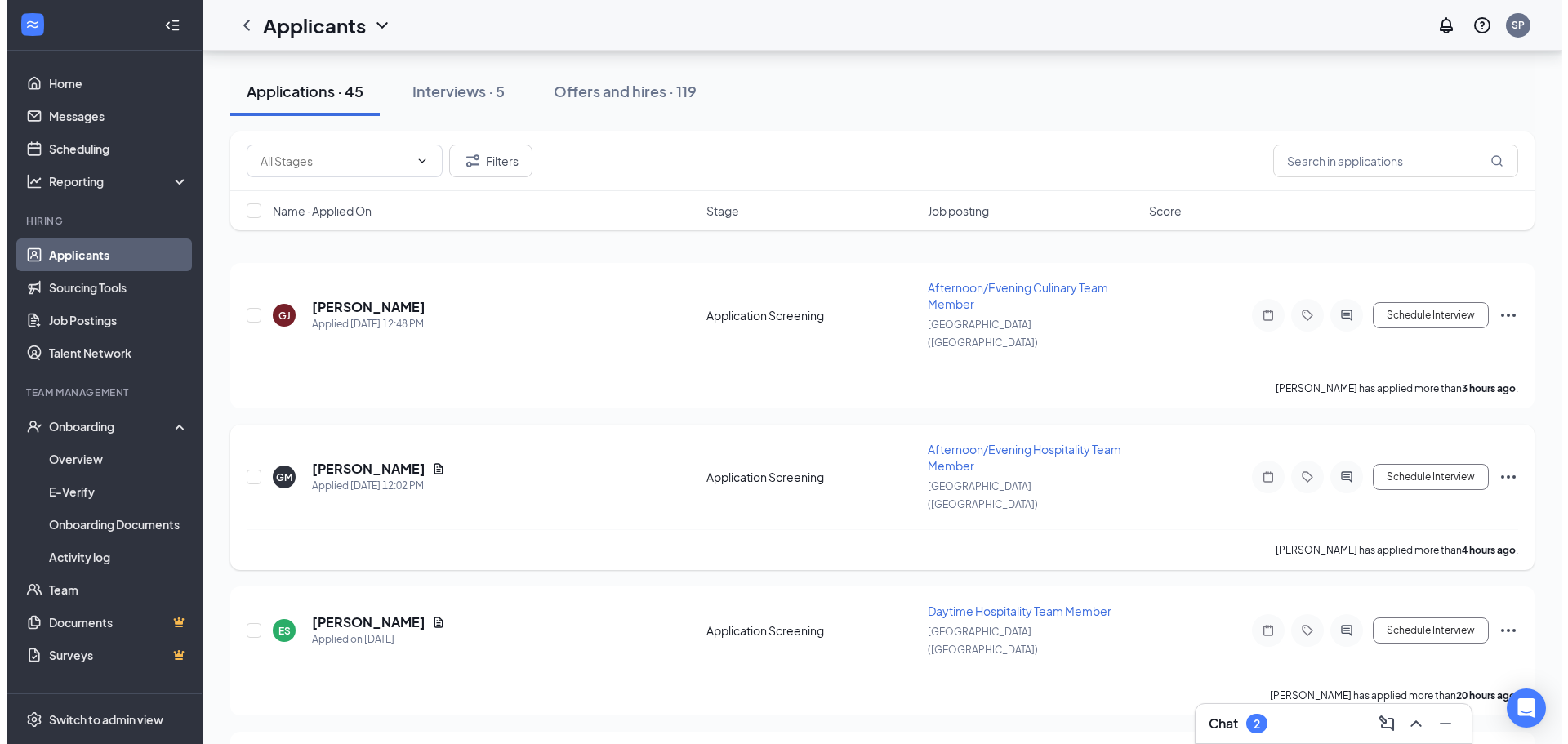
scroll to position [82, 0]
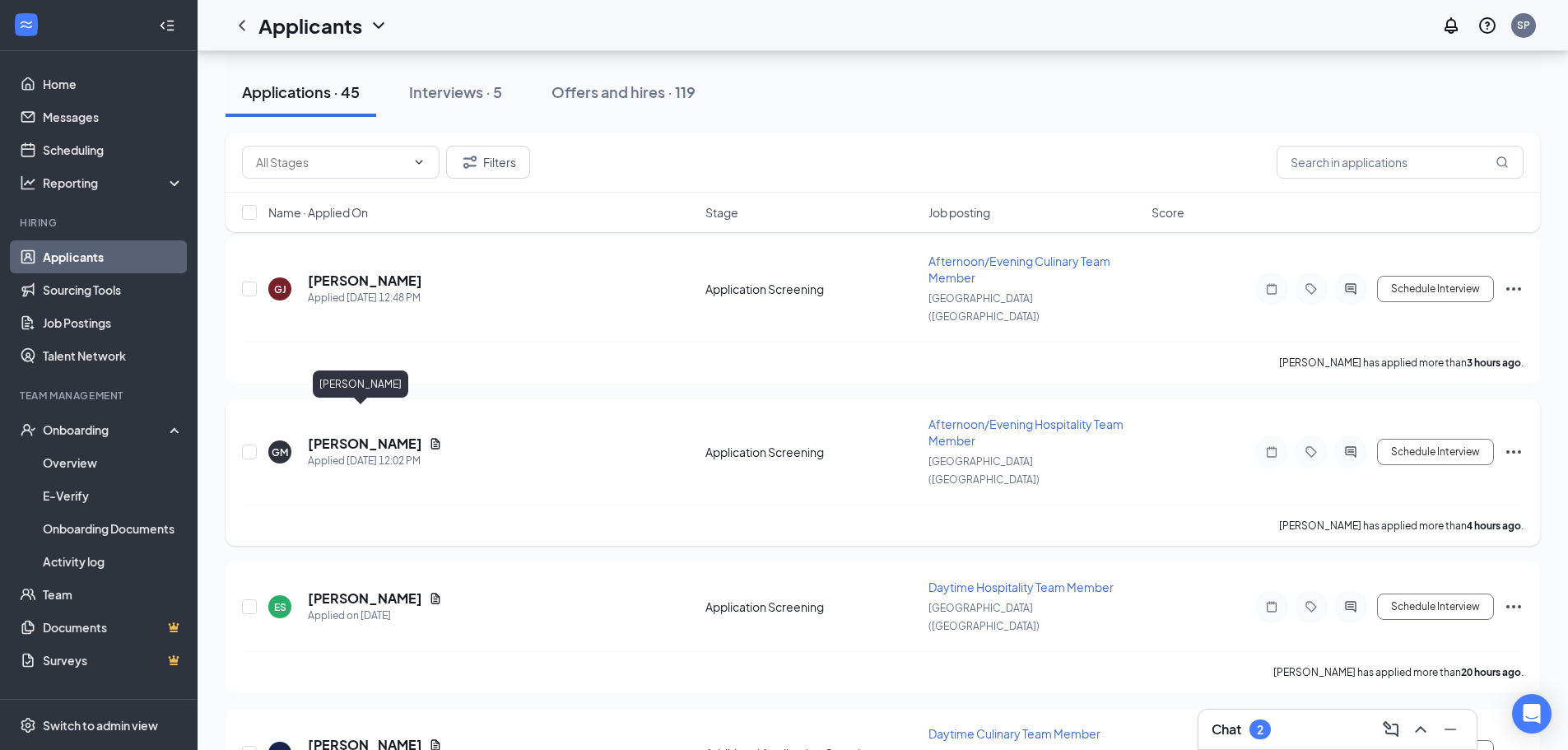
click at [365, 435] on h5 "[PERSON_NAME]" at bounding box center [365, 444] width 114 height 18
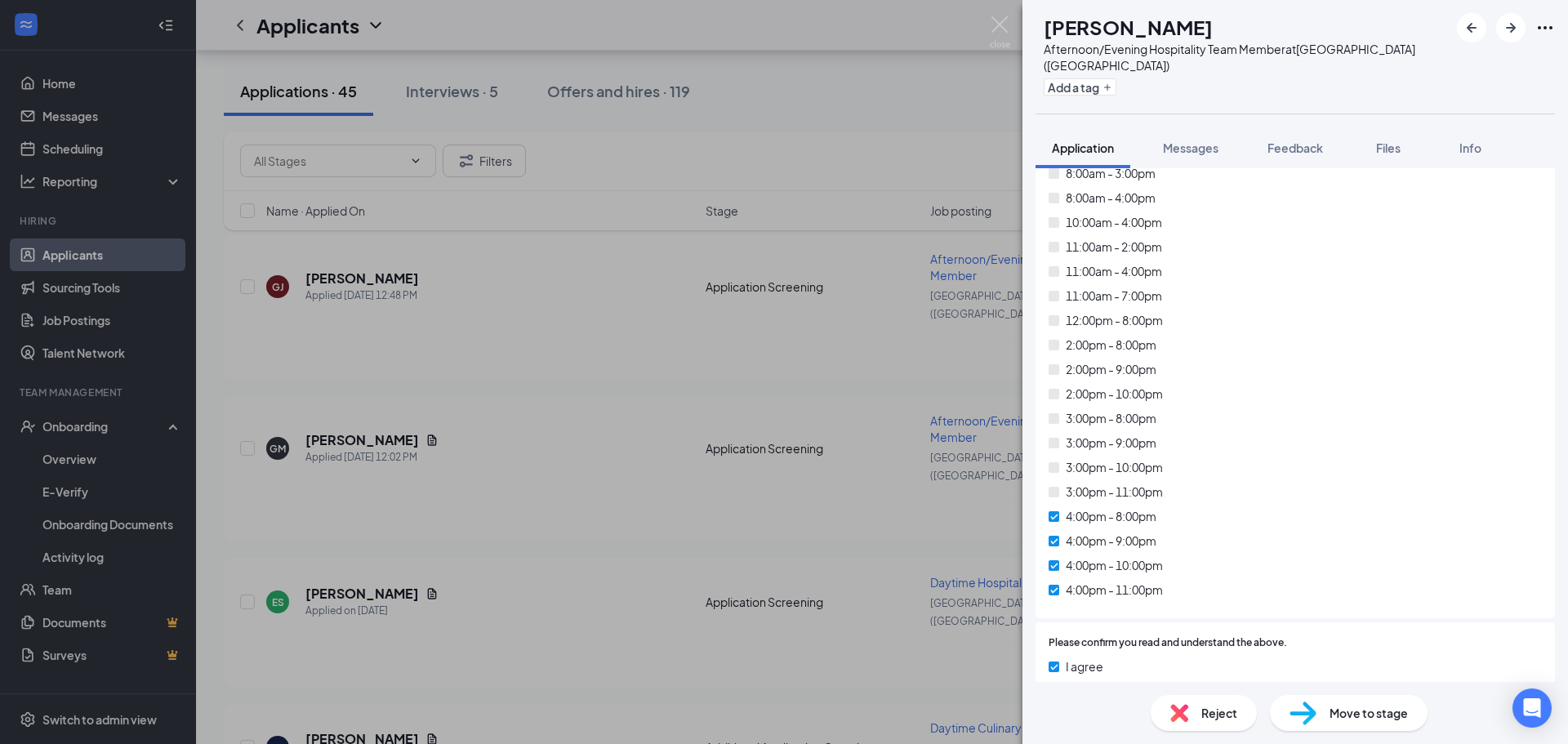
scroll to position [2063, 0]
click at [998, 27] on img at bounding box center [1000, 31] width 21 height 31
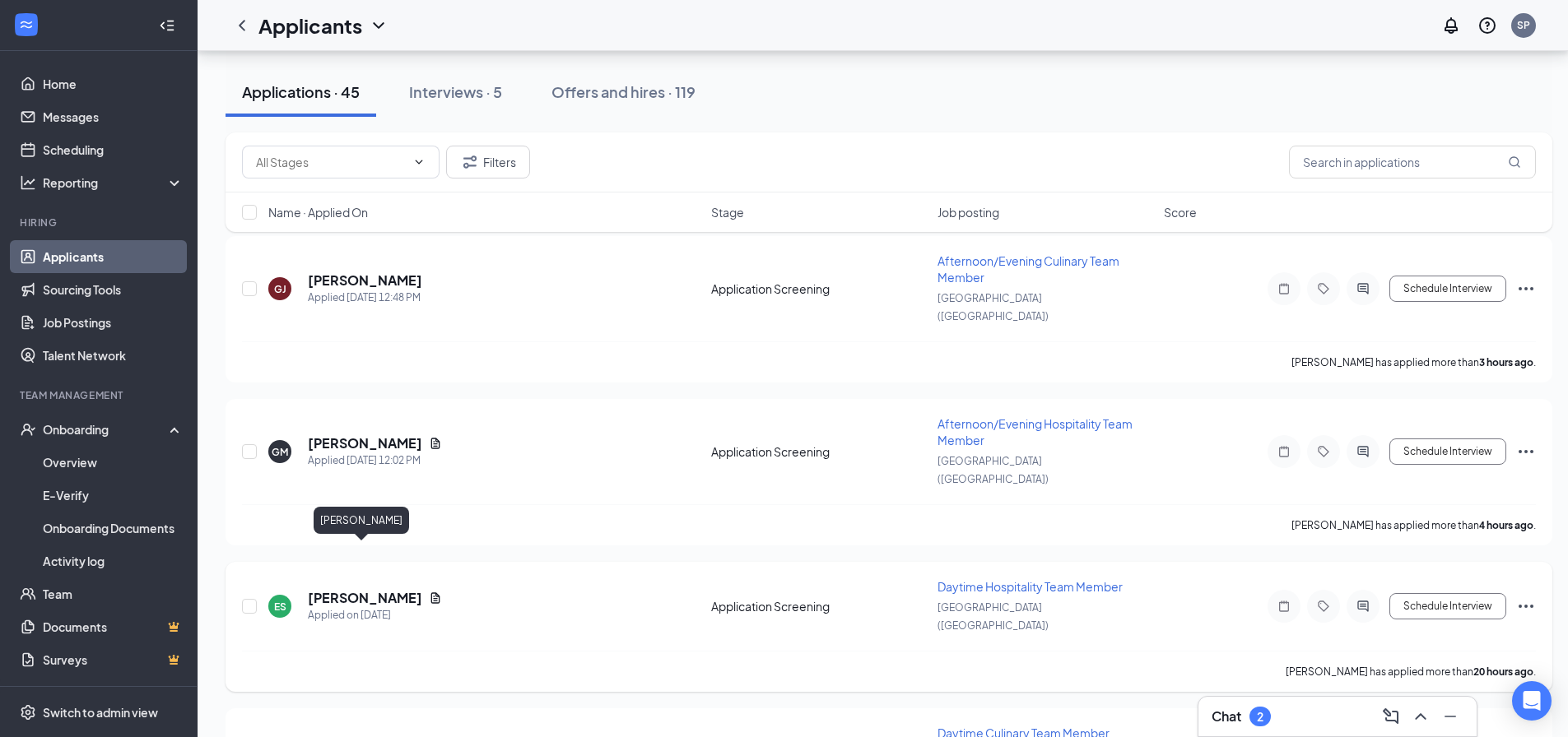
click at [351, 589] on h5 "[PERSON_NAME]" at bounding box center [365, 598] width 114 height 18
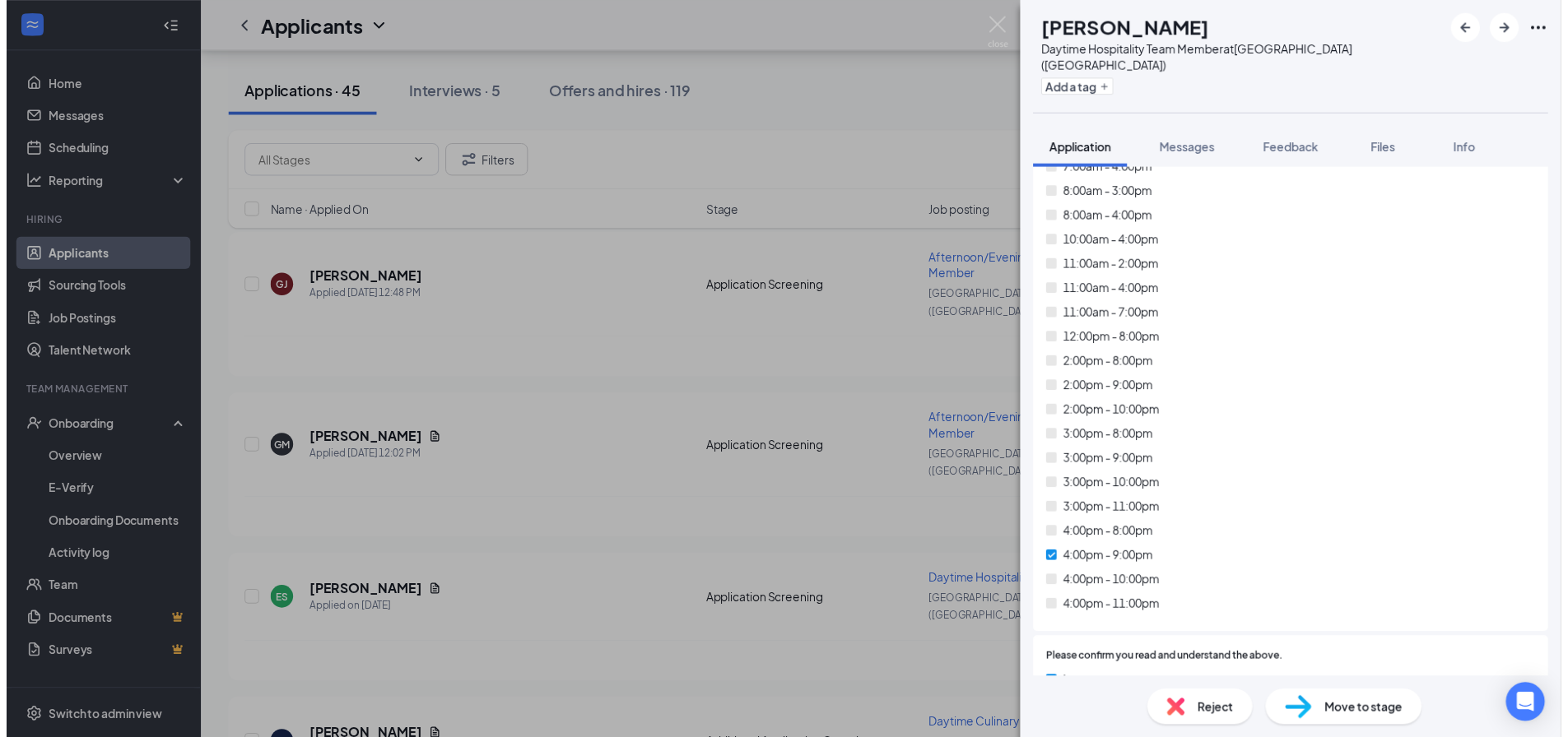
scroll to position [2015, 0]
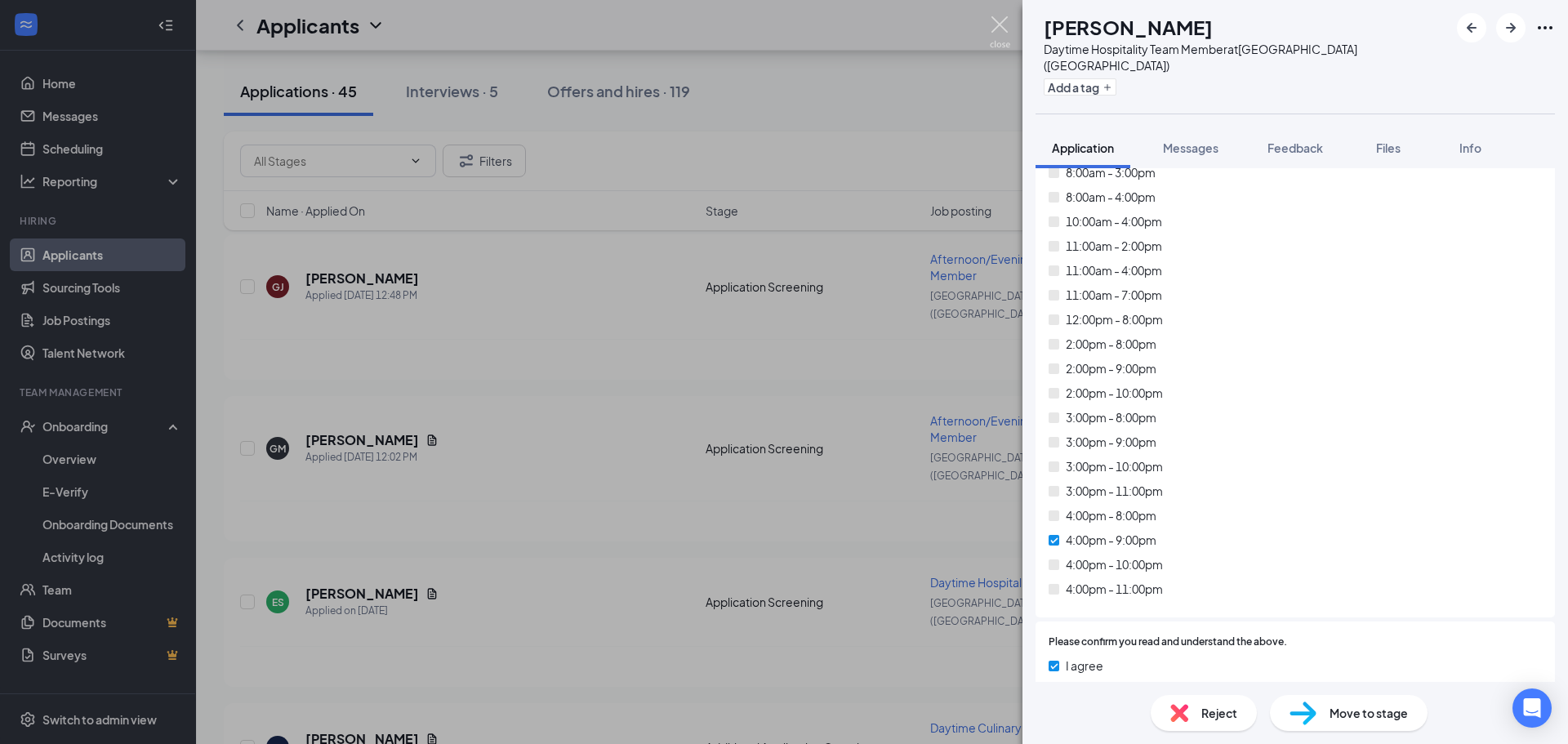
click at [998, 22] on img at bounding box center [1000, 31] width 21 height 31
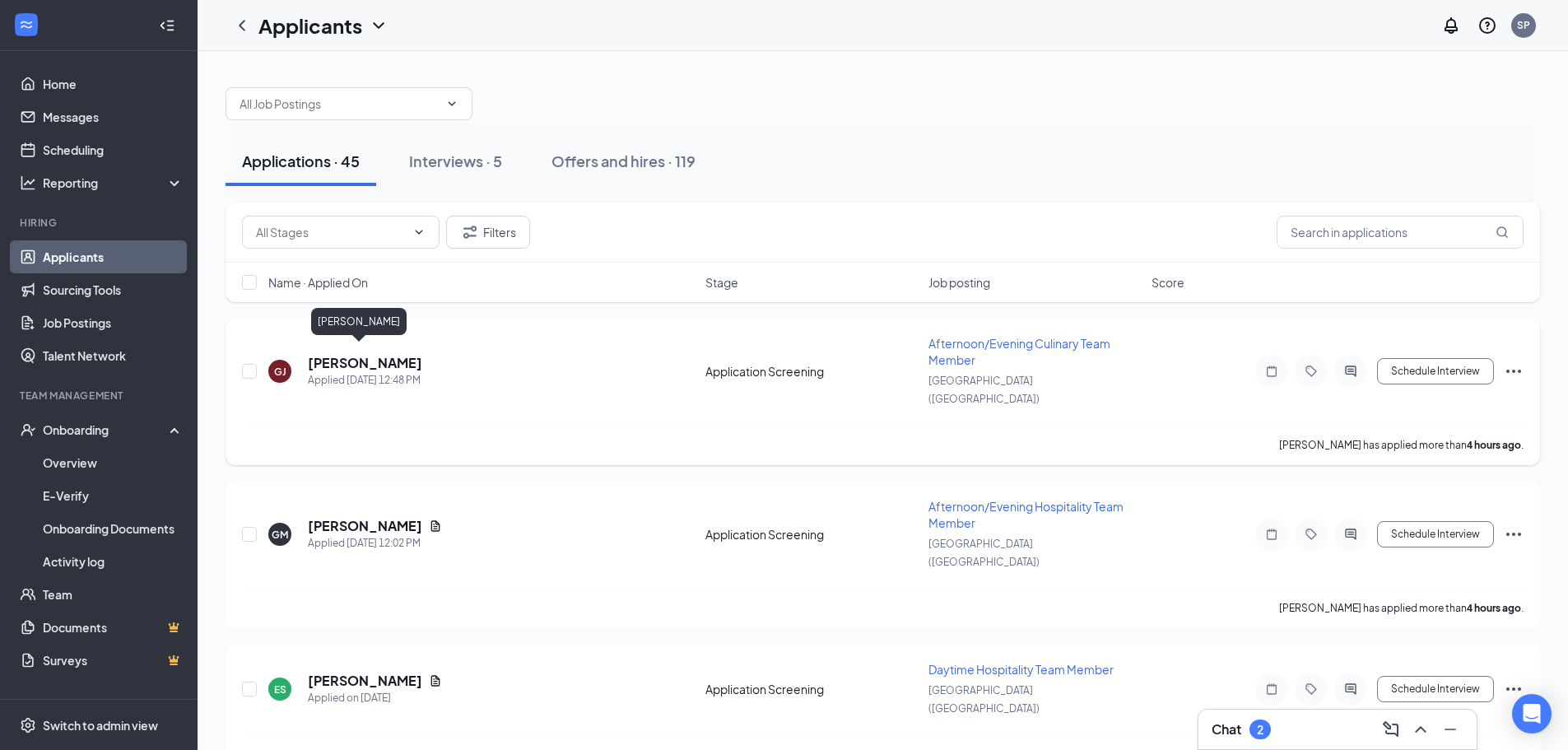
click at [352, 358] on h5 "[PERSON_NAME]" at bounding box center [365, 363] width 114 height 18
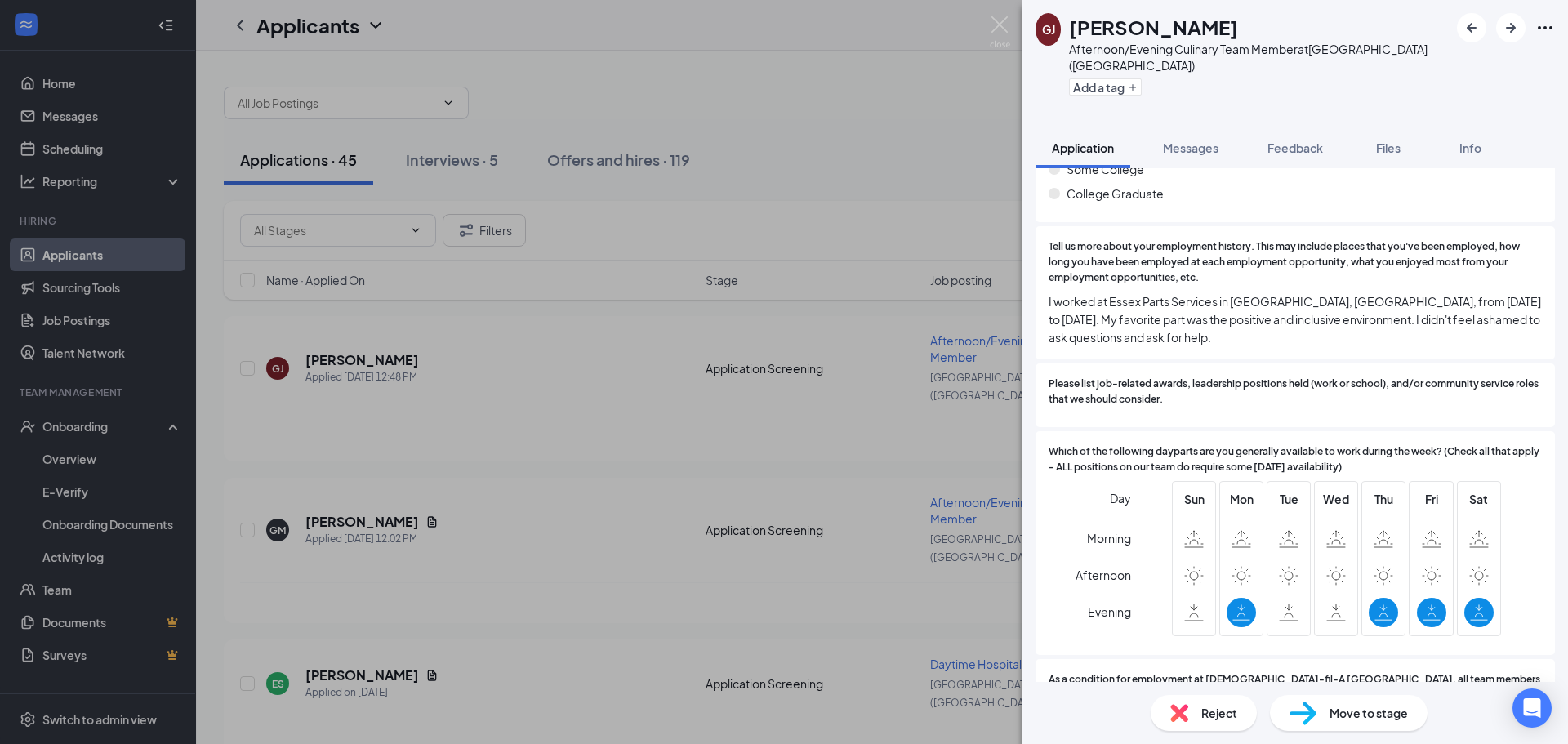
scroll to position [1143, 0]
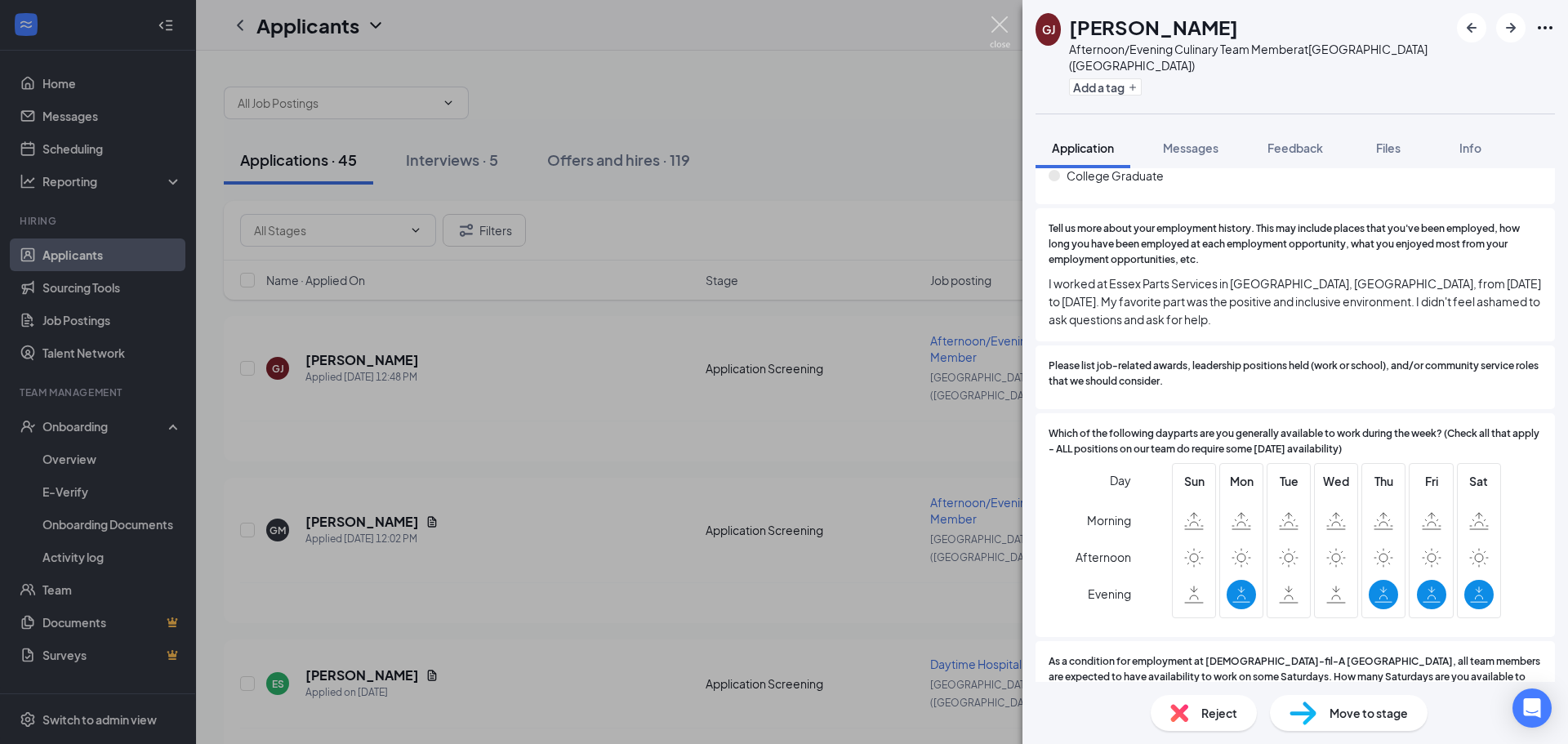
click at [996, 19] on img at bounding box center [1000, 31] width 21 height 31
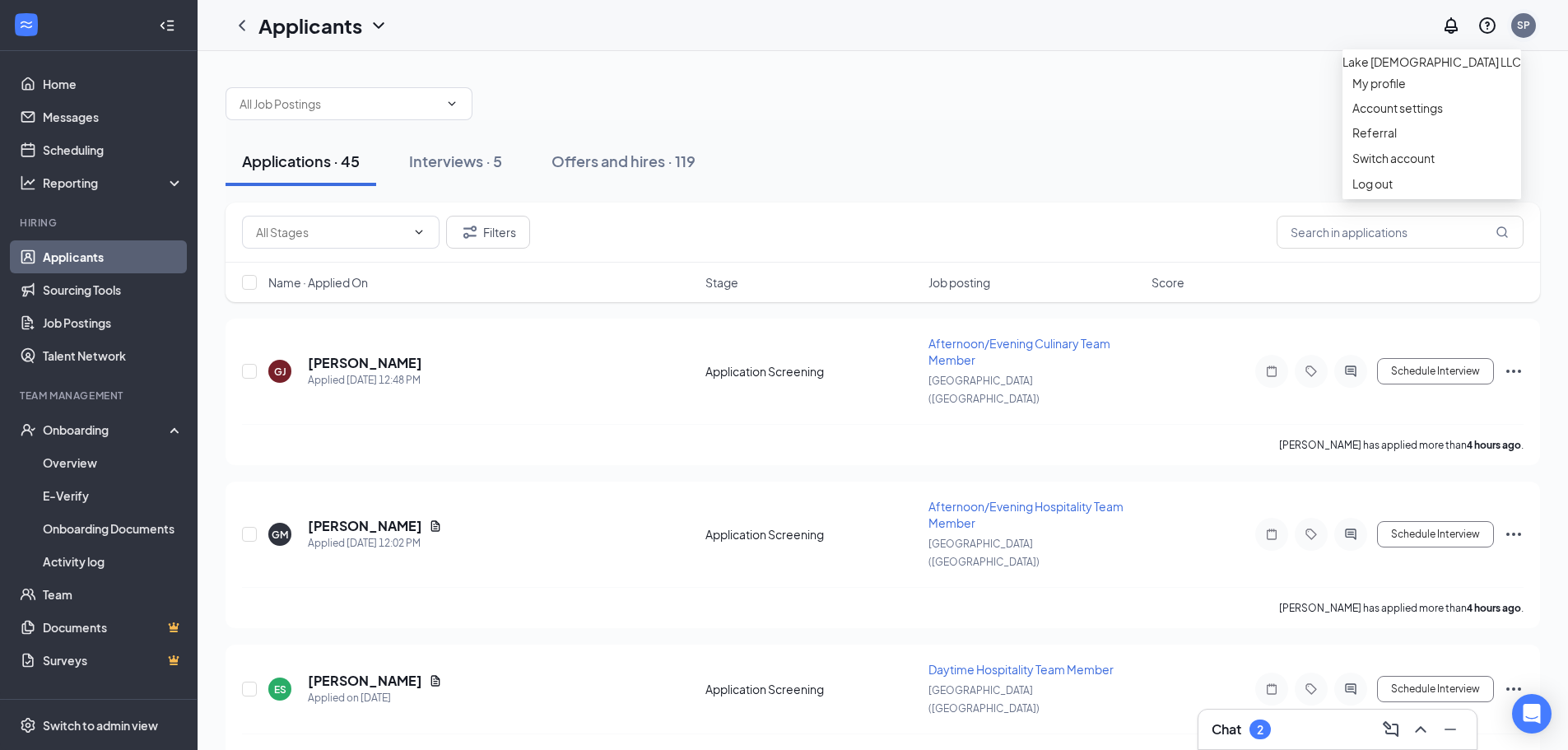
click at [1530, 23] on div "SP" at bounding box center [1523, 25] width 24 height 24
drag, startPoint x: 1427, startPoint y: 264, endPoint x: 1414, endPoint y: 258, distance: 14.3
click at [1425, 196] on li "Log out" at bounding box center [1431, 183] width 178 height 24
